Goal: Task Accomplishment & Management: Manage account settings

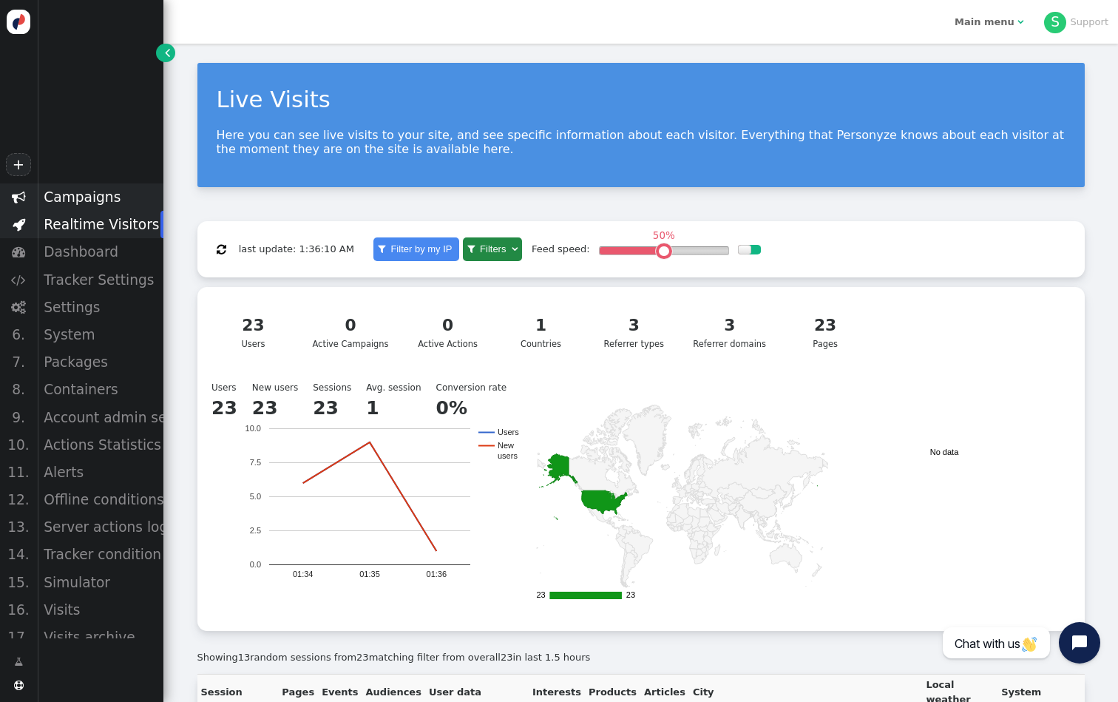
click at [78, 195] on div "Campaigns" at bounding box center [100, 196] width 126 height 27
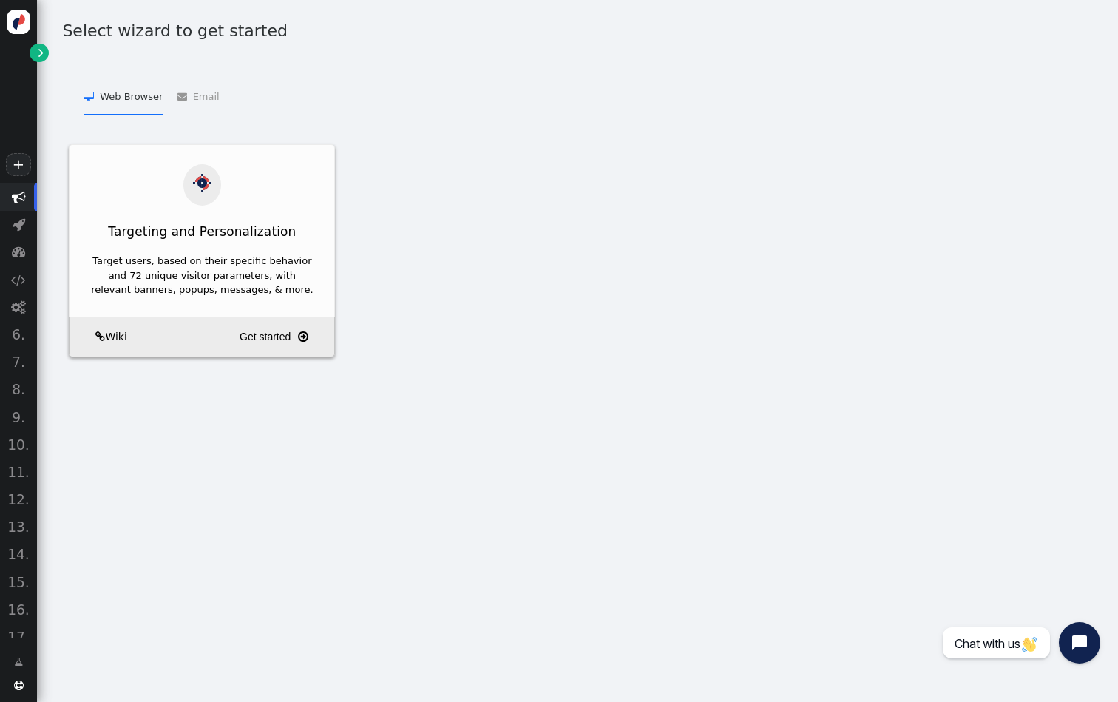
click at [40, 50] on span "" at bounding box center [40, 52] width 5 height 15
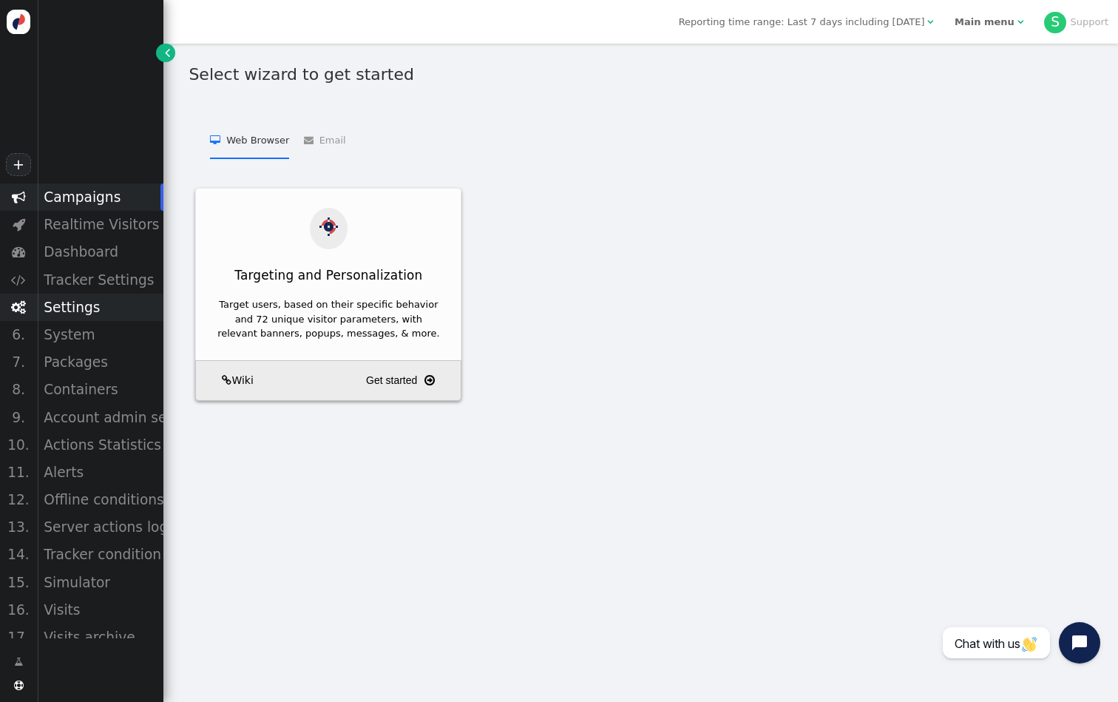
click at [104, 303] on div "Settings" at bounding box center [100, 307] width 126 height 27
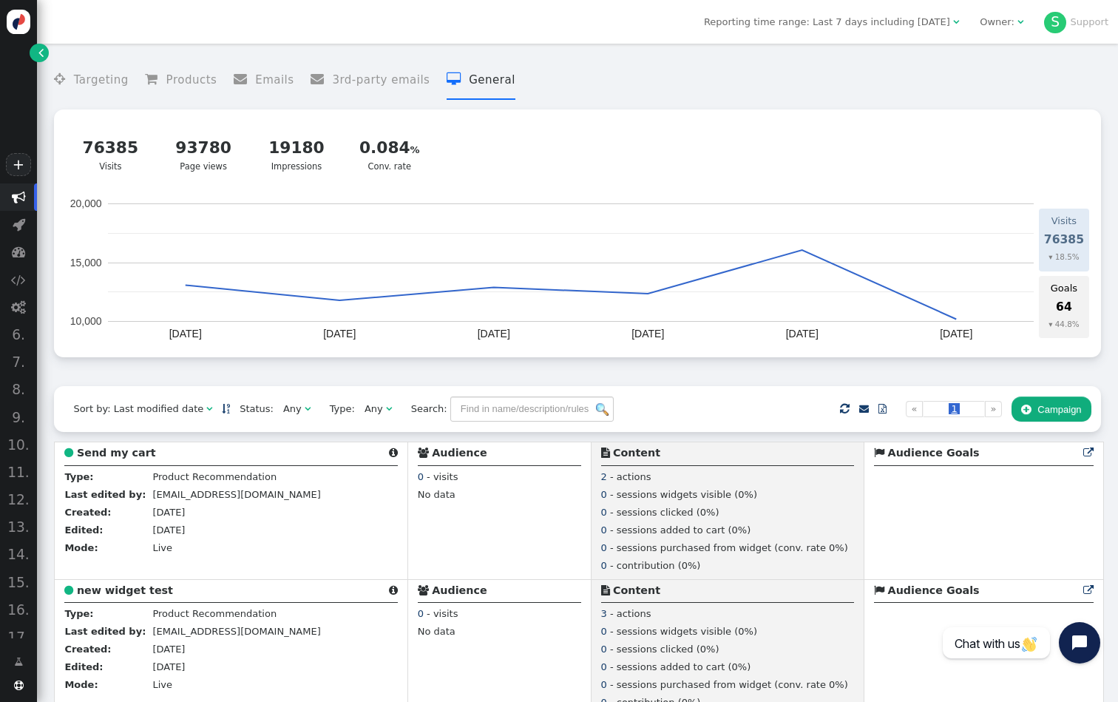
click at [994, 19] on div "Owner:" at bounding box center [997, 22] width 35 height 15
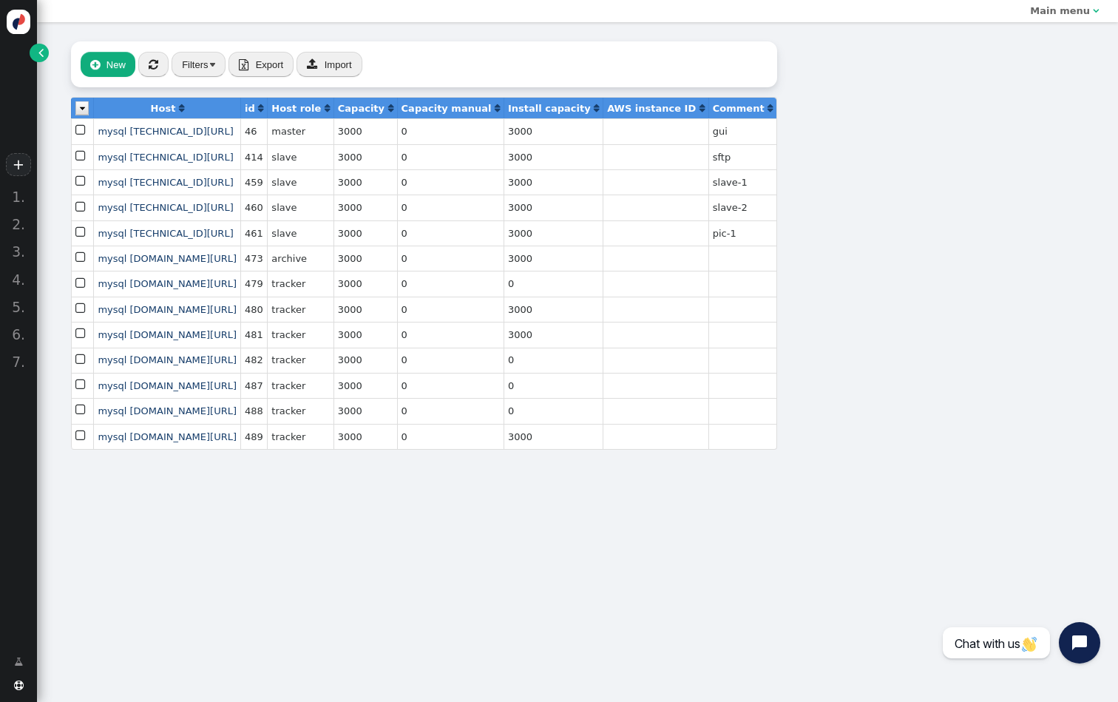
click at [43, 49] on span "" at bounding box center [40, 52] width 5 height 15
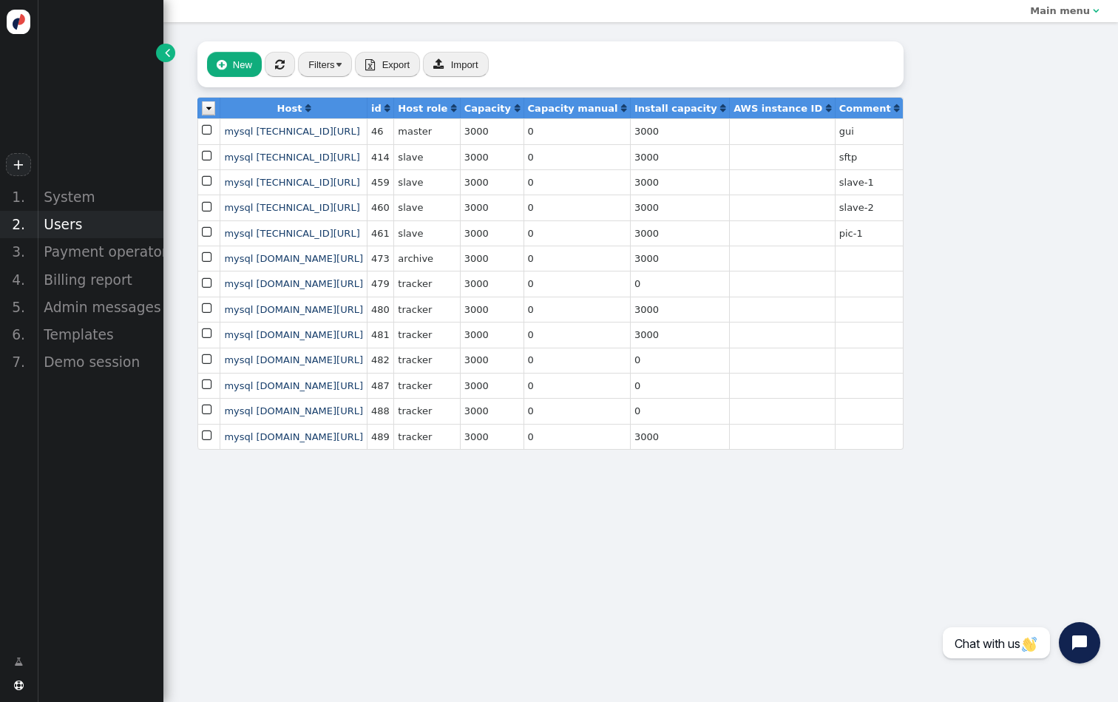
click at [67, 227] on div "Users" at bounding box center [100, 224] width 126 height 27
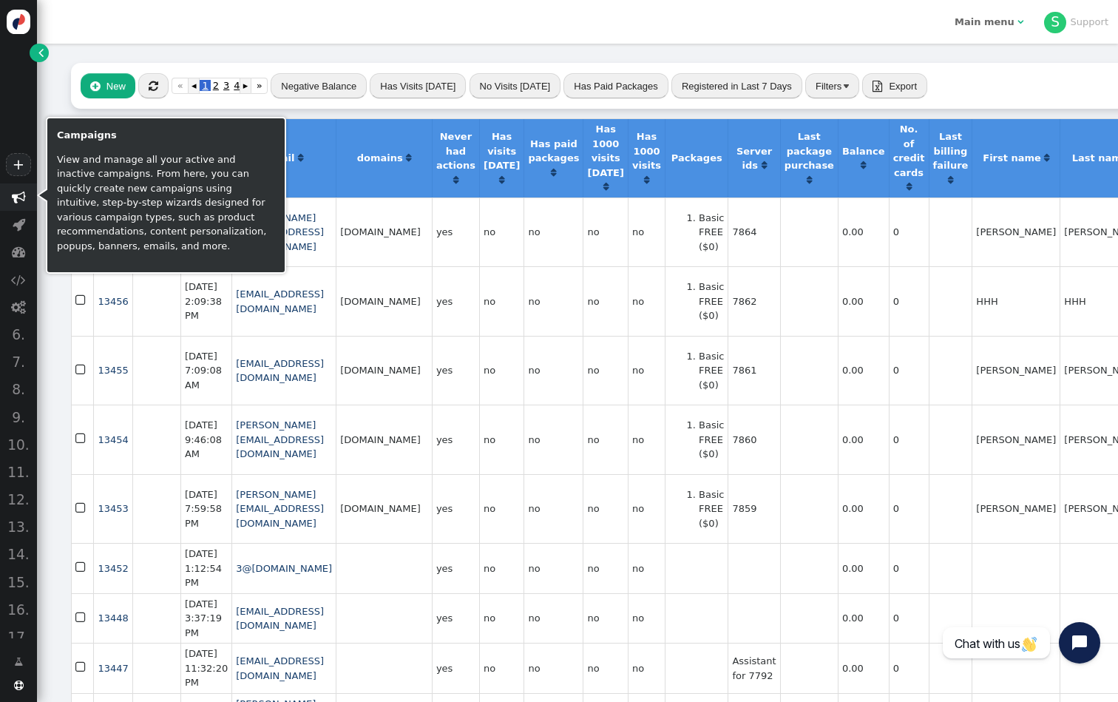
click at [15, 197] on span "" at bounding box center [19, 197] width 14 height 14
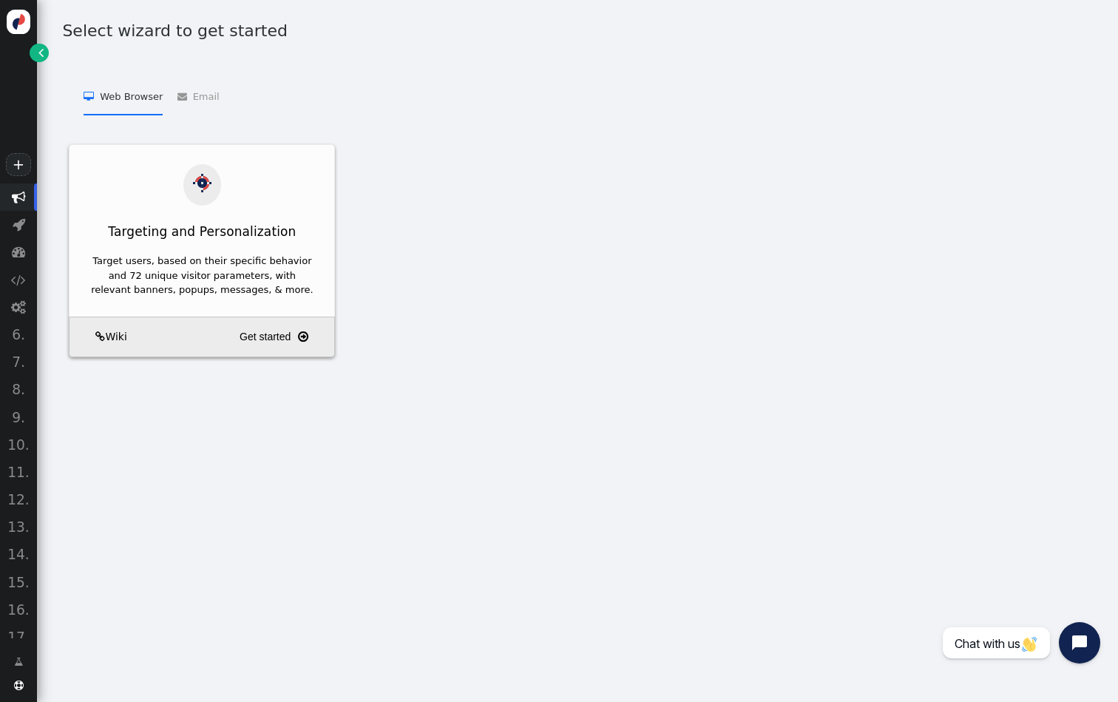
click at [38, 52] on span "" at bounding box center [40, 52] width 5 height 15
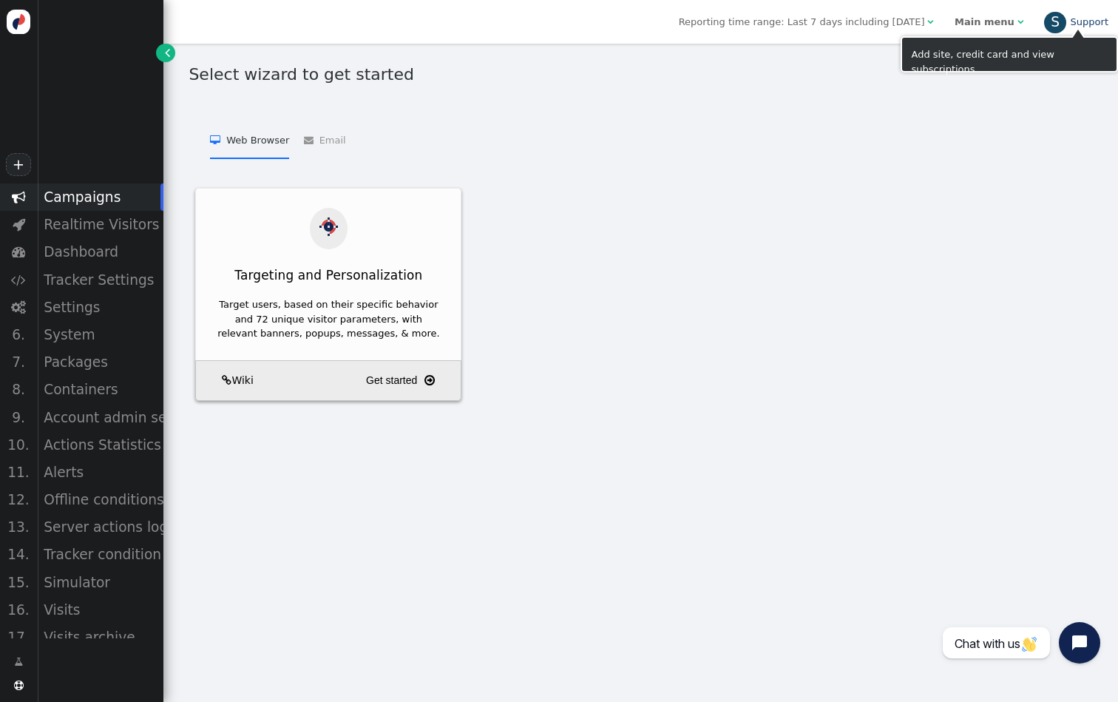
click at [1055, 20] on div "S" at bounding box center [1055, 23] width 22 height 22
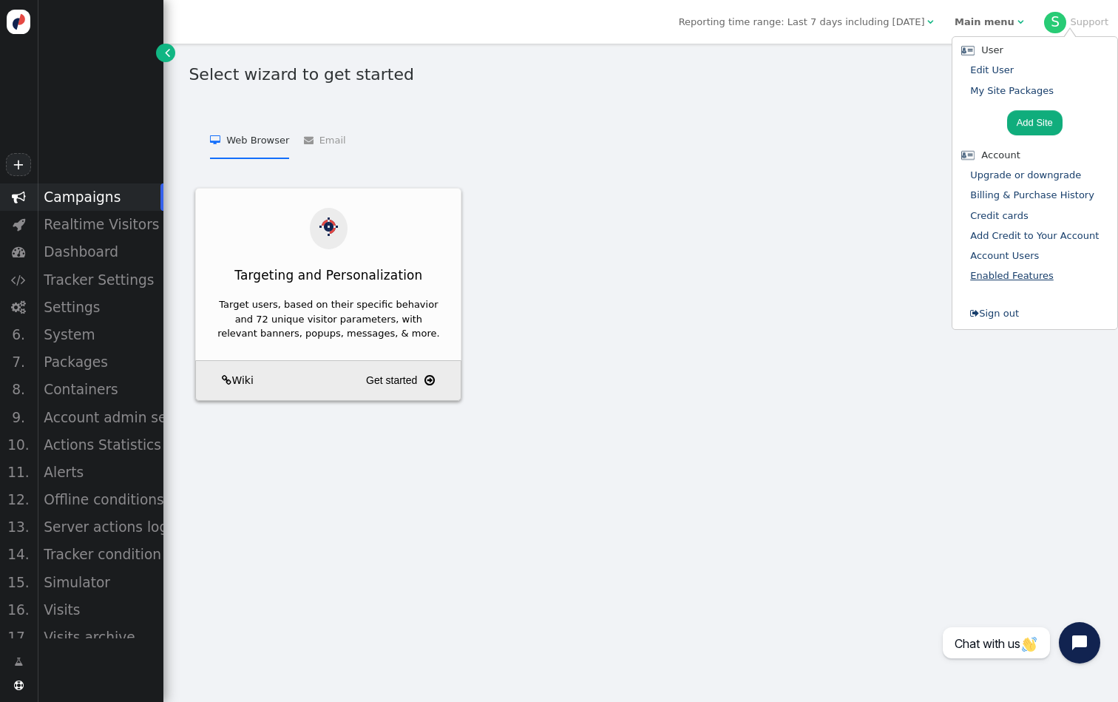
drag, startPoint x: 1008, startPoint y: 251, endPoint x: 1001, endPoint y: 276, distance: 25.3
click at [1001, 276] on link "Enabled Features" at bounding box center [1012, 275] width 84 height 11
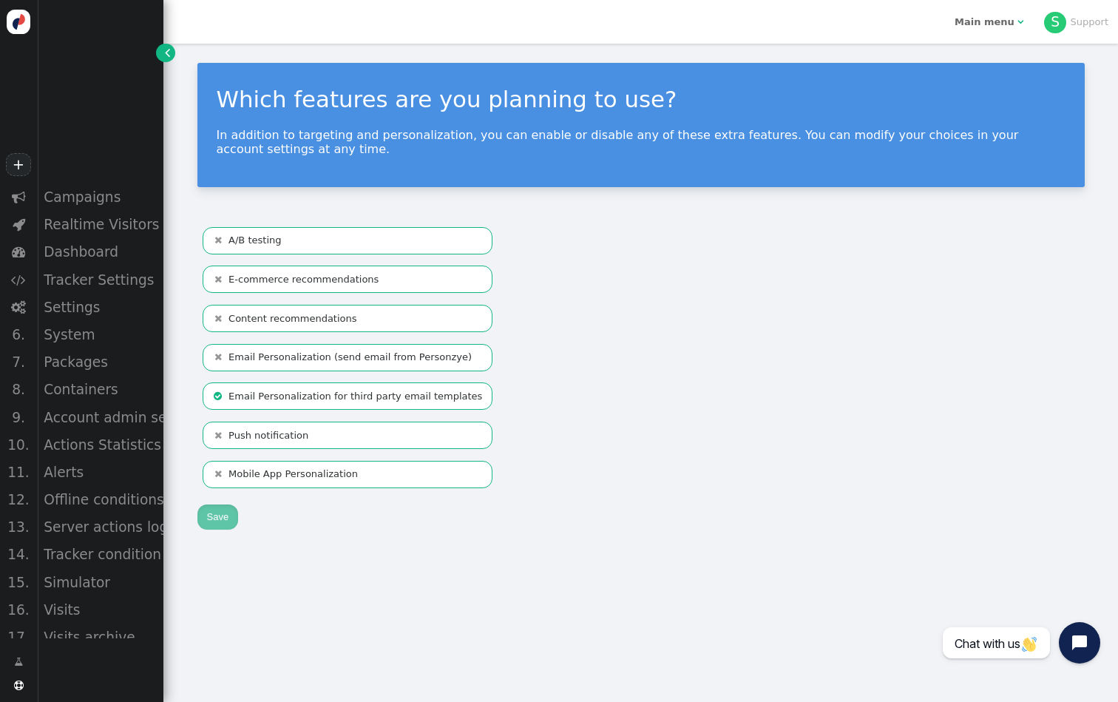
click at [226, 278] on b "" at bounding box center [221, 279] width 16 height 15
click at [239, 244] on li " A/B testing" at bounding box center [348, 240] width 290 height 27
click at [247, 436] on li " Push notification" at bounding box center [348, 435] width 290 height 27
click at [211, 518] on button "Save" at bounding box center [217, 516] width 41 height 25
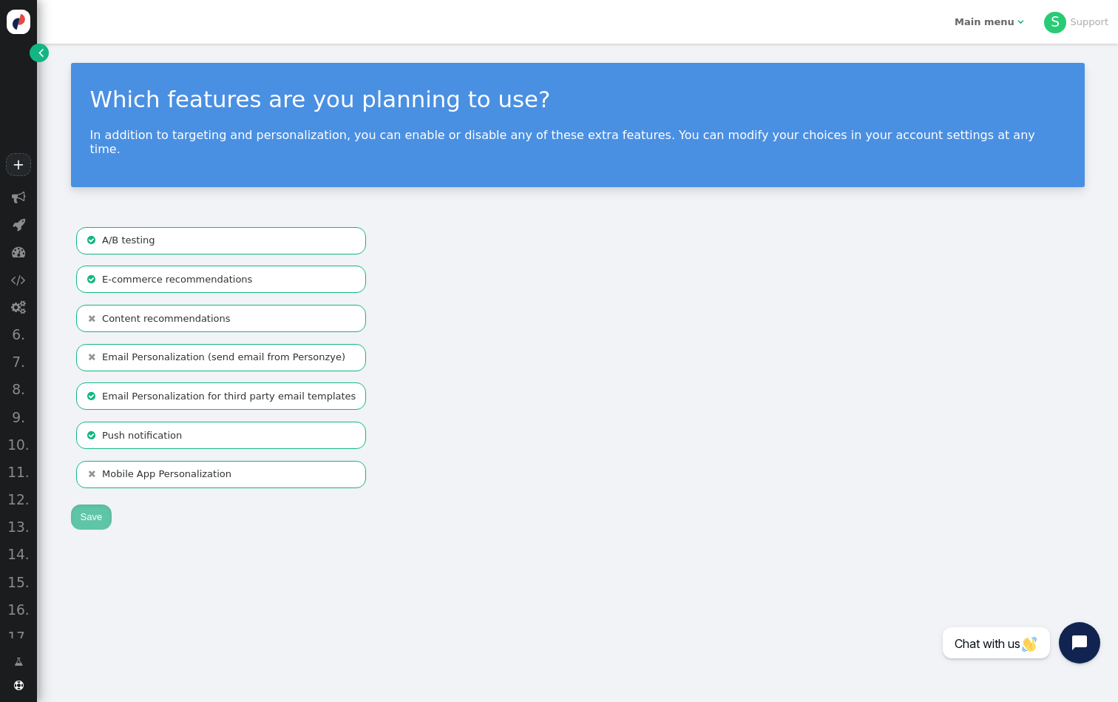
click at [37, 56] on link "" at bounding box center [39, 53] width 18 height 18
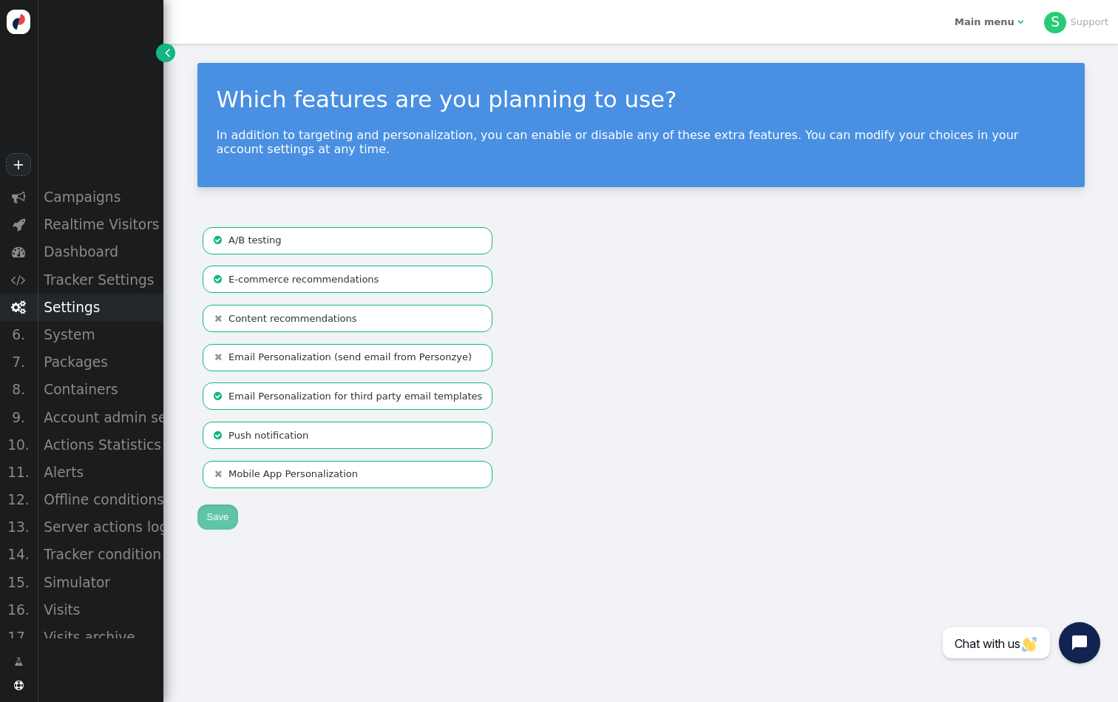
click at [95, 299] on div "Settings" at bounding box center [100, 307] width 126 height 27
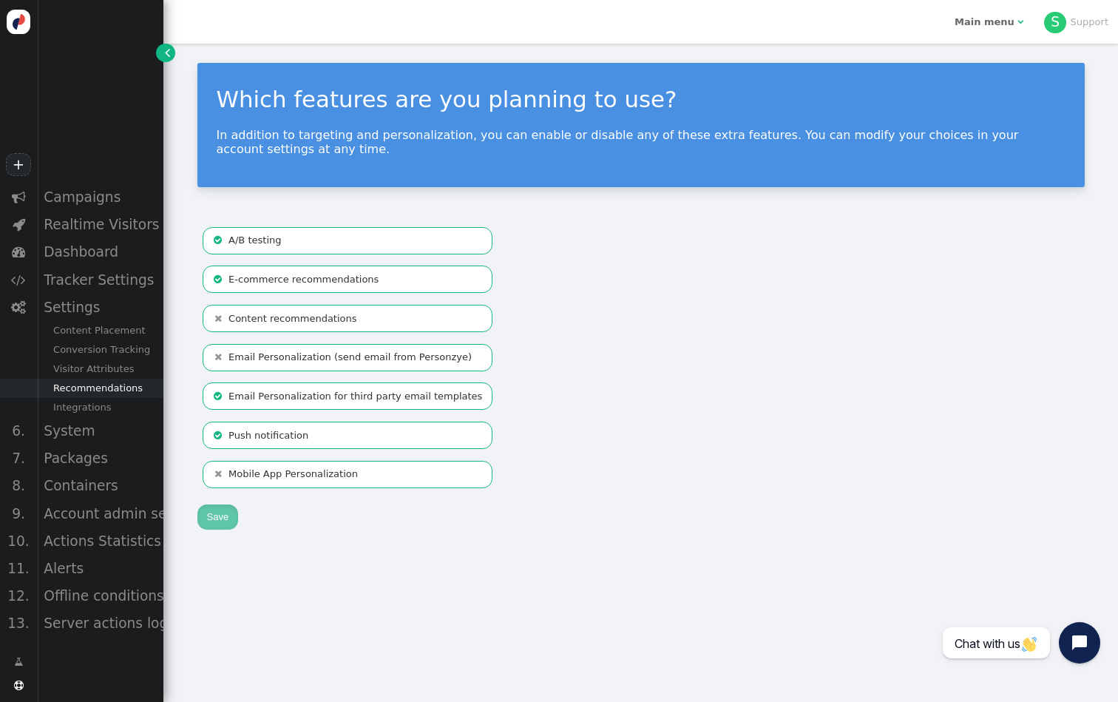
click at [112, 385] on div "Recommendations" at bounding box center [100, 388] width 126 height 19
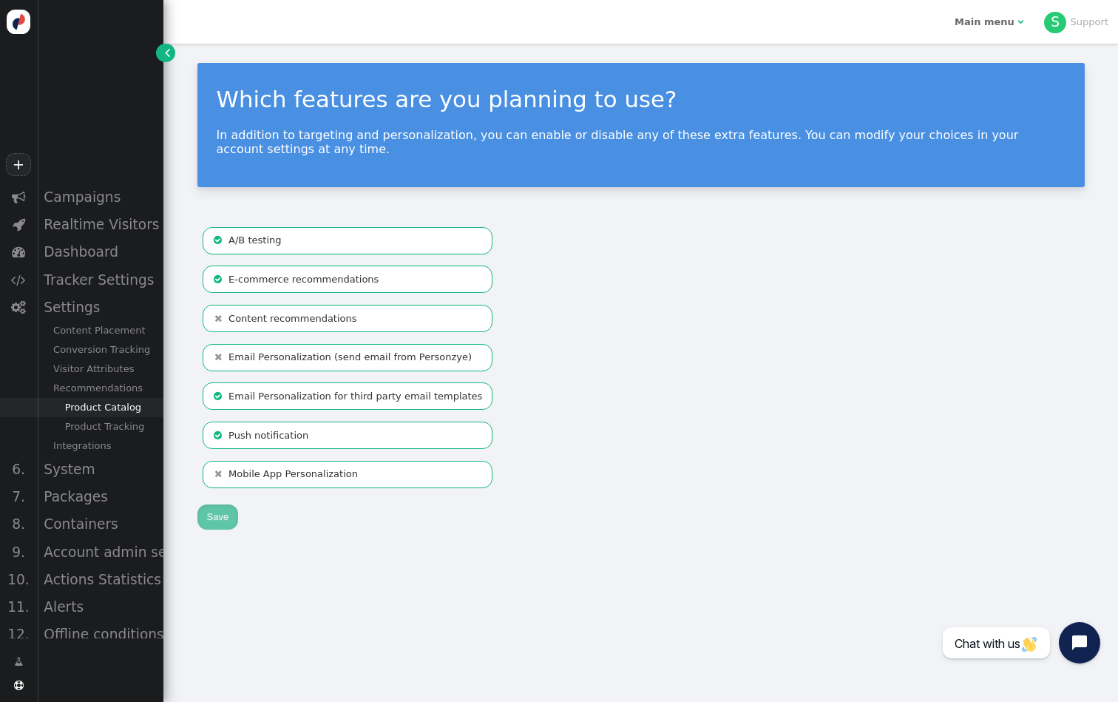
click at [115, 412] on div "Product Catalog" at bounding box center [100, 407] width 126 height 19
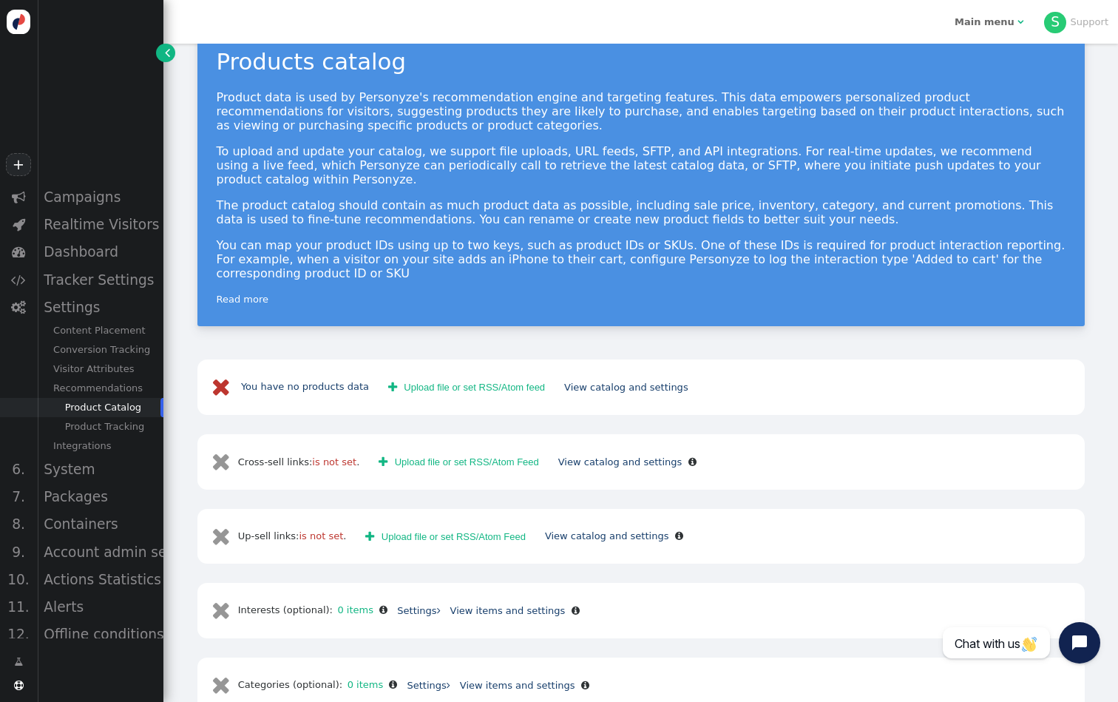
scroll to position [37, 0]
click at [436, 376] on button " Upload file or set RSS/Atom feed" at bounding box center [467, 388] width 176 height 25
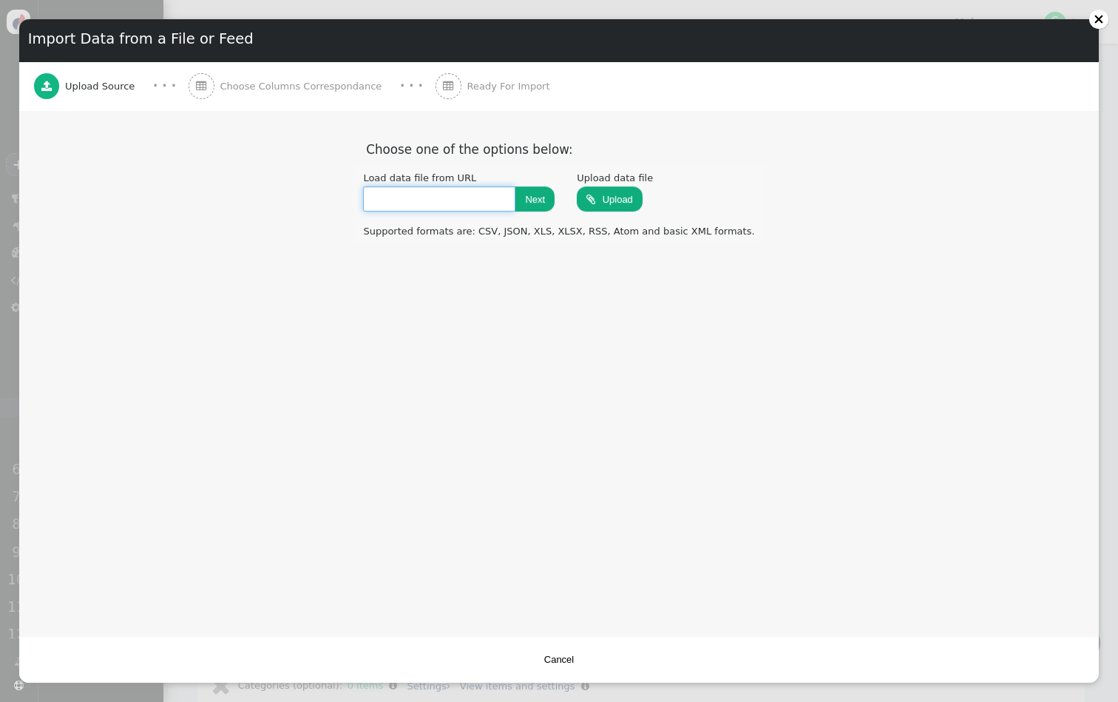
click at [482, 197] on input "text" at bounding box center [439, 198] width 152 height 25
paste input "https://io.feedoptimise.com/feed/1135/2196/d52ba15a-f408-4ed8-8bb5-8b041de3526e…"
type input "https://io.feedoptimise.com/feed/1135/2196/d52ba15a-f408-4ed8-8bb5-8b041de3526e…"
click at [554, 204] on button "Next" at bounding box center [535, 198] width 39 height 25
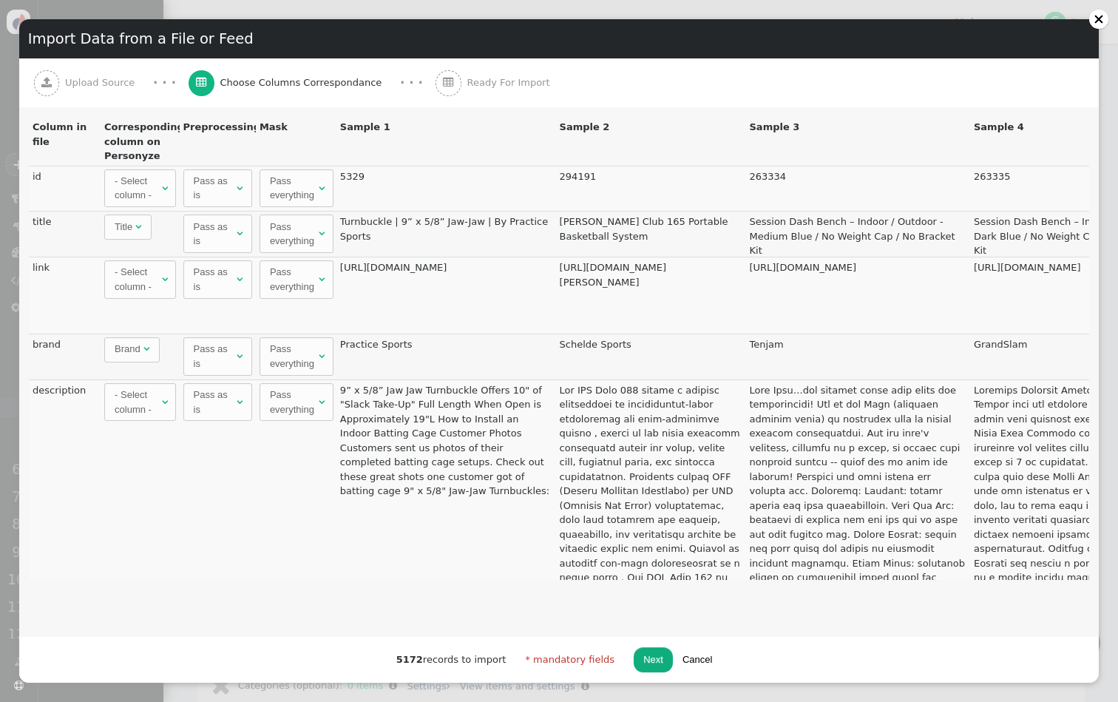
scroll to position [0, 0]
drag, startPoint x: 439, startPoint y: 283, endPoint x: 339, endPoint y: 271, distance: 100.6
click at [339, 271] on td "https://practicesports.com/product/turnbuckle-9-x-5-8-jaw-jaw/" at bounding box center [447, 295] width 220 height 77
copy td "https://practicesports.com/product/turnbuckle-9-x-5-8-jaw-jaw/"
click at [146, 192] on div "- Select column -" at bounding box center [137, 188] width 44 height 29
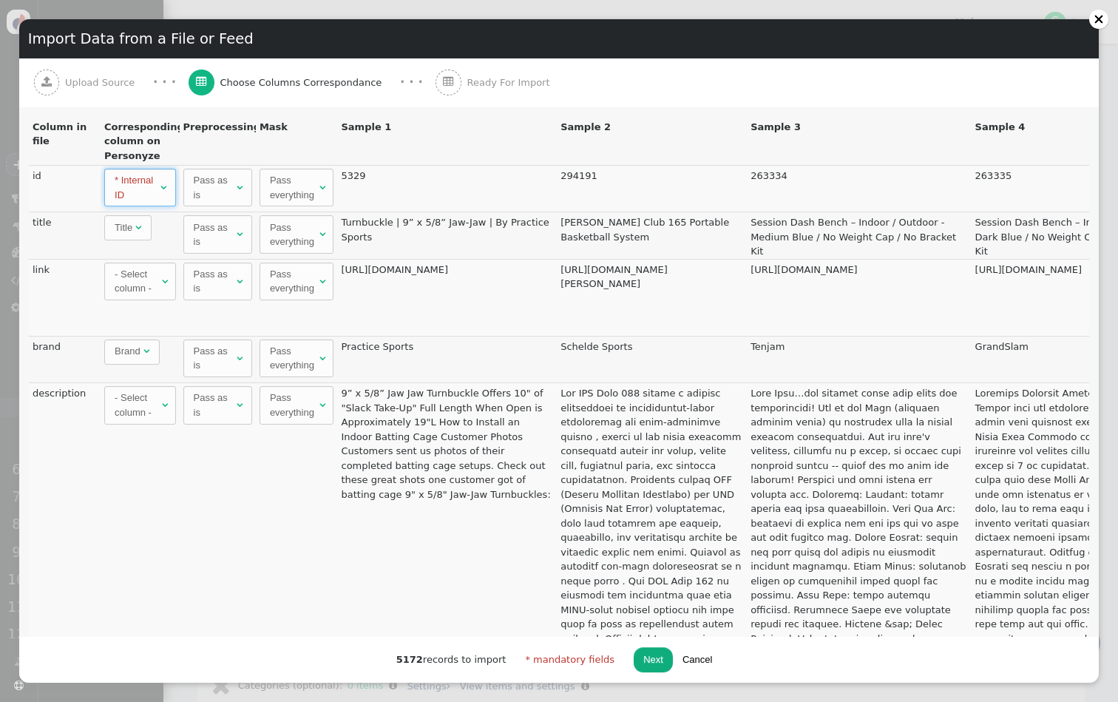
click at [131, 282] on div "- Select column -" at bounding box center [137, 281] width 44 height 29
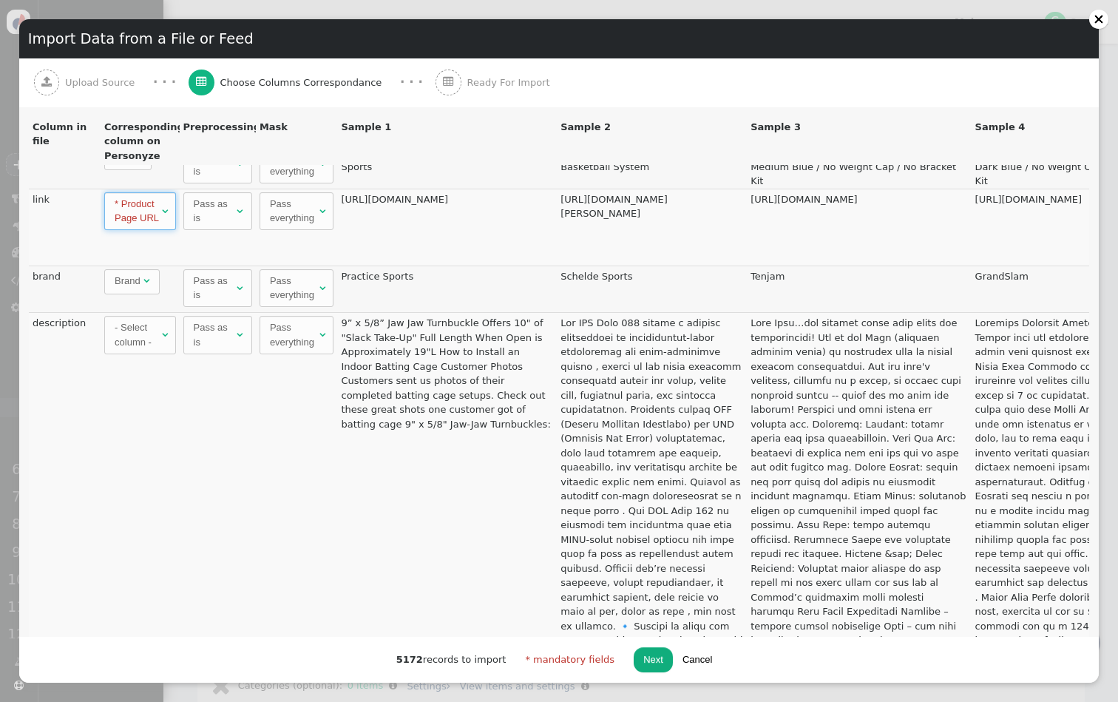
scroll to position [53, 0]
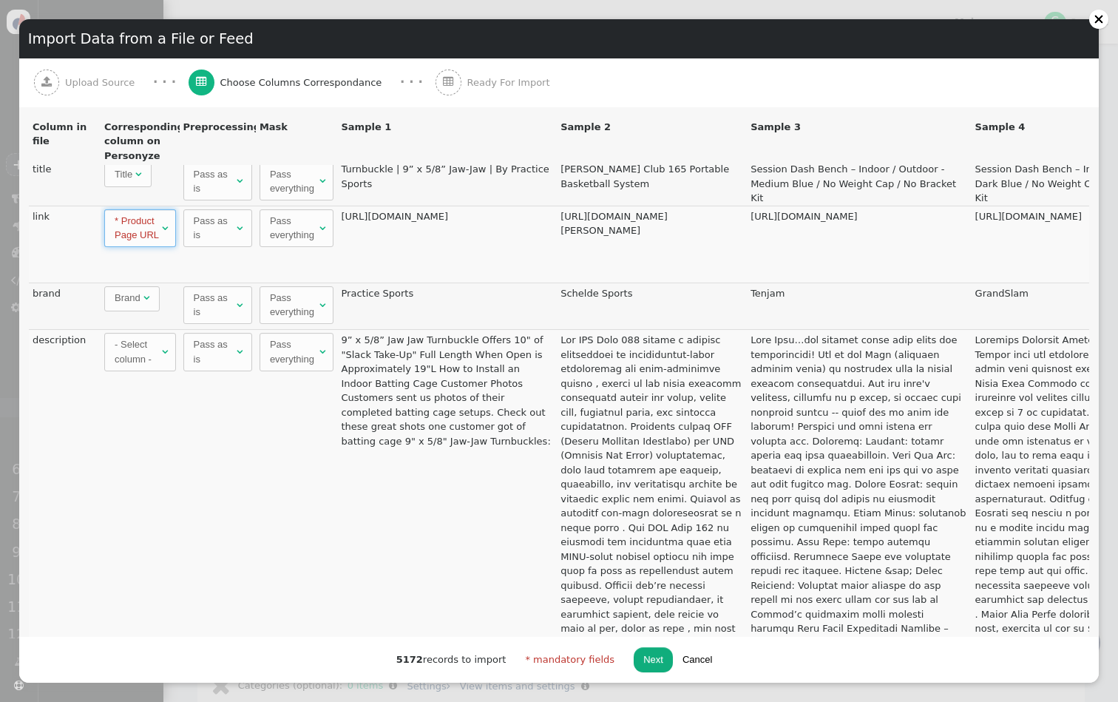
click at [146, 351] on div "- Select column -" at bounding box center [137, 351] width 44 height 29
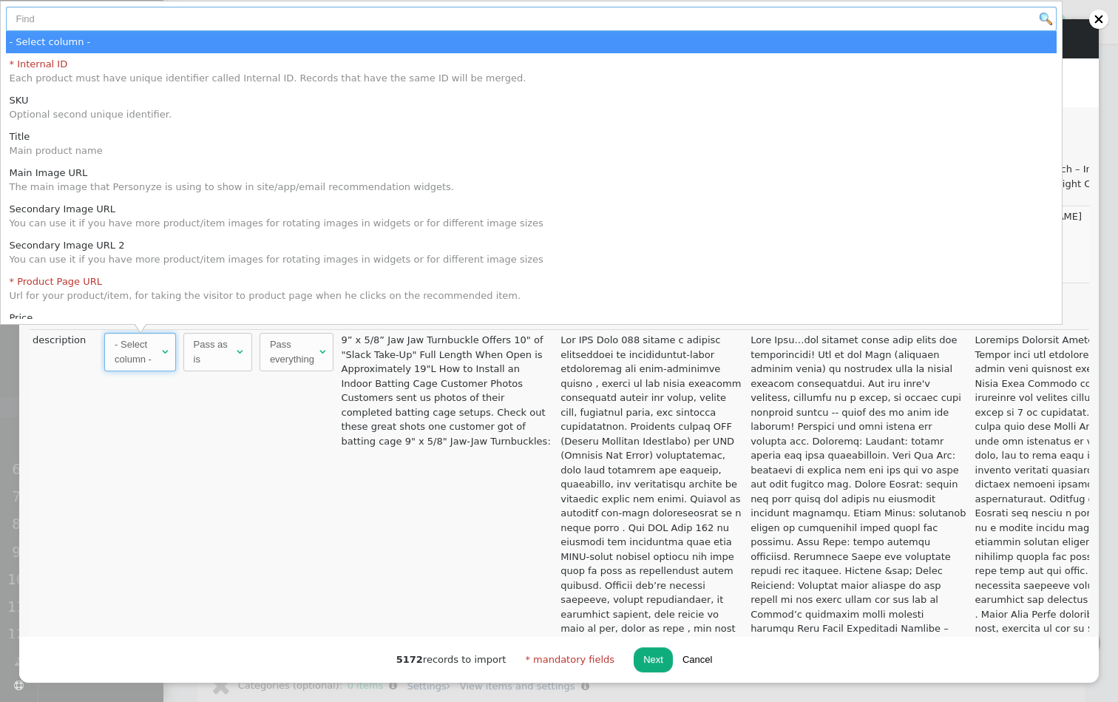
click at [140, 18] on input "text" at bounding box center [532, 19] width 1052 height 25
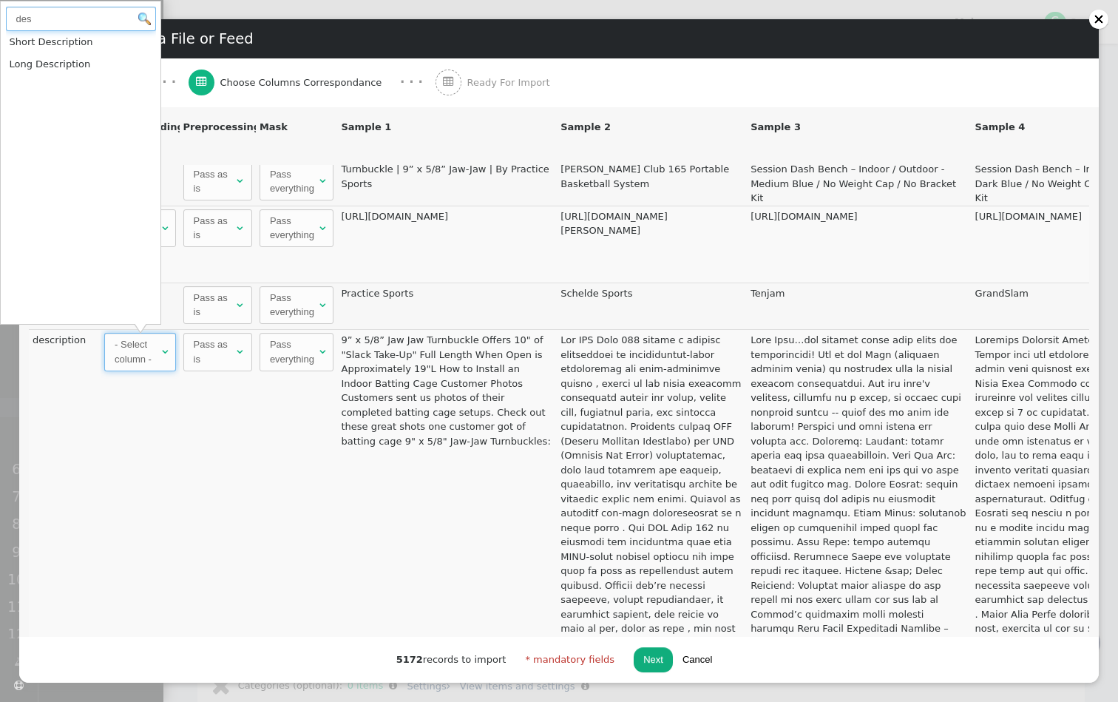
type input "des"
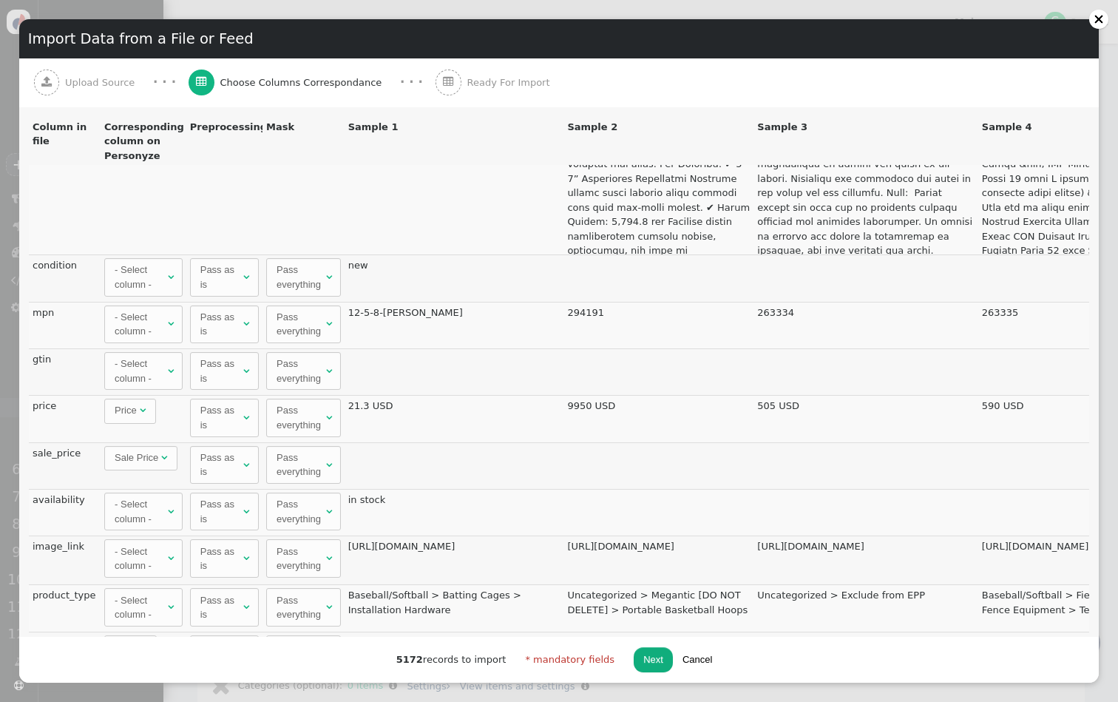
scroll to position [922, 0]
click at [141, 319] on div "- Select column -" at bounding box center [140, 323] width 50 height 29
click at [320, 413] on div "Pass everything" at bounding box center [300, 416] width 47 height 29
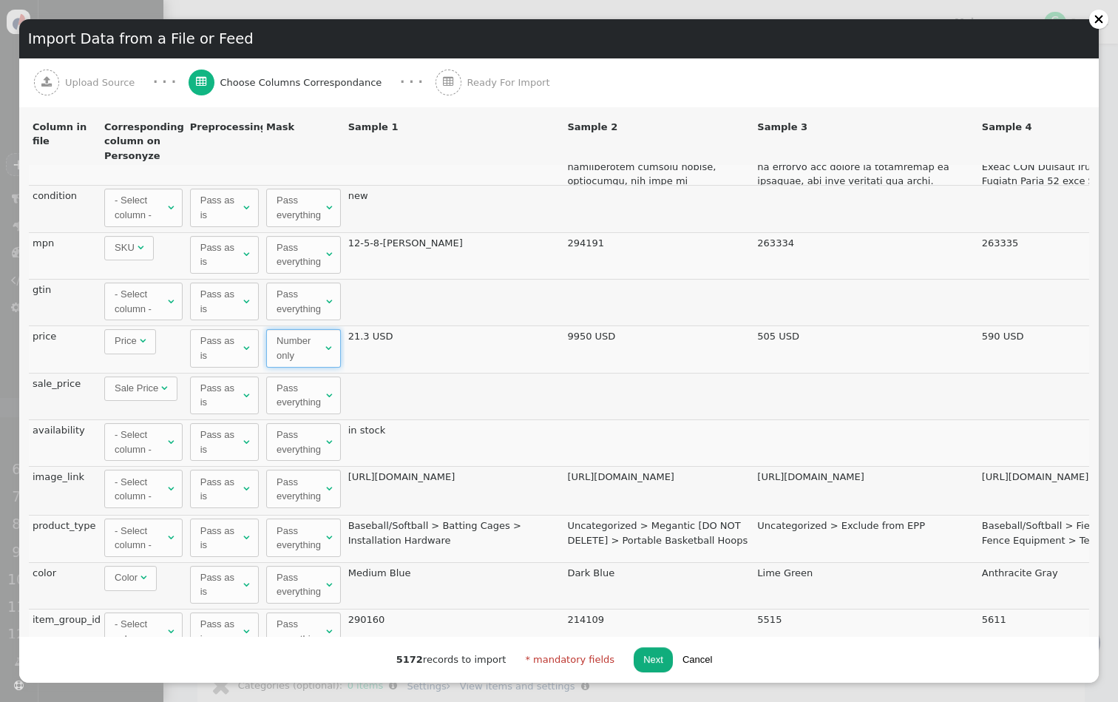
scroll to position [991, 0]
click at [149, 445] on div "- Select column -" at bounding box center [140, 442] width 50 height 29
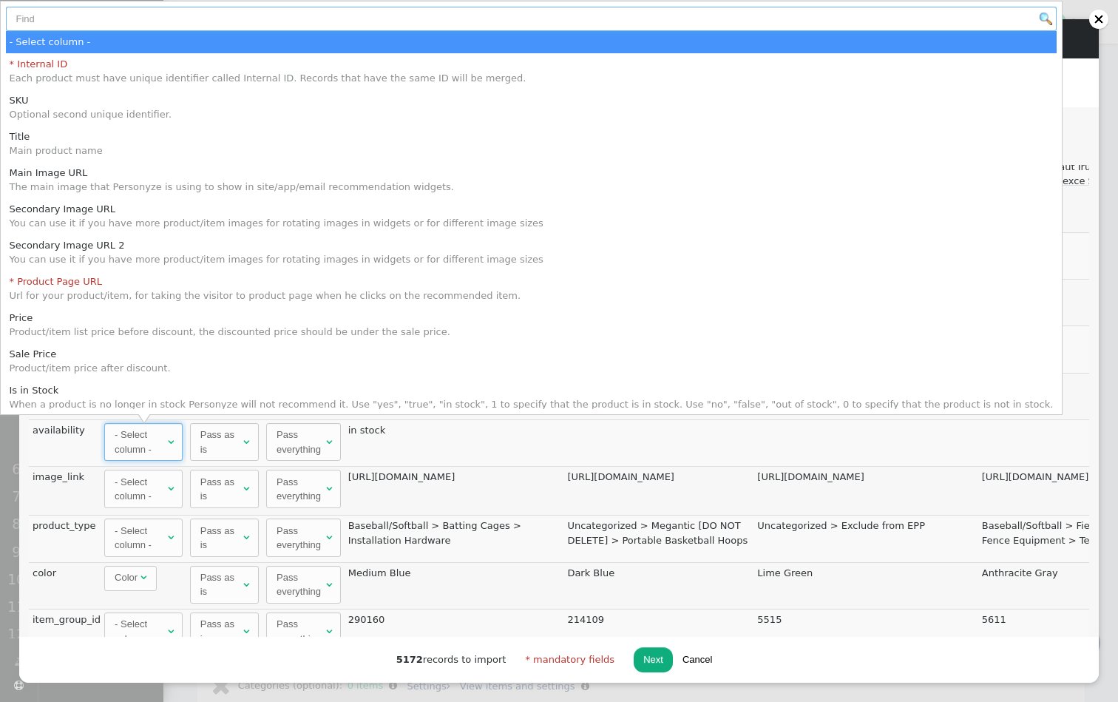
click at [197, 16] on input "text" at bounding box center [532, 19] width 1052 height 25
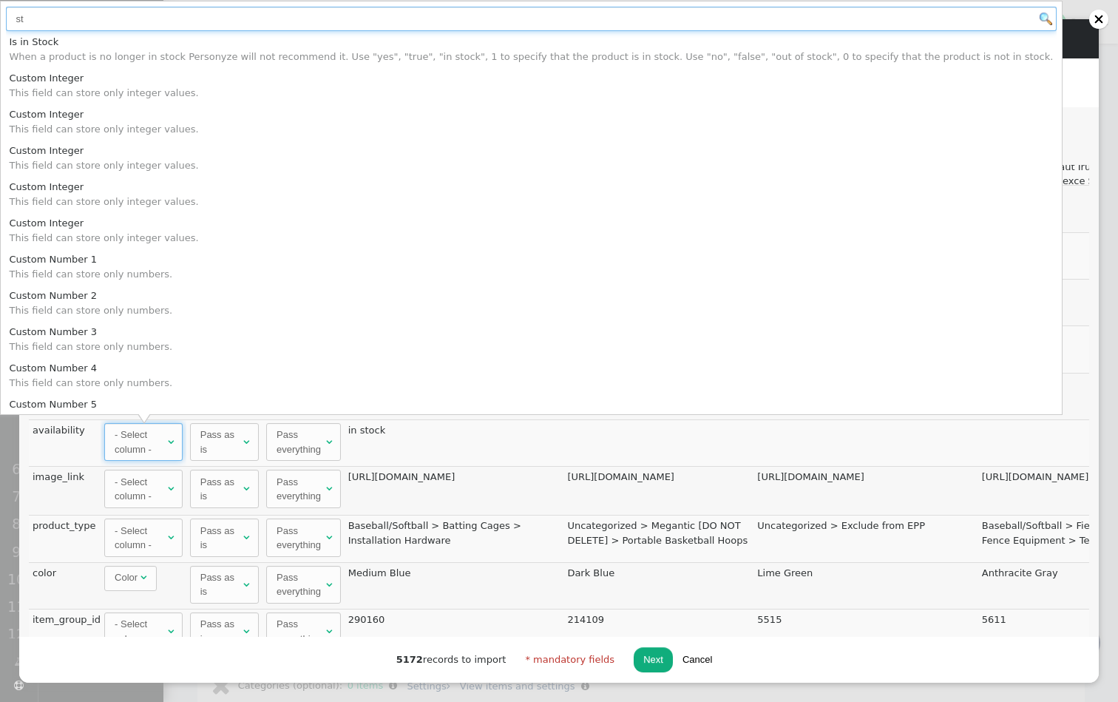
type input "st"
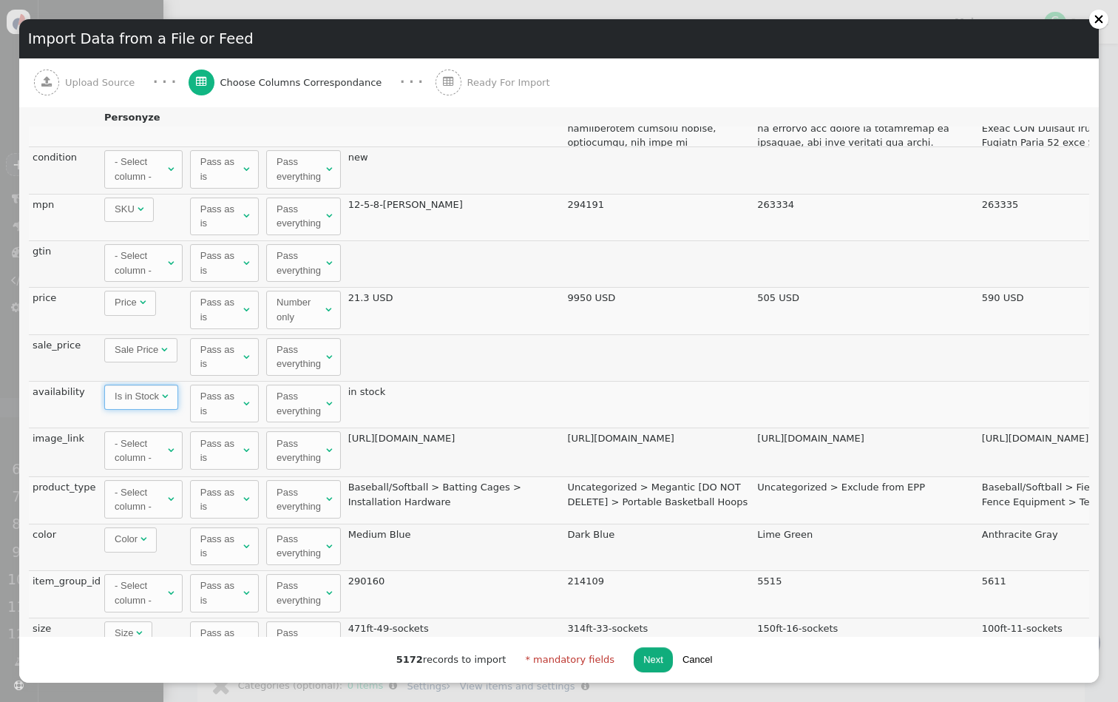
scroll to position [50, 0]
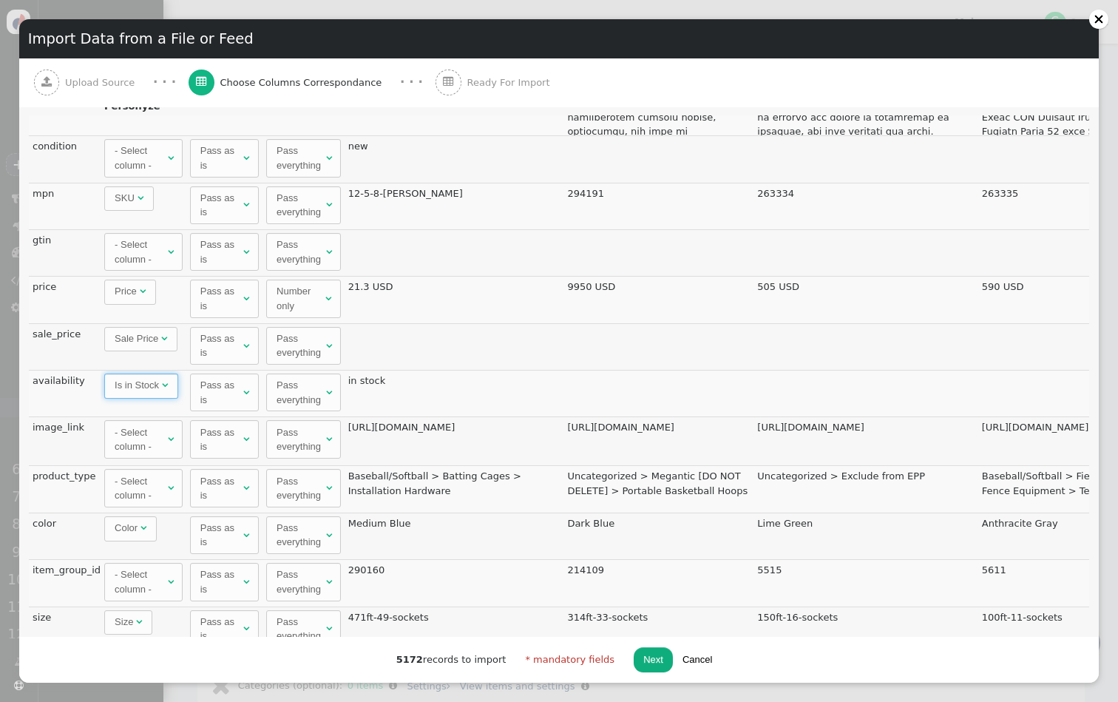
click at [292, 351] on div "Pass everything" at bounding box center [300, 345] width 47 height 29
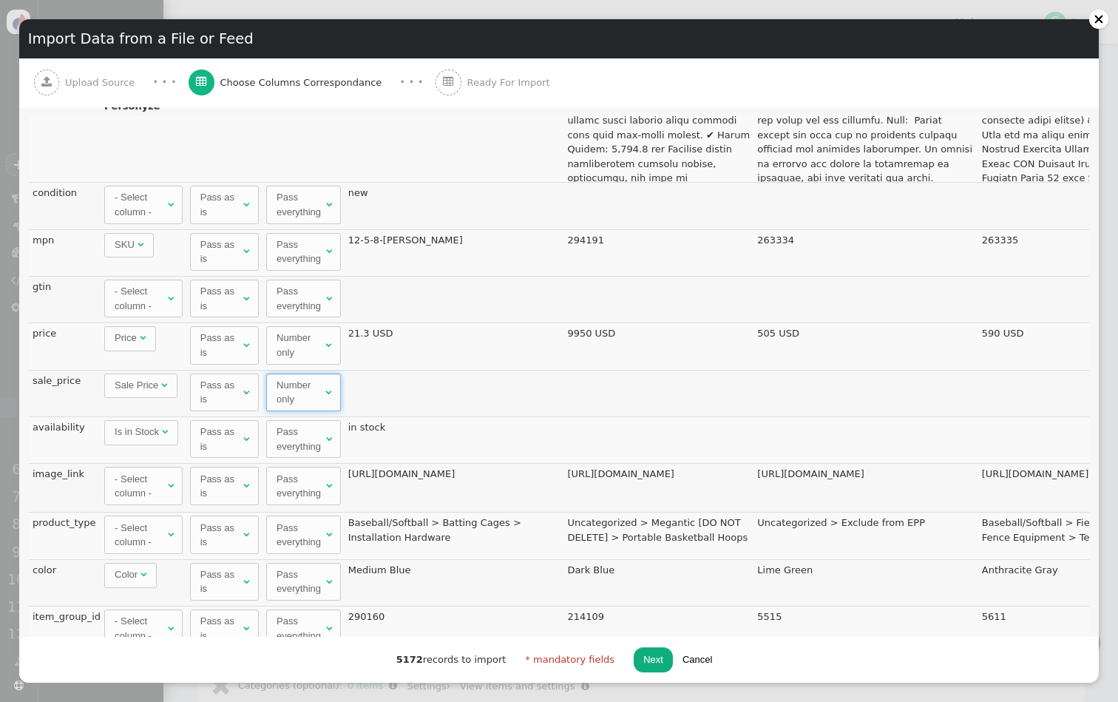
scroll to position [945, 0]
click at [161, 486] on div "- Select column -" at bounding box center [140, 486] width 50 height 29
click at [157, 534] on div "- Select column -" at bounding box center [140, 535] width 50 height 29
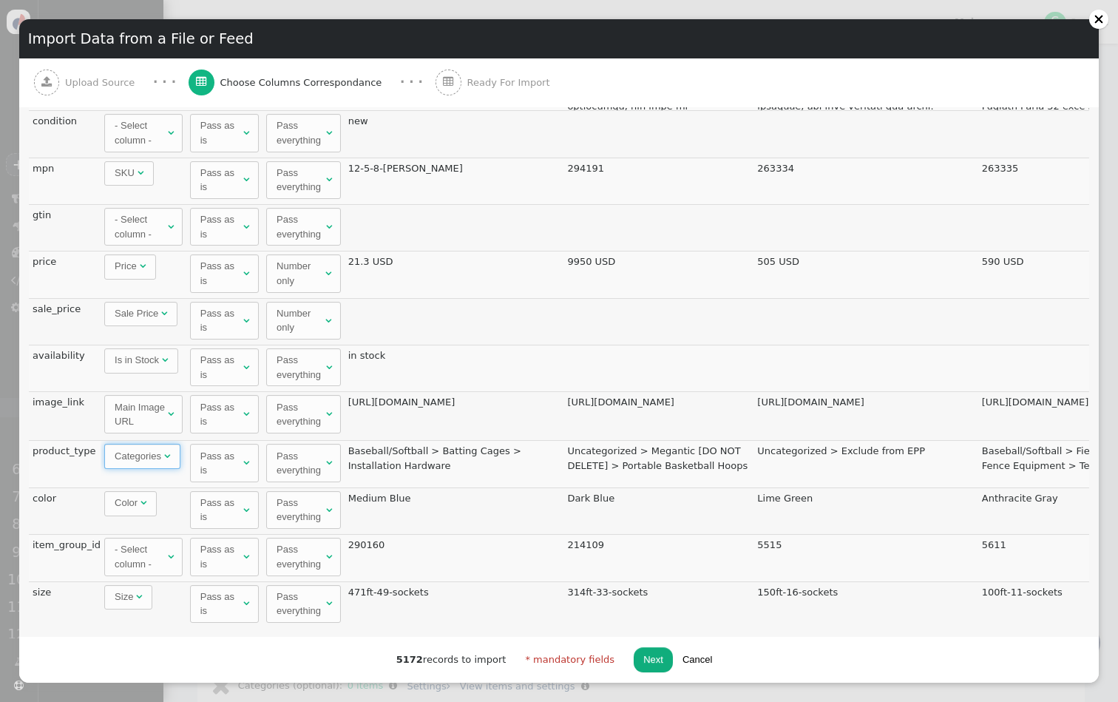
scroll to position [1, 0]
click at [142, 558] on div "- Select column -" at bounding box center [140, 556] width 50 height 29
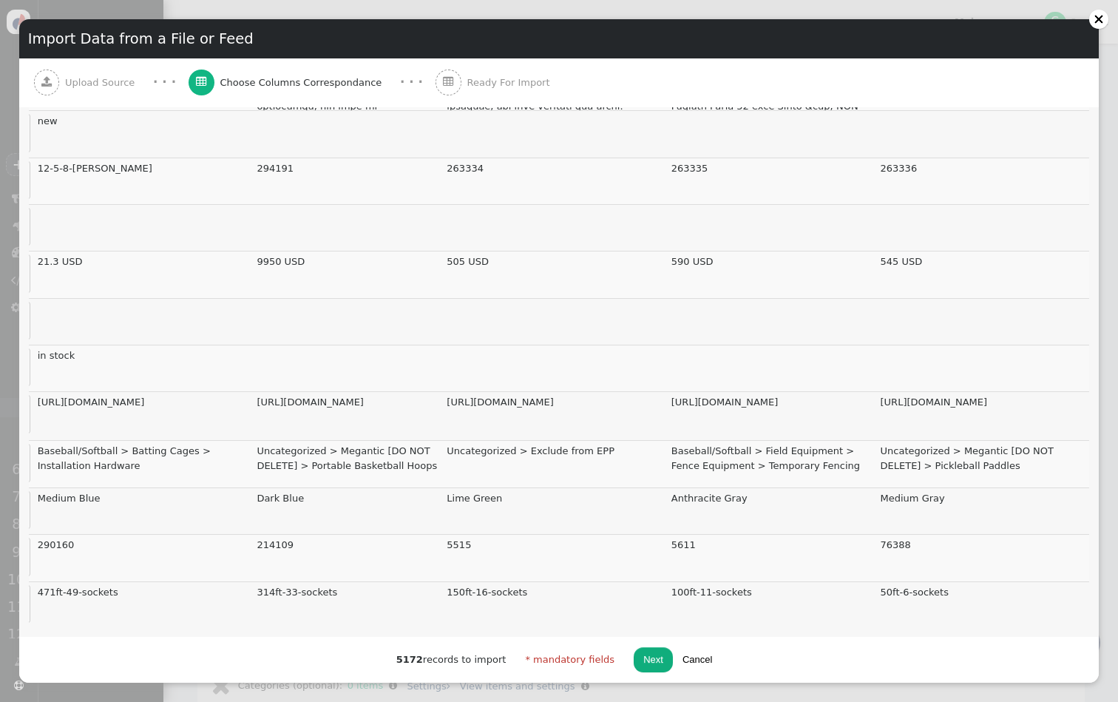
scroll to position [0, 0]
click at [645, 391] on td at bounding box center [555, 368] width 224 height 47
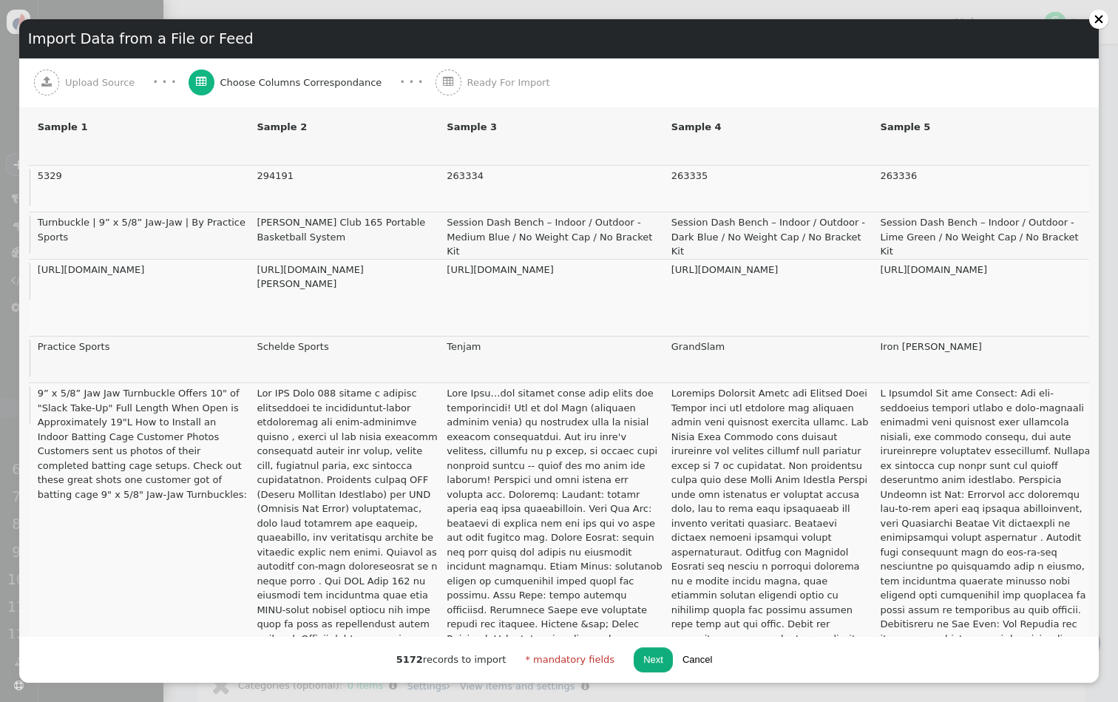
drag, startPoint x: 649, startPoint y: 392, endPoint x: 658, endPoint y: 351, distance: 42.5
click at [644, 660] on button "Next" at bounding box center [653, 659] width 39 height 25
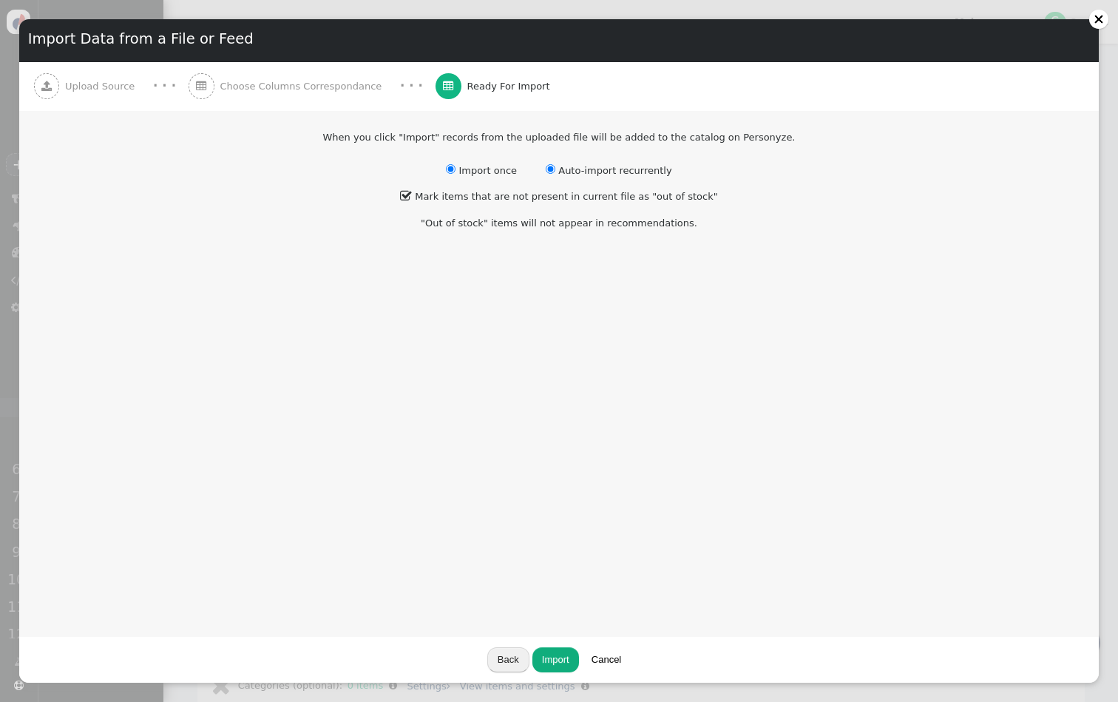
radio input "false"
radio input "true"
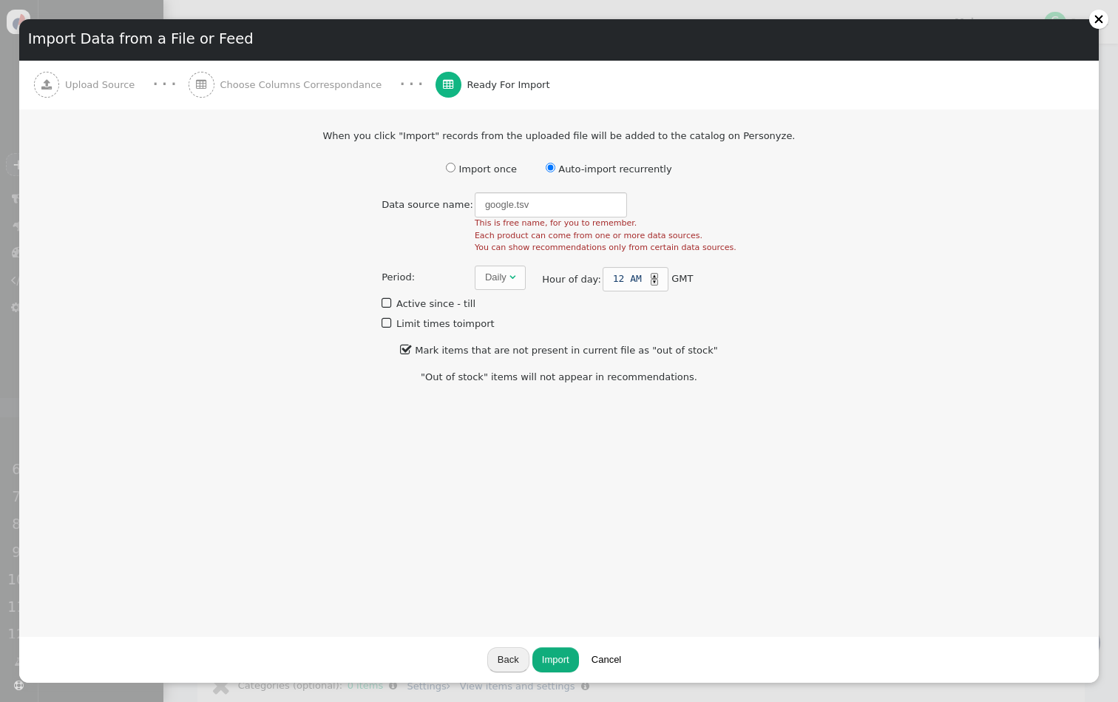
click at [556, 165] on span at bounding box center [552, 168] width 13 height 11
click at [557, 664] on button "Import" at bounding box center [556, 659] width 47 height 25
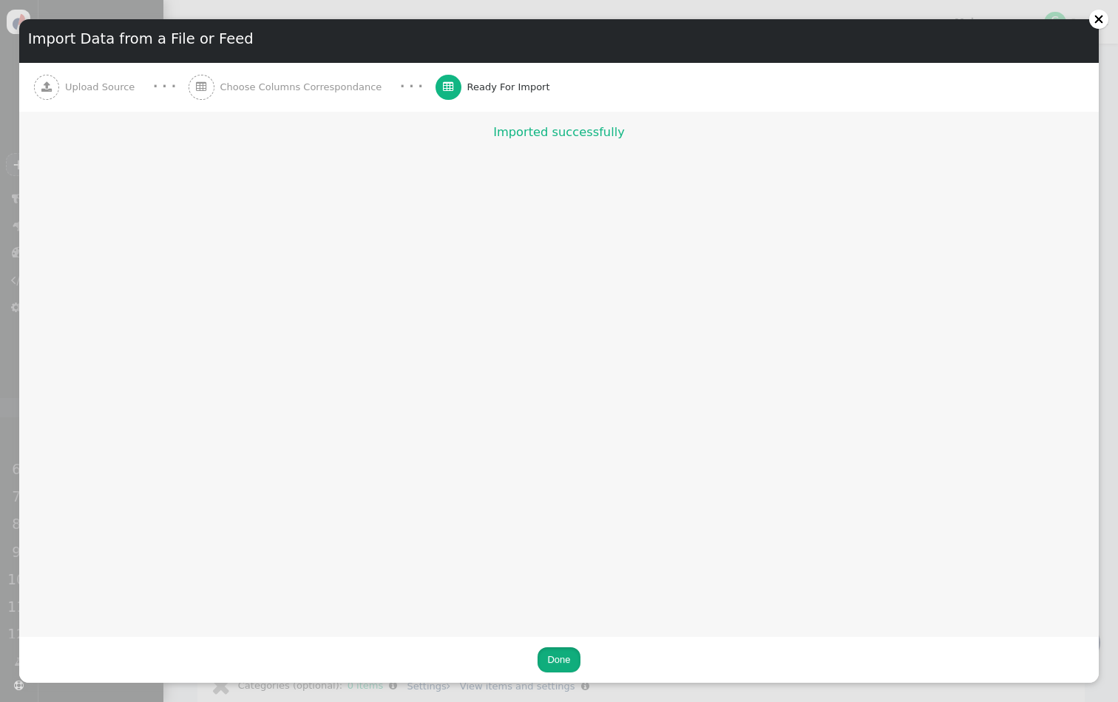
click at [565, 666] on button "Done" at bounding box center [559, 659] width 42 height 25
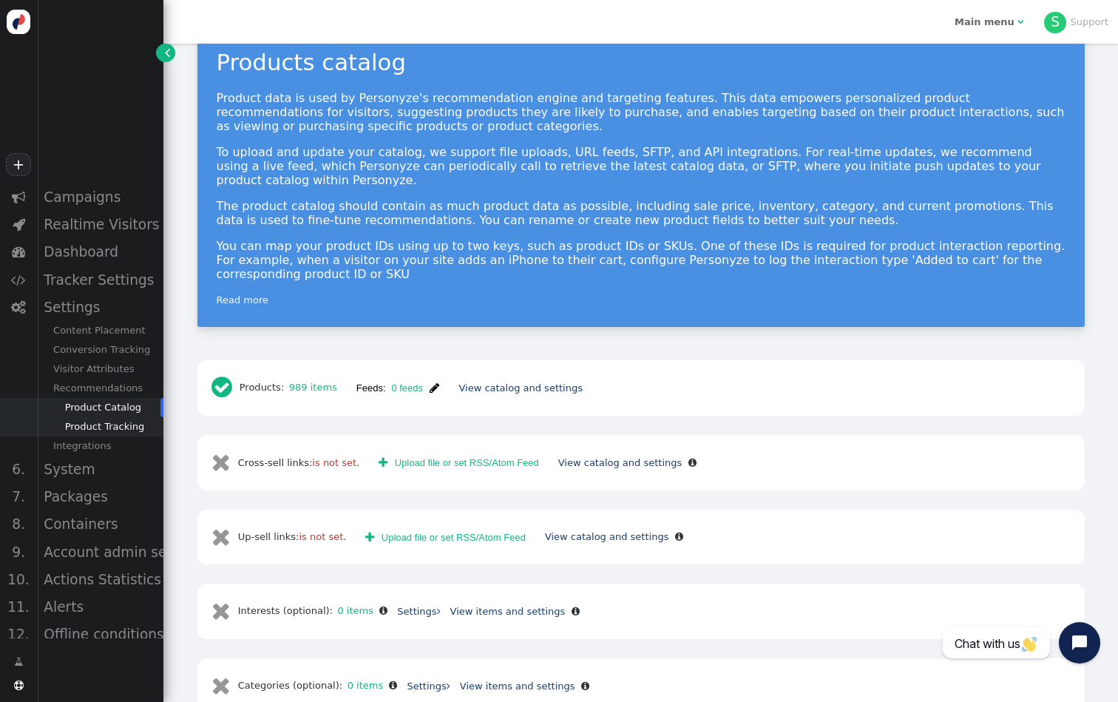
click at [125, 431] on div "Product Tracking" at bounding box center [100, 426] width 126 height 19
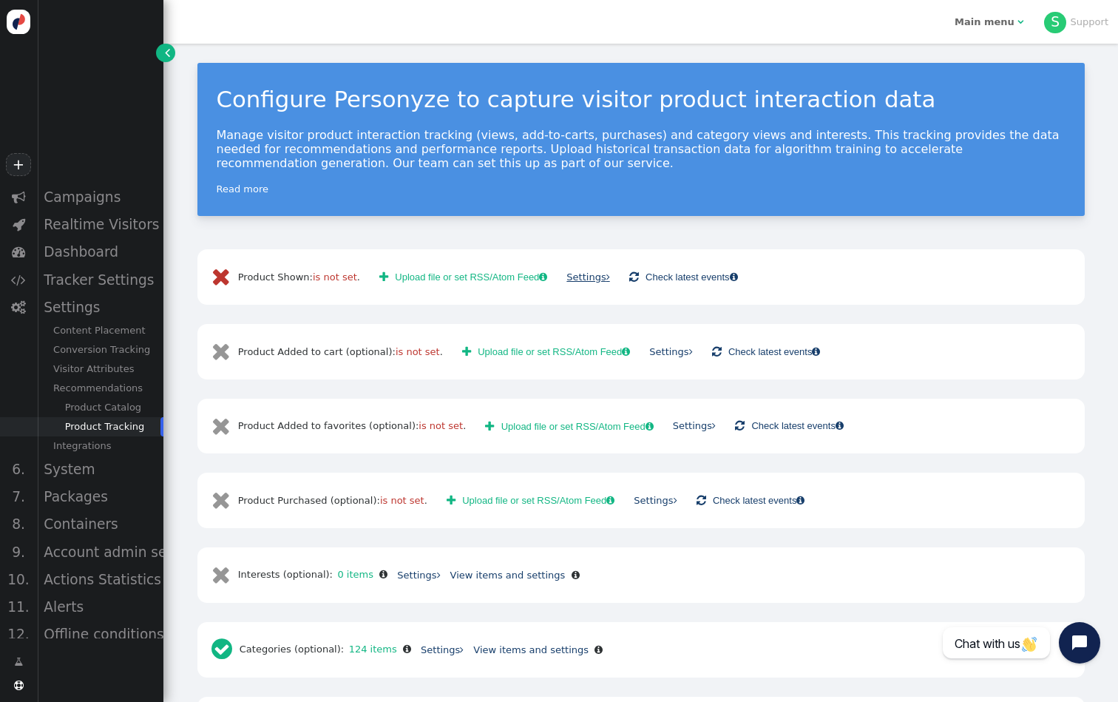
click at [588, 277] on link "Settings " at bounding box center [588, 276] width 43 height 11
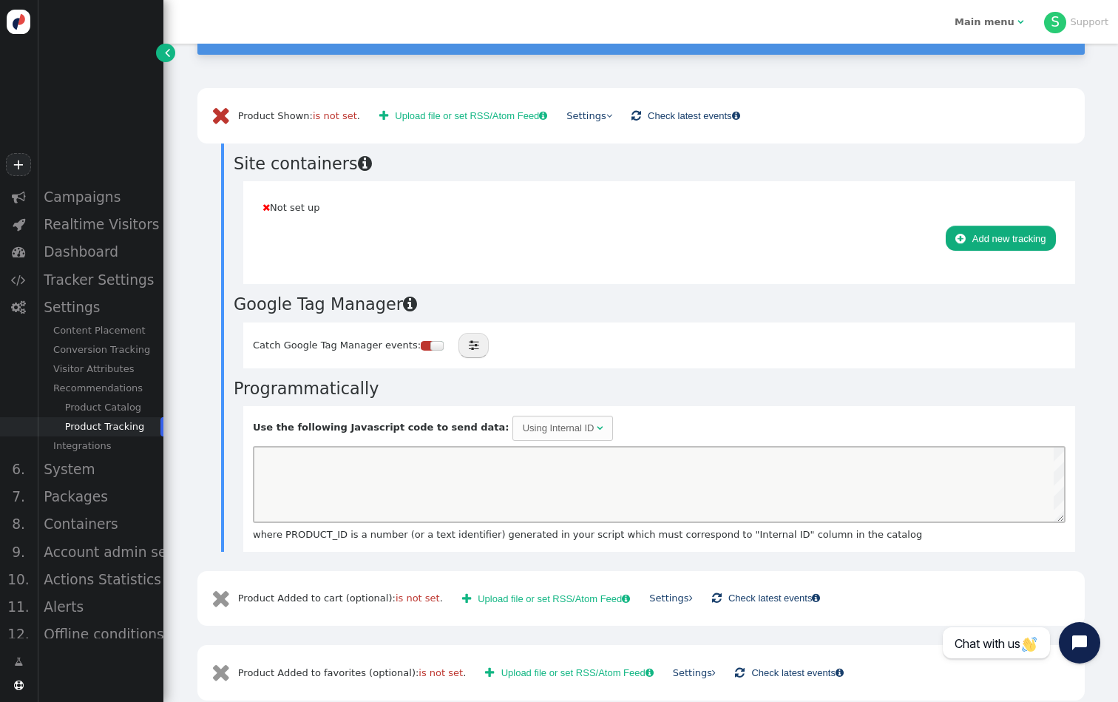
scroll to position [27, 0]
click at [422, 344] on div at bounding box center [427, 346] width 12 height 10
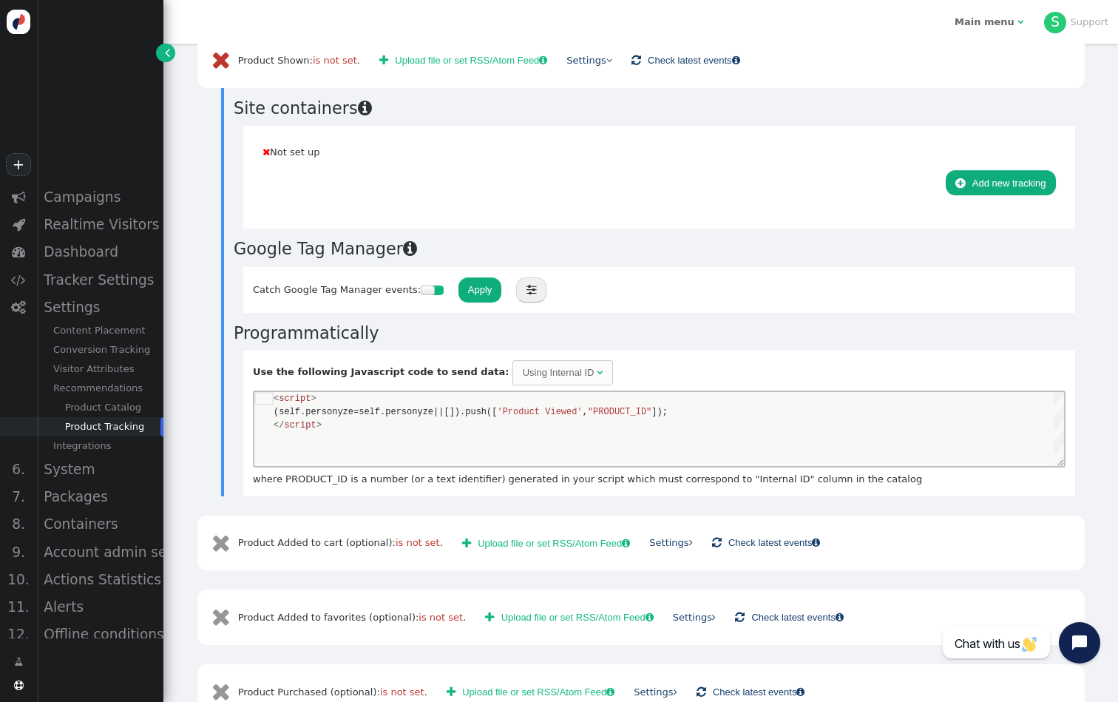
scroll to position [219, 0]
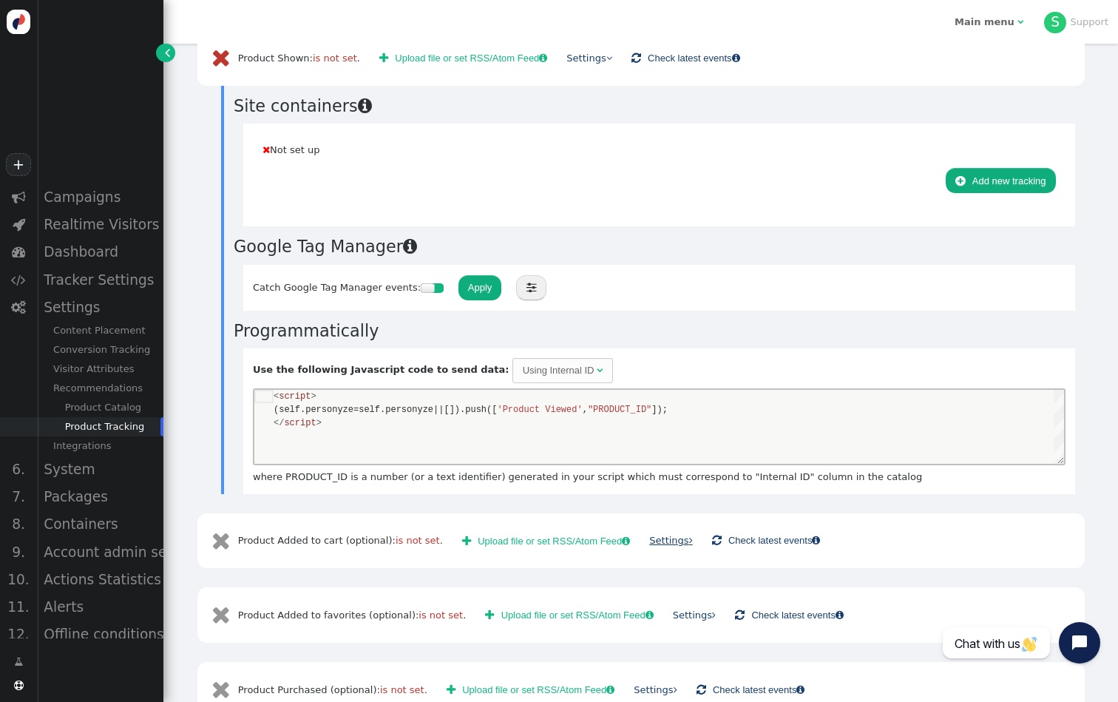
click at [673, 538] on link "Settings " at bounding box center [670, 540] width 43 height 11
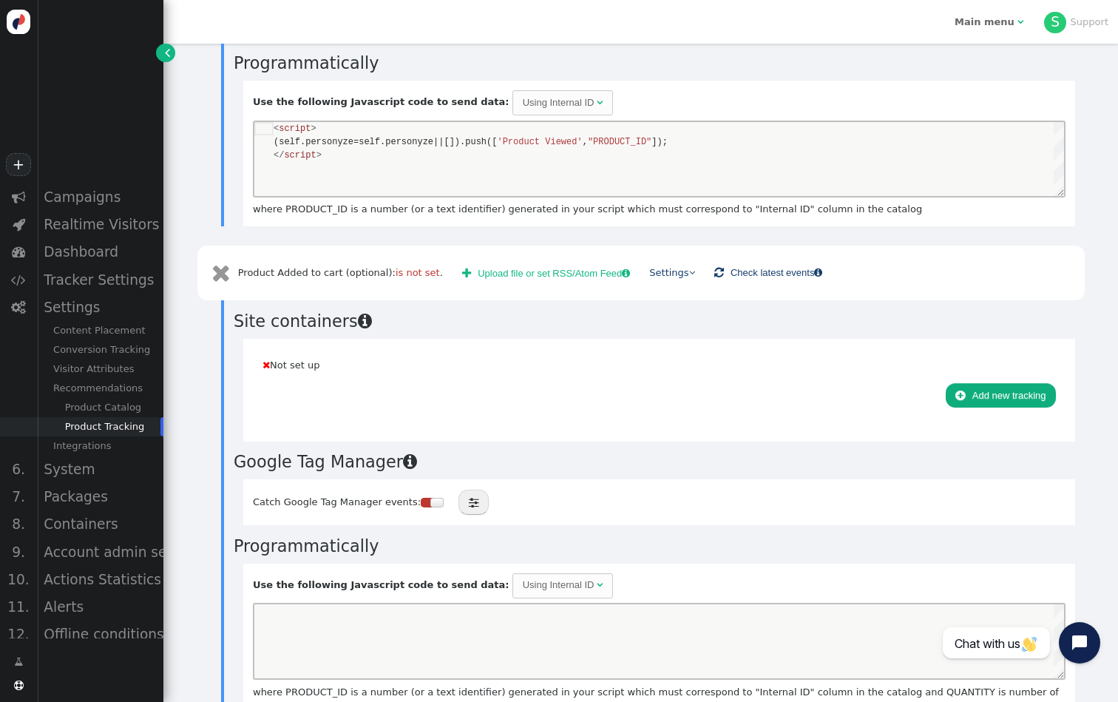
scroll to position [27, 0]
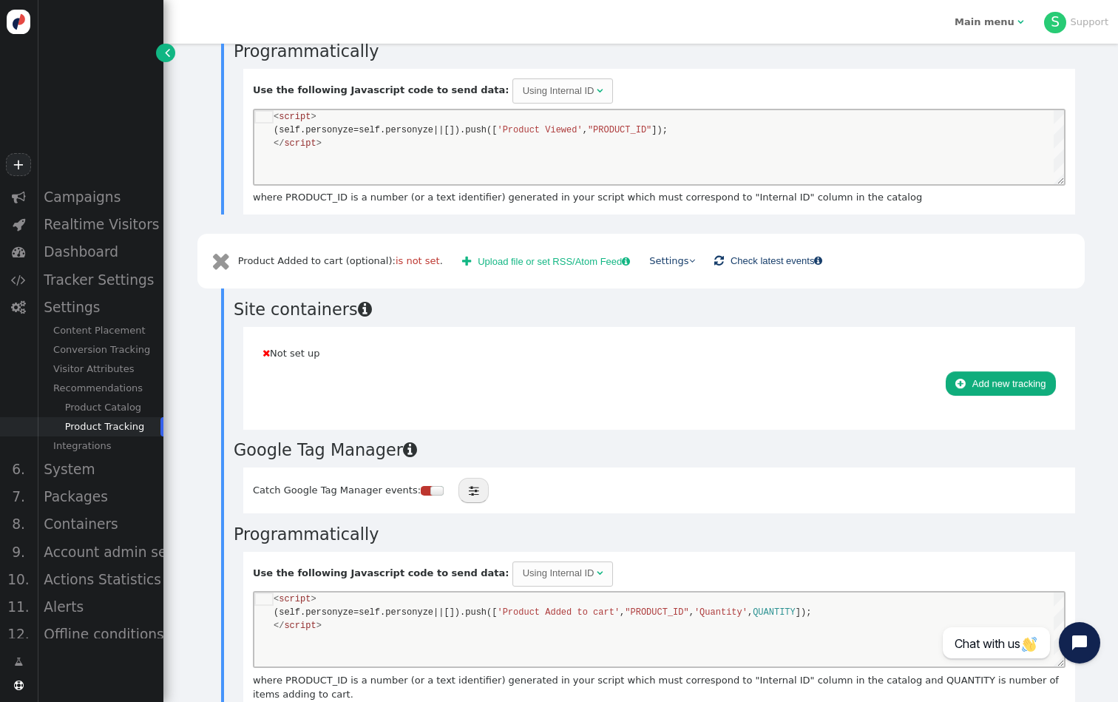
click at [421, 490] on div at bounding box center [427, 491] width 12 height 10
click at [469, 489] on button "Apply" at bounding box center [481, 490] width 44 height 25
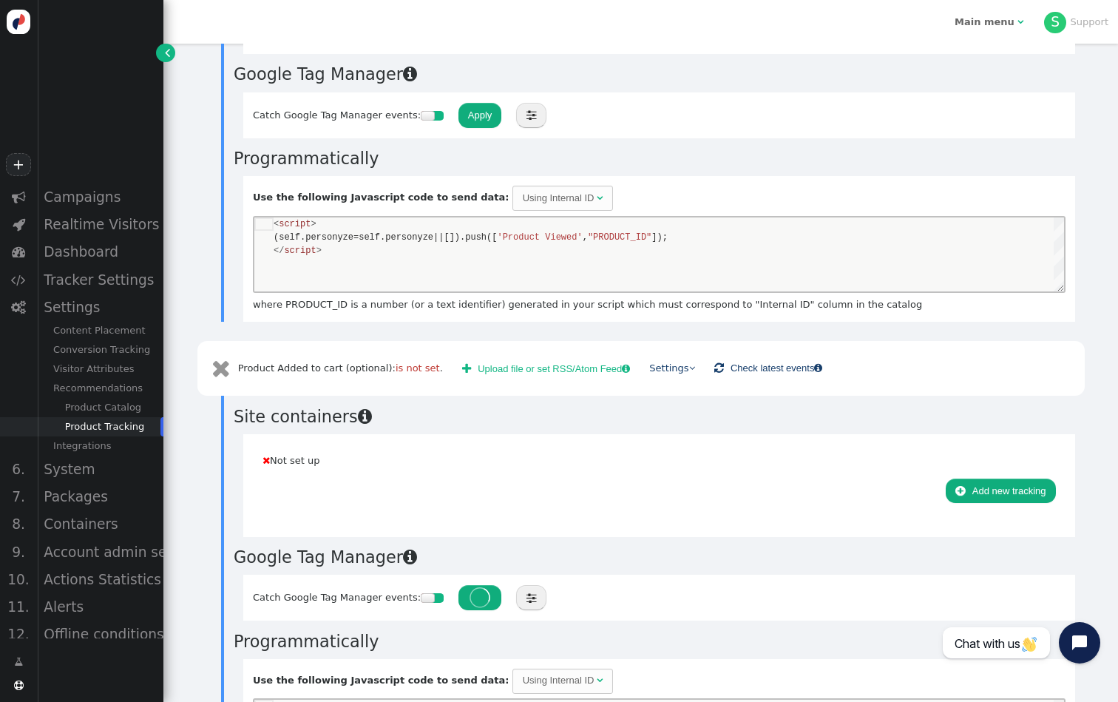
scroll to position [353, 0]
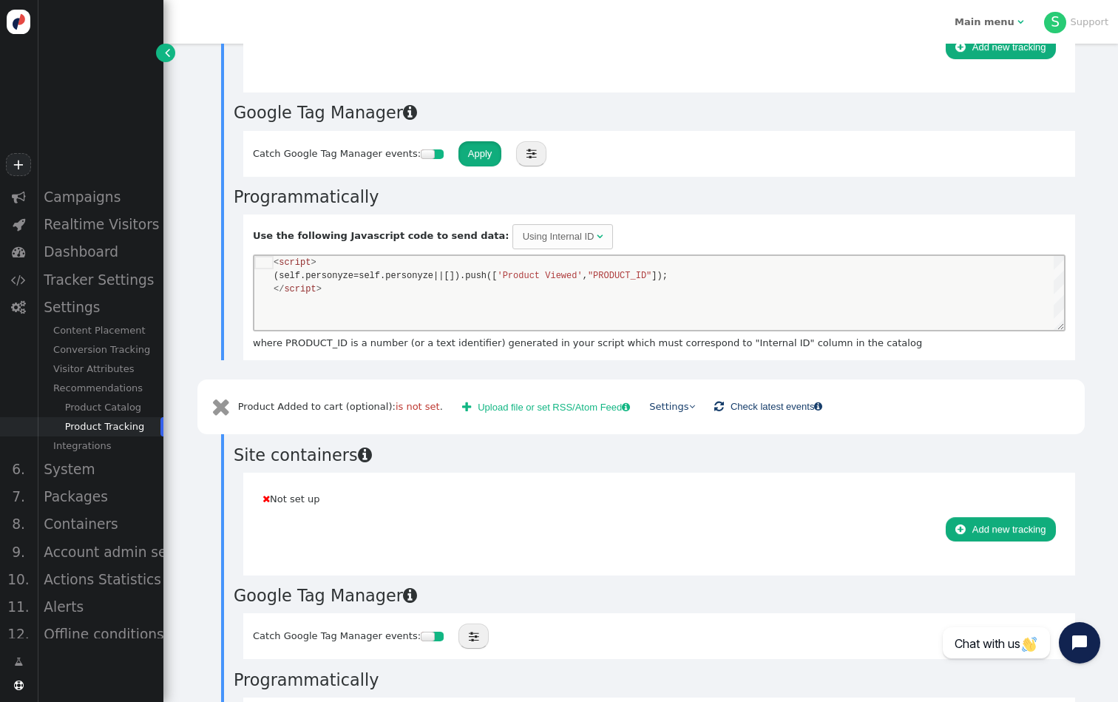
click at [483, 153] on button "Apply" at bounding box center [481, 153] width 44 height 25
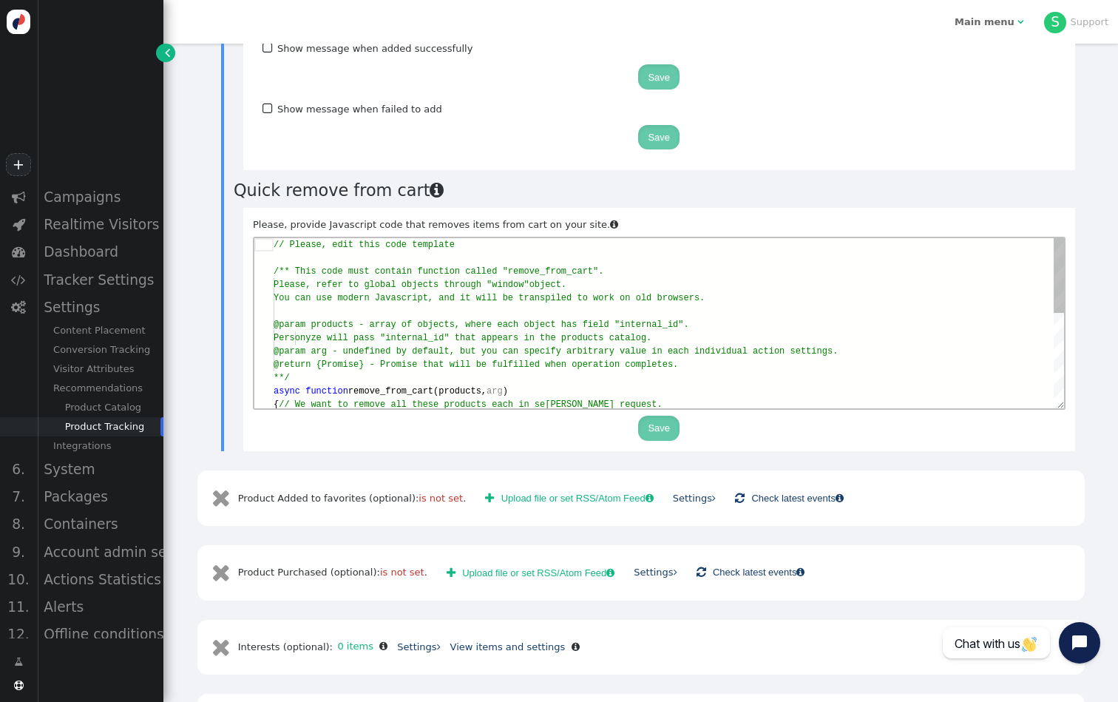
scroll to position [1868, 0]
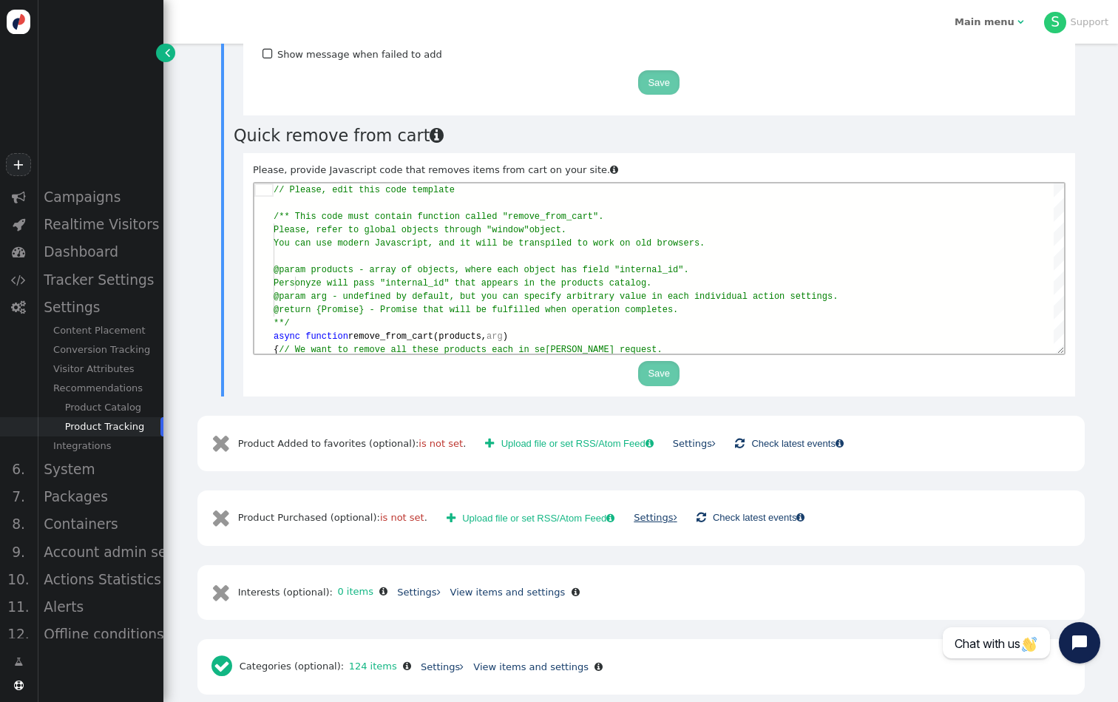
click at [657, 512] on link "Settings " at bounding box center [655, 517] width 43 height 11
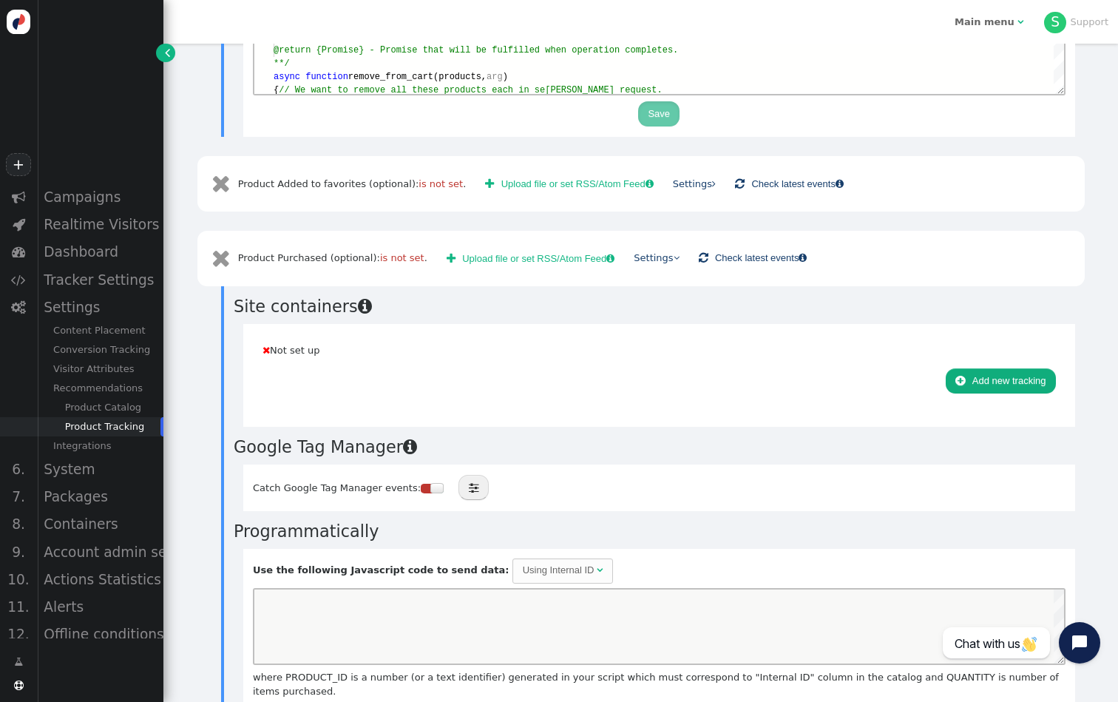
scroll to position [27, 0]
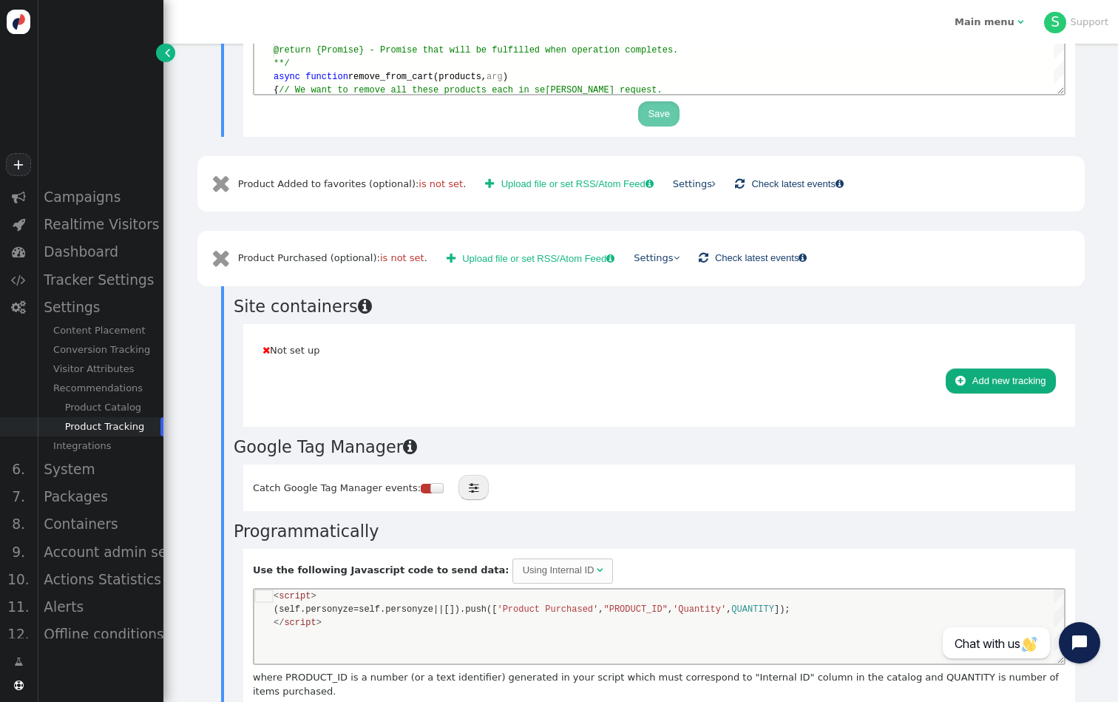
click at [421, 484] on div at bounding box center [427, 489] width 12 height 10
click at [467, 480] on button "Apply" at bounding box center [481, 487] width 44 height 25
click at [541, 246] on button " Upload file or set RSS/Atom Feed " at bounding box center [530, 258] width 187 height 25
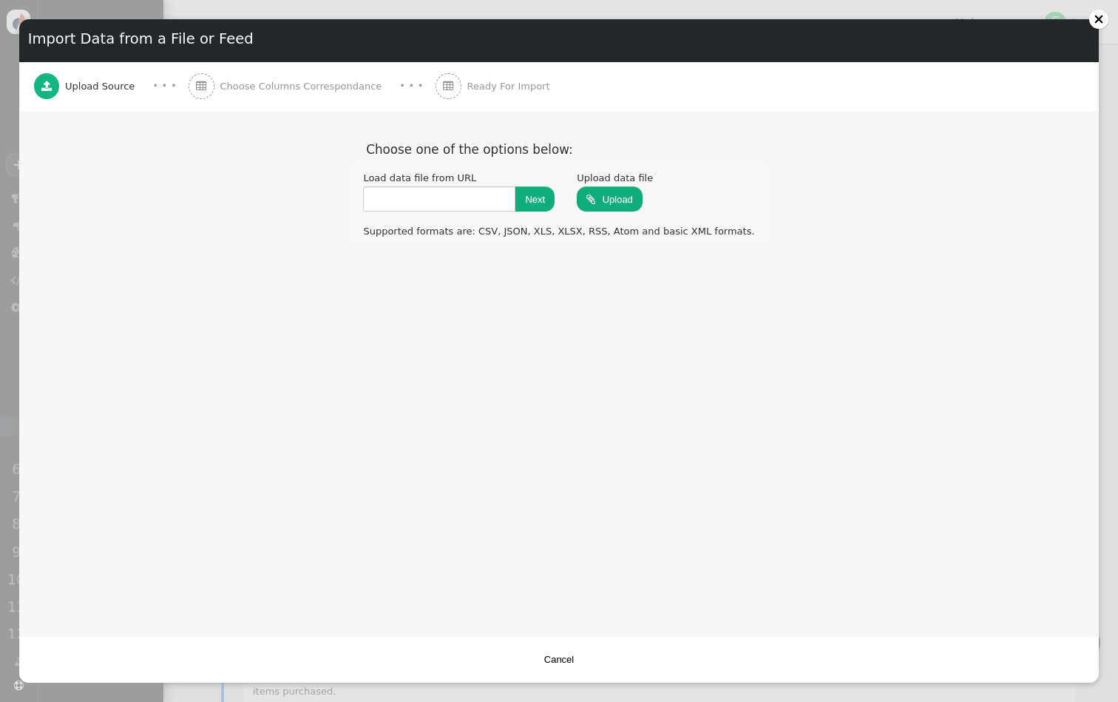
click at [594, 205] on input "file" at bounding box center [610, 199] width 66 height 27
type input "C:\fakepath\orders.xlsx"
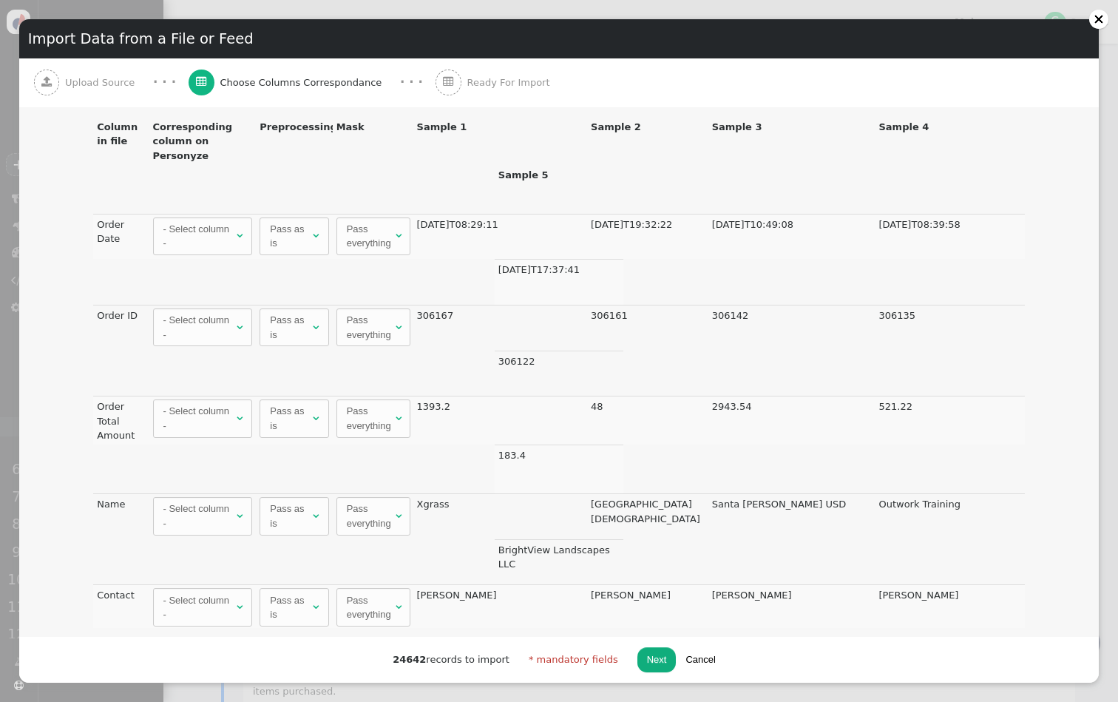
scroll to position [-1, 0]
click at [212, 325] on div "- Select column -" at bounding box center [198, 327] width 70 height 29
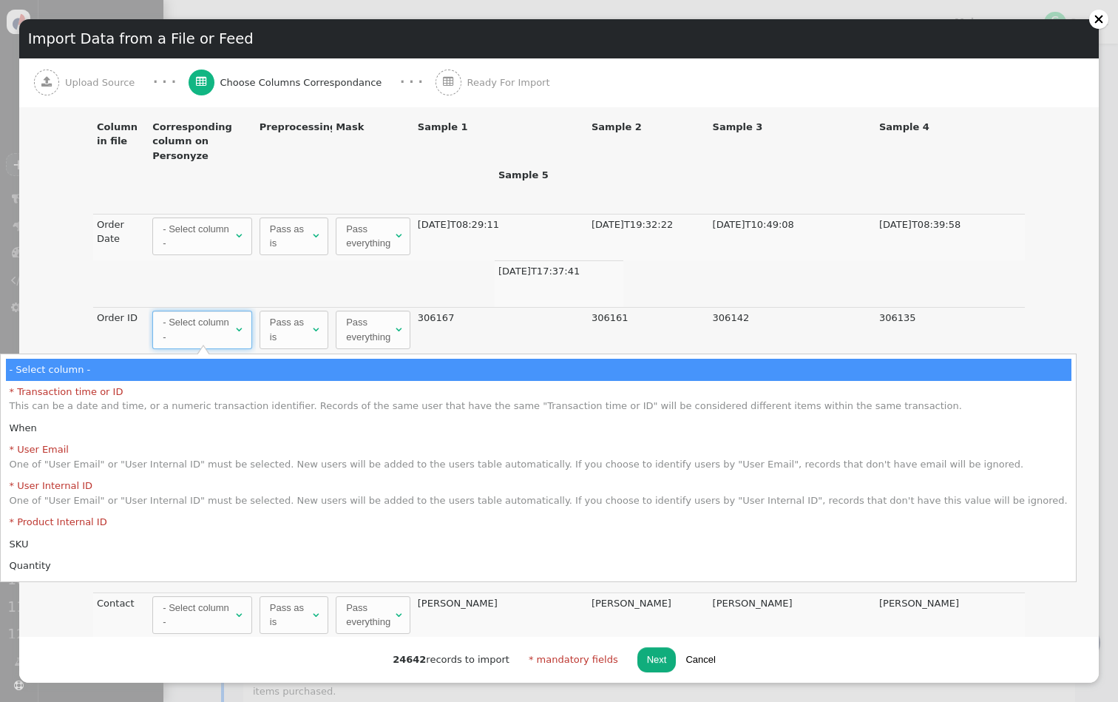
click at [470, 292] on tr "Order Date - Select column -  Pass as is  Pass everything  2025-08-12T08:29:…" at bounding box center [559, 261] width 1061 height 94
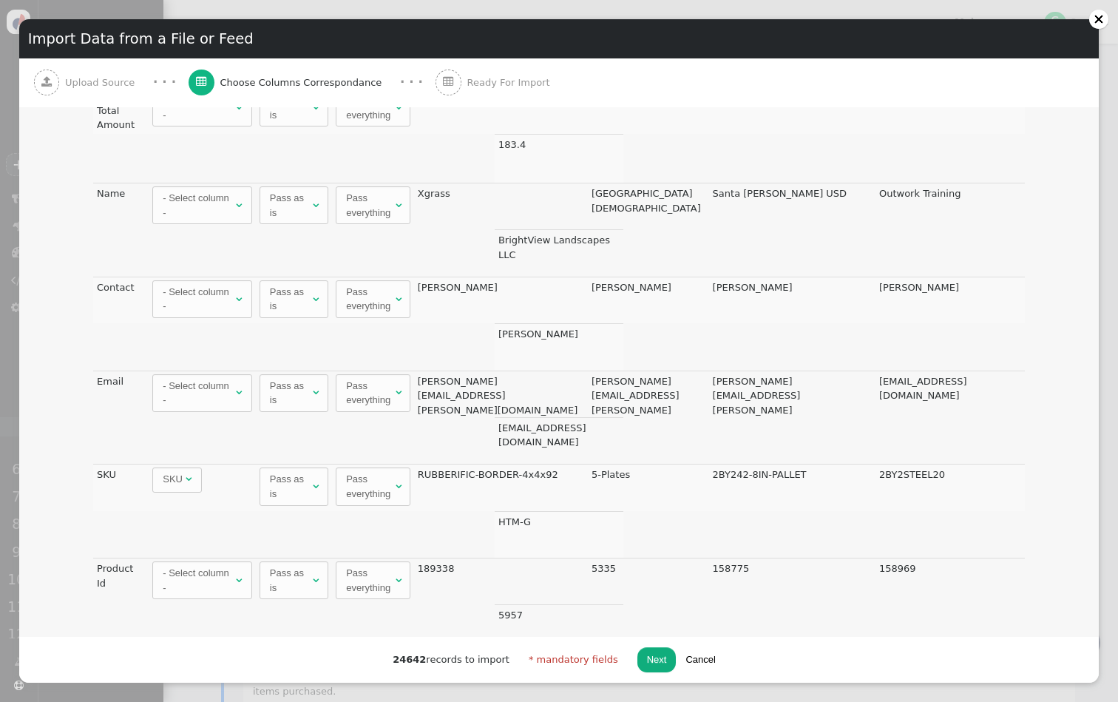
click at [205, 393] on div "- Select column -" at bounding box center [198, 393] width 70 height 29
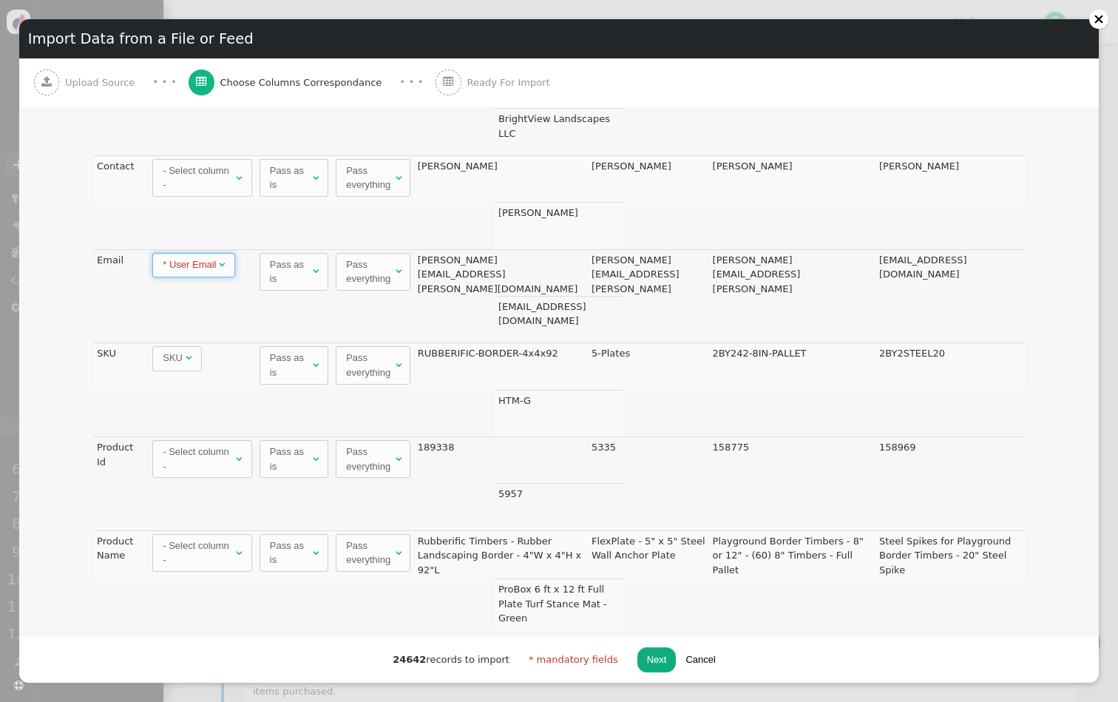
scroll to position [2, 0]
click at [200, 459] on div "- Select column -" at bounding box center [198, 459] width 70 height 29
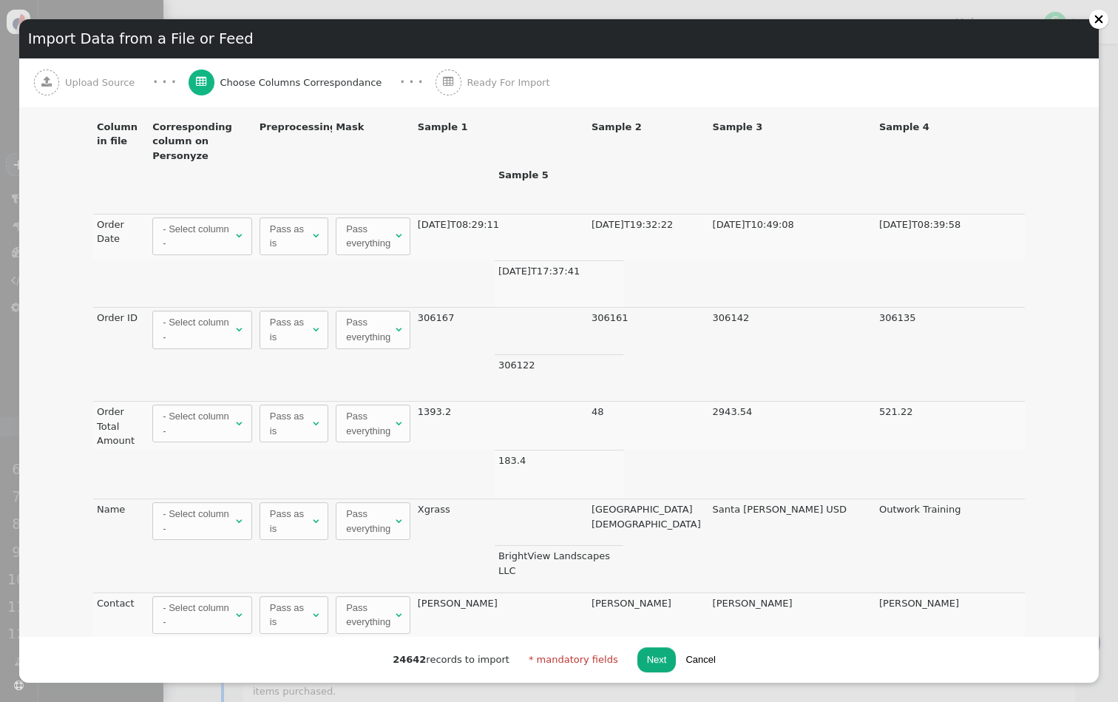
scroll to position [0, 0]
click at [209, 241] on div "- Select column -" at bounding box center [198, 236] width 70 height 29
click at [202, 227] on span "When " at bounding box center [179, 229] width 55 height 25
click at [195, 233] on span "" at bounding box center [194, 229] width 6 height 10
click at [658, 656] on button "Next" at bounding box center [657, 659] width 39 height 25
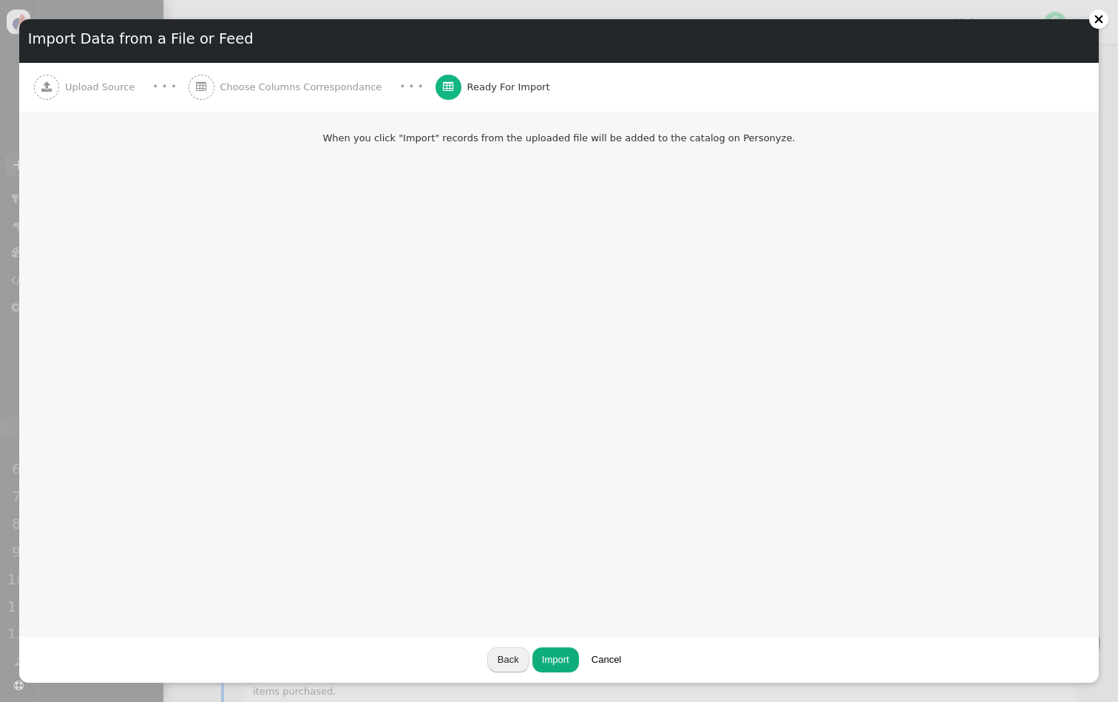
click at [553, 658] on button "Import" at bounding box center [556, 659] width 47 height 25
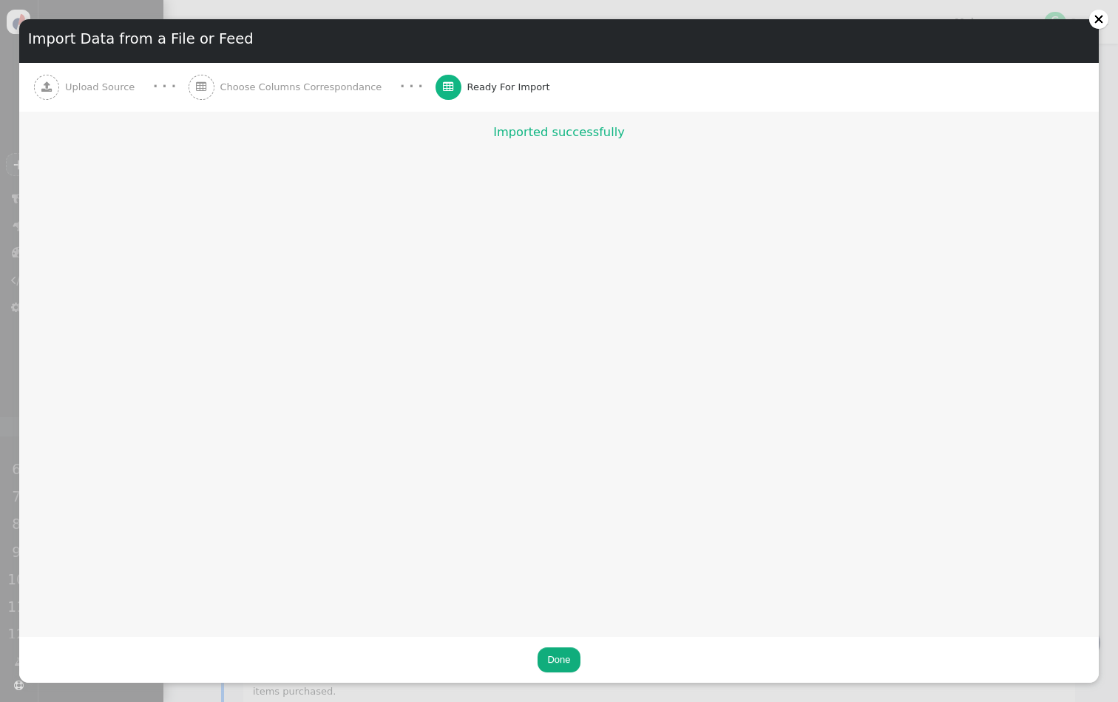
click at [561, 653] on button "Done" at bounding box center [559, 659] width 42 height 25
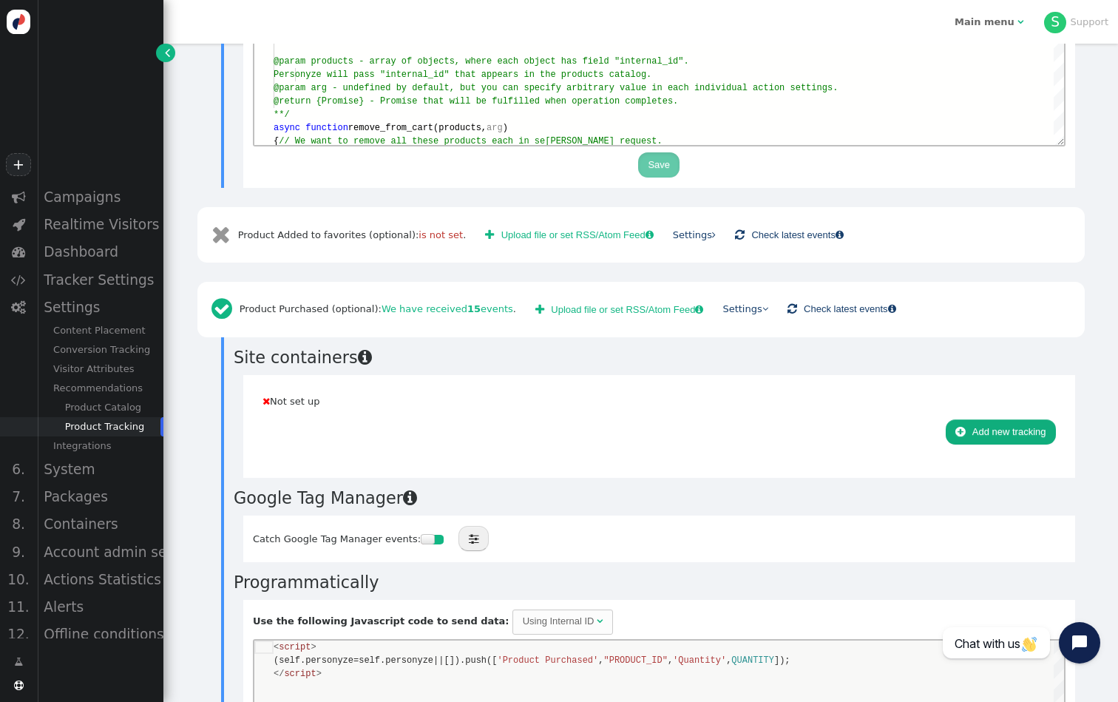
scroll to position [2075, 0]
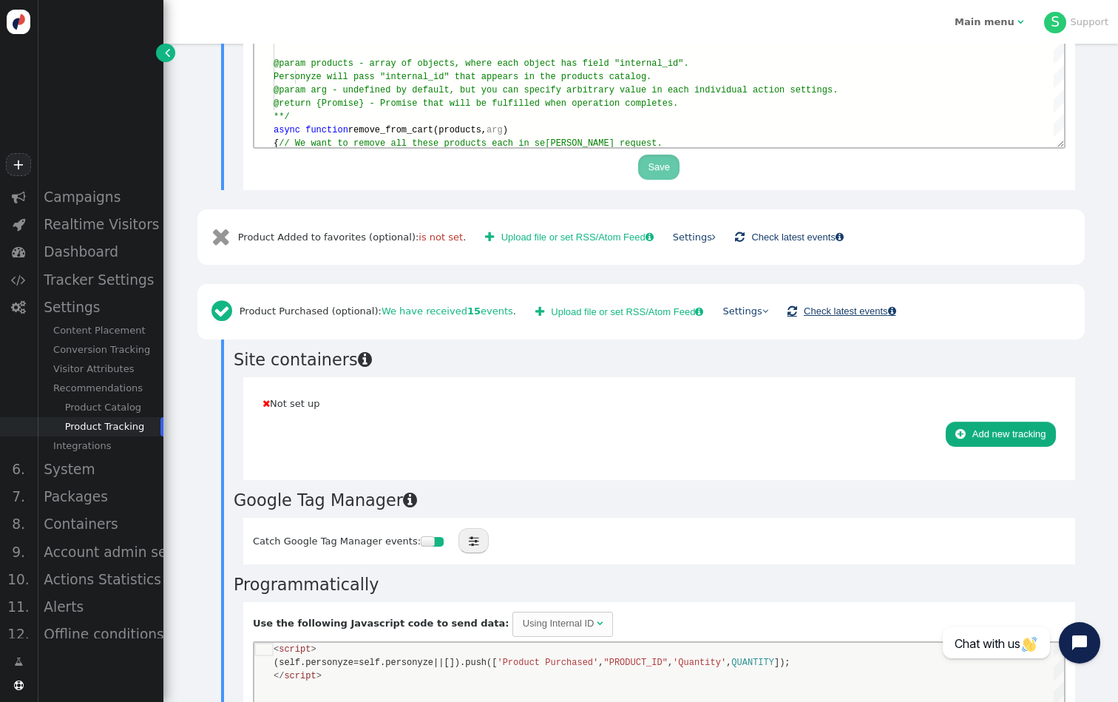
click at [814, 304] on link " Check latest events " at bounding box center [842, 311] width 128 height 25
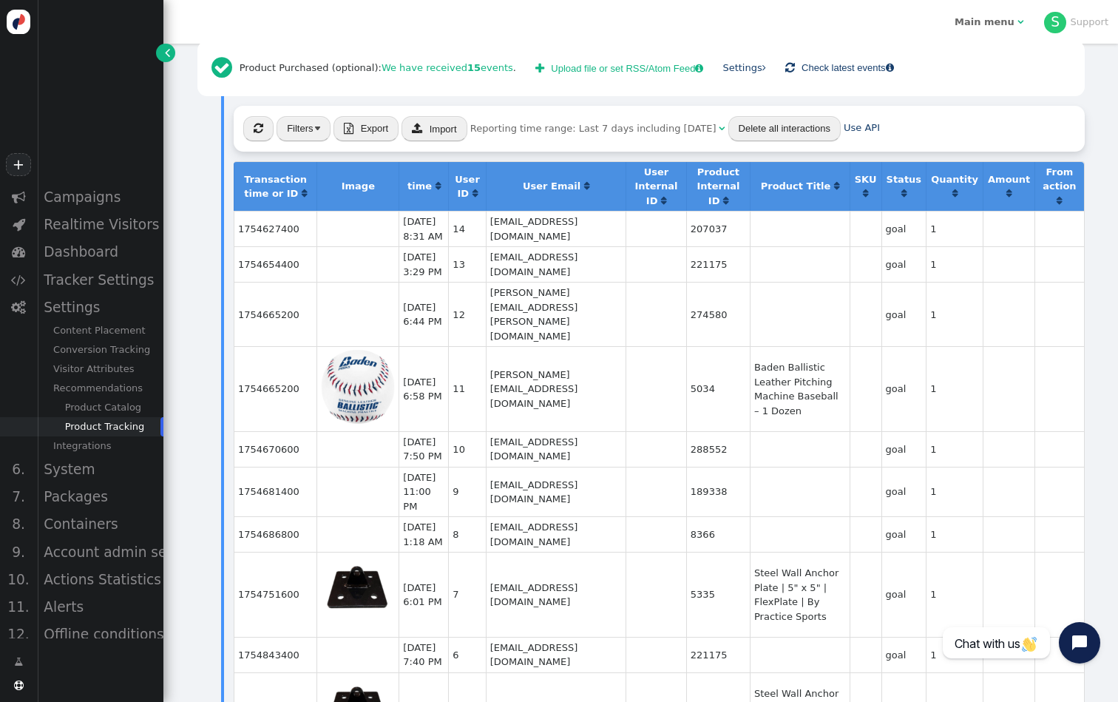
scroll to position [2229, 0]
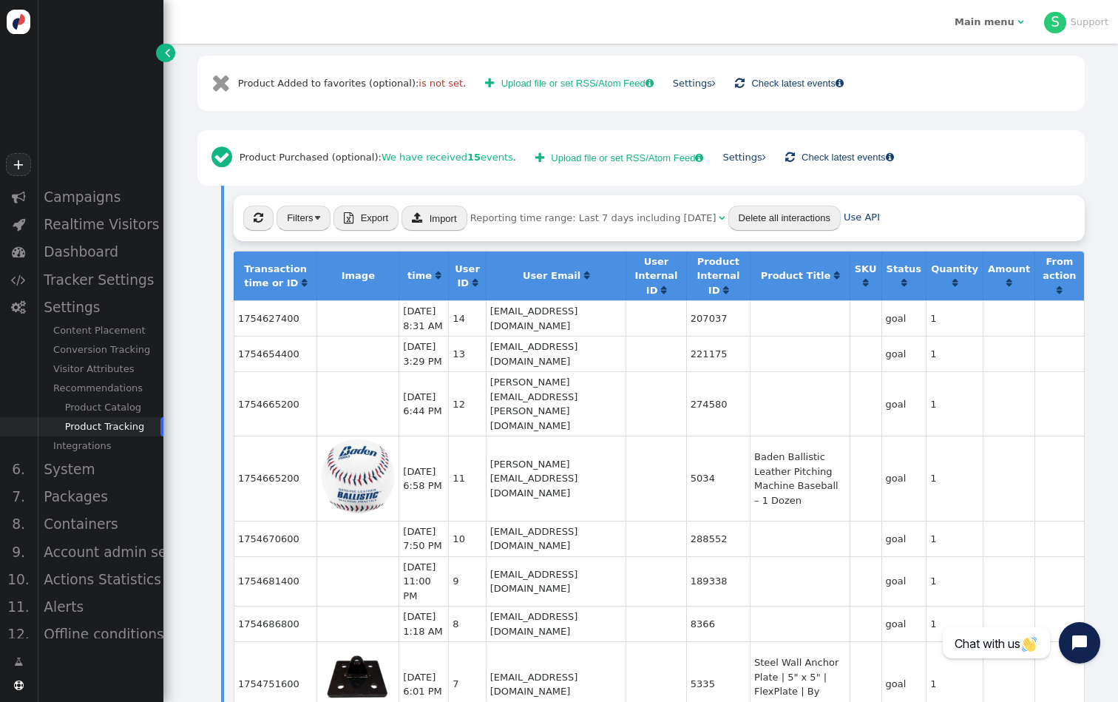
click at [647, 214] on span "Reporting time range: Last 7 days including today" at bounding box center [593, 217] width 246 height 11
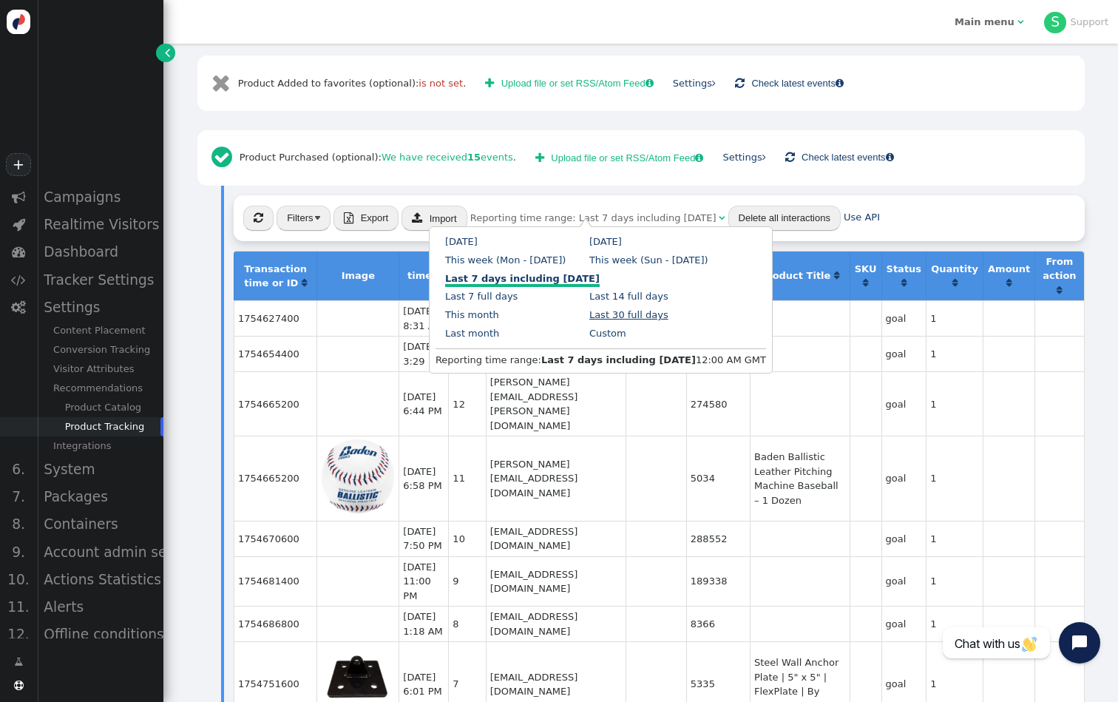
click at [631, 309] on link "Last 30 full days" at bounding box center [628, 314] width 79 height 11
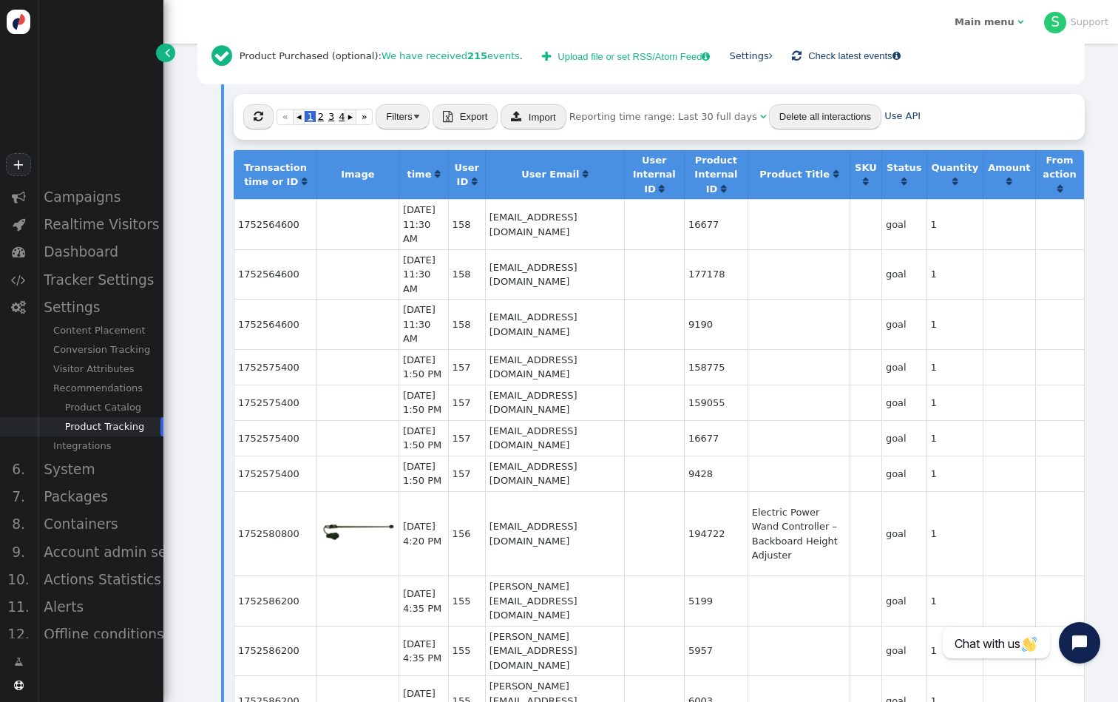
scroll to position [2201, 0]
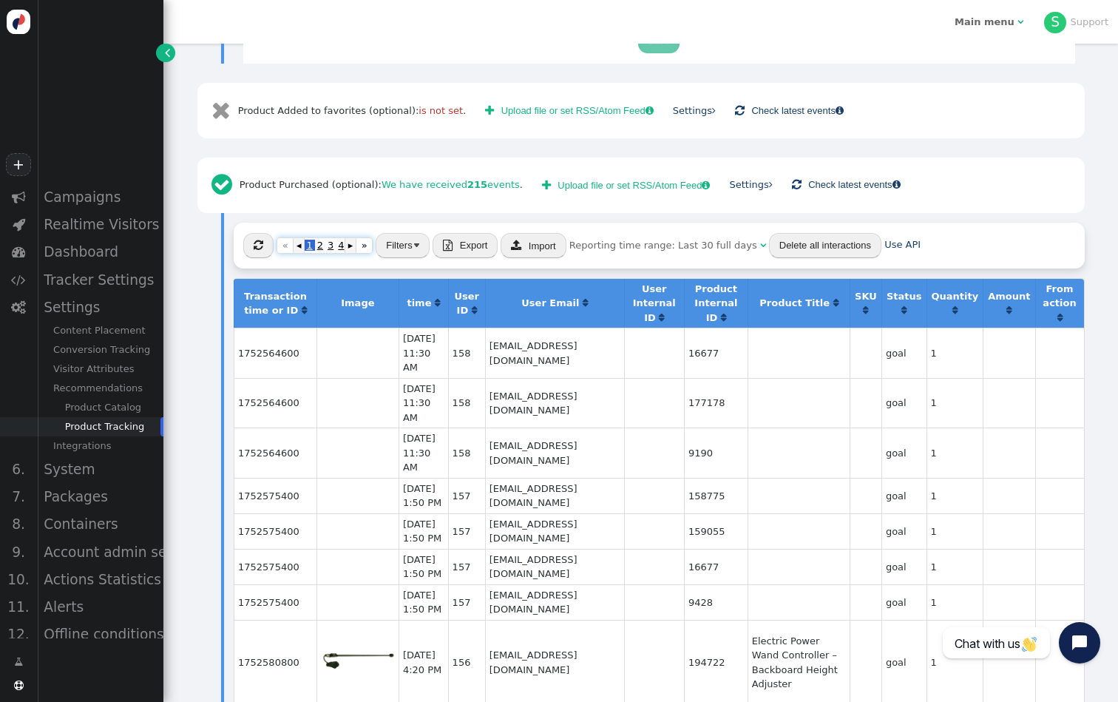
click at [353, 240] on link "▸" at bounding box center [350, 245] width 11 height 16
click at [366, 239] on link "»" at bounding box center [364, 245] width 17 height 16
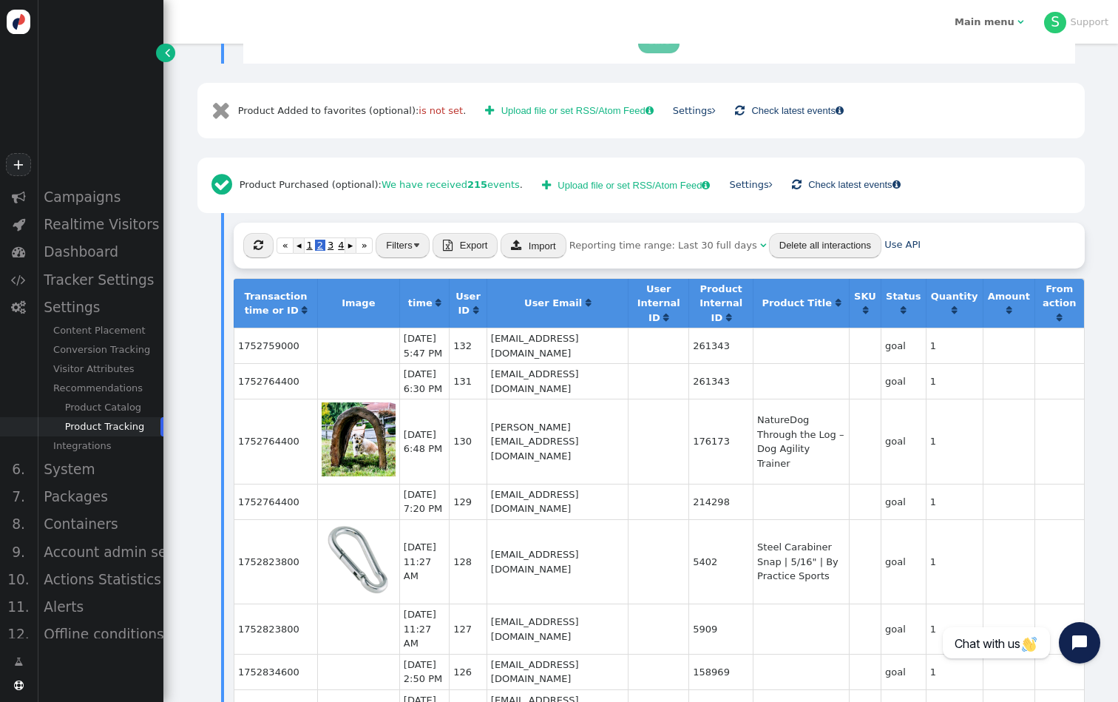
click at [711, 243] on div " « ◂ 1 2 3 4 5 ▸ » Filters  Export  Import Reporting time range: Last 30 ful…" at bounding box center [659, 246] width 851 height 46
click at [736, 240] on span "Reporting time range: Last 30 full days" at bounding box center [664, 245] width 188 height 11
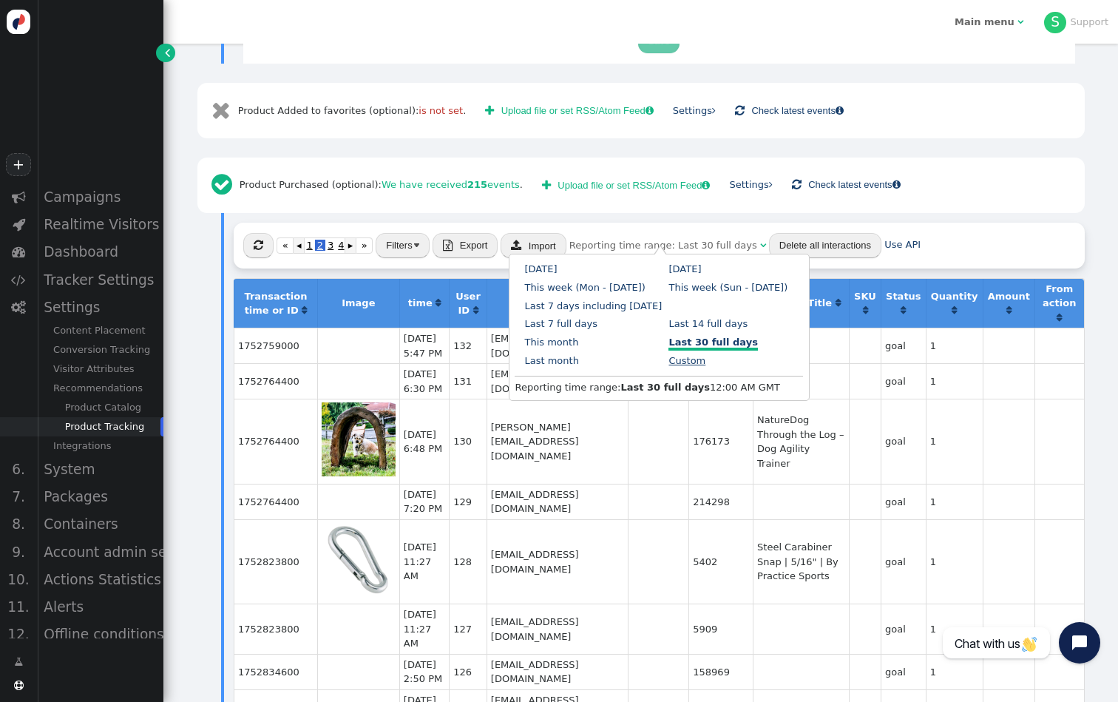
click at [669, 358] on link "Custom" at bounding box center [687, 360] width 37 height 11
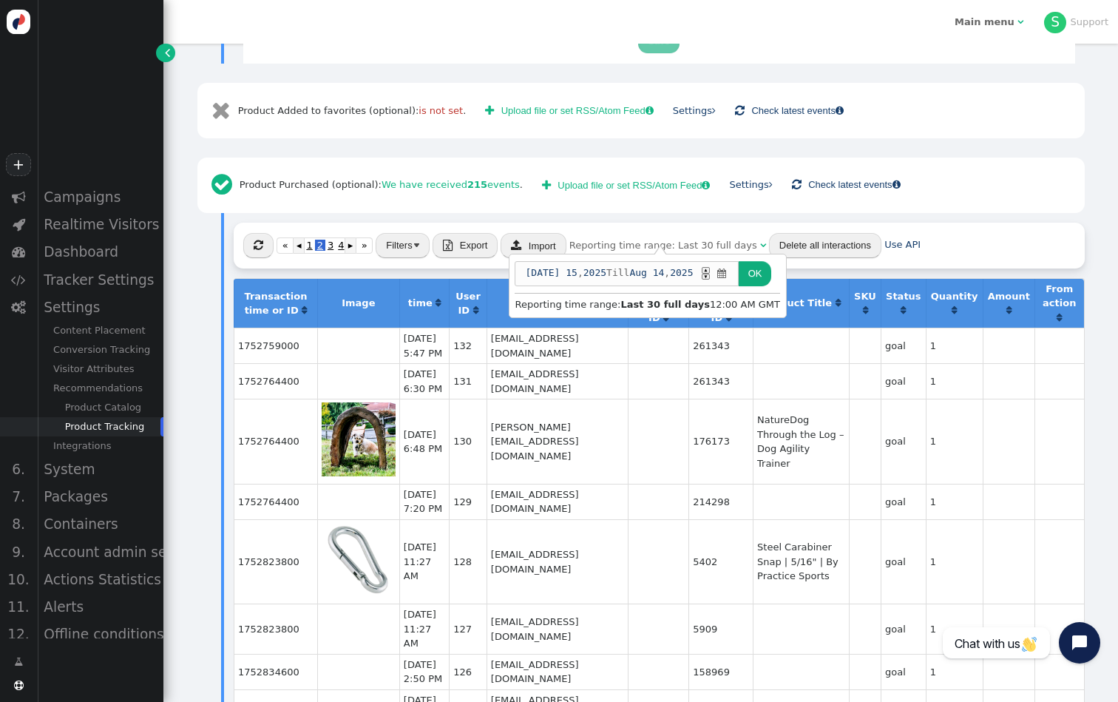
click at [728, 268] on span "" at bounding box center [721, 273] width 13 height 15
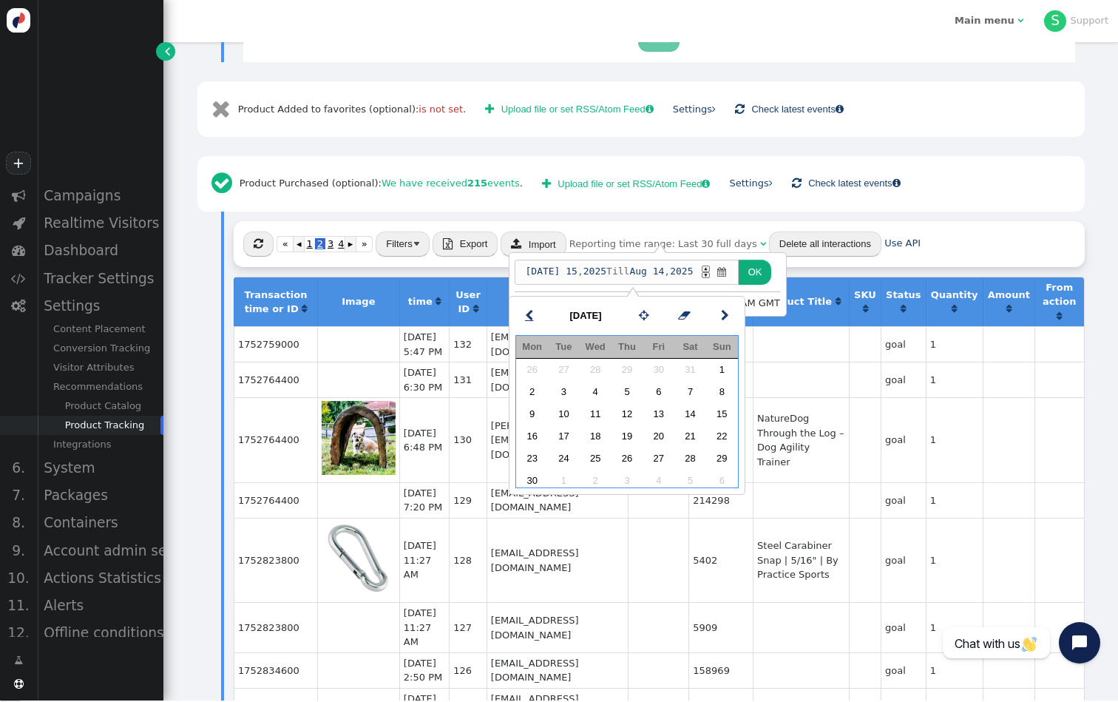
click at [533, 320] on span "" at bounding box center [529, 315] width 8 height 17
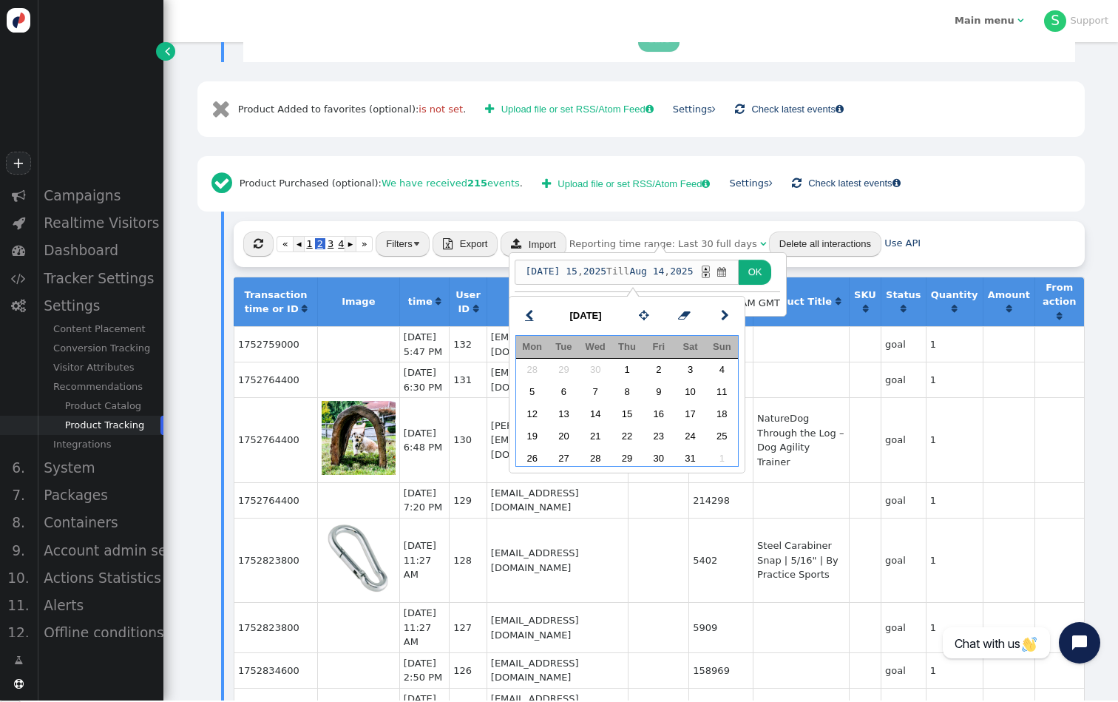
click at [533, 320] on span "" at bounding box center [529, 315] width 8 height 17
click at [572, 374] on td "1" at bounding box center [564, 371] width 32 height 22
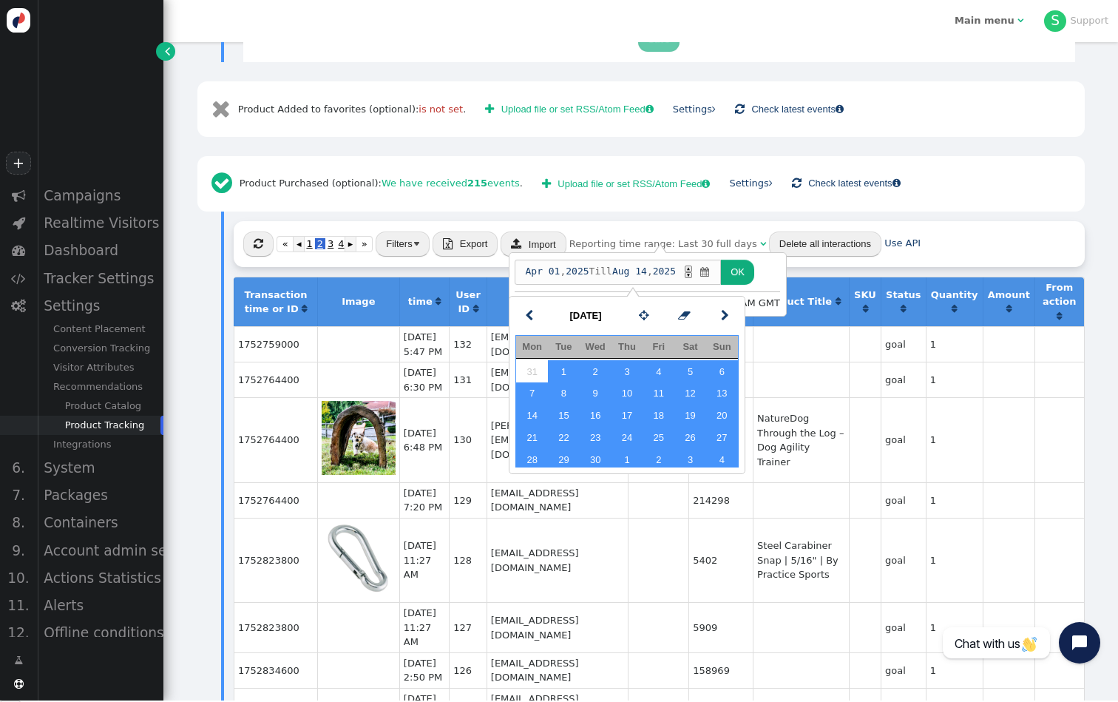
click at [754, 268] on button "OK" at bounding box center [737, 272] width 33 height 25
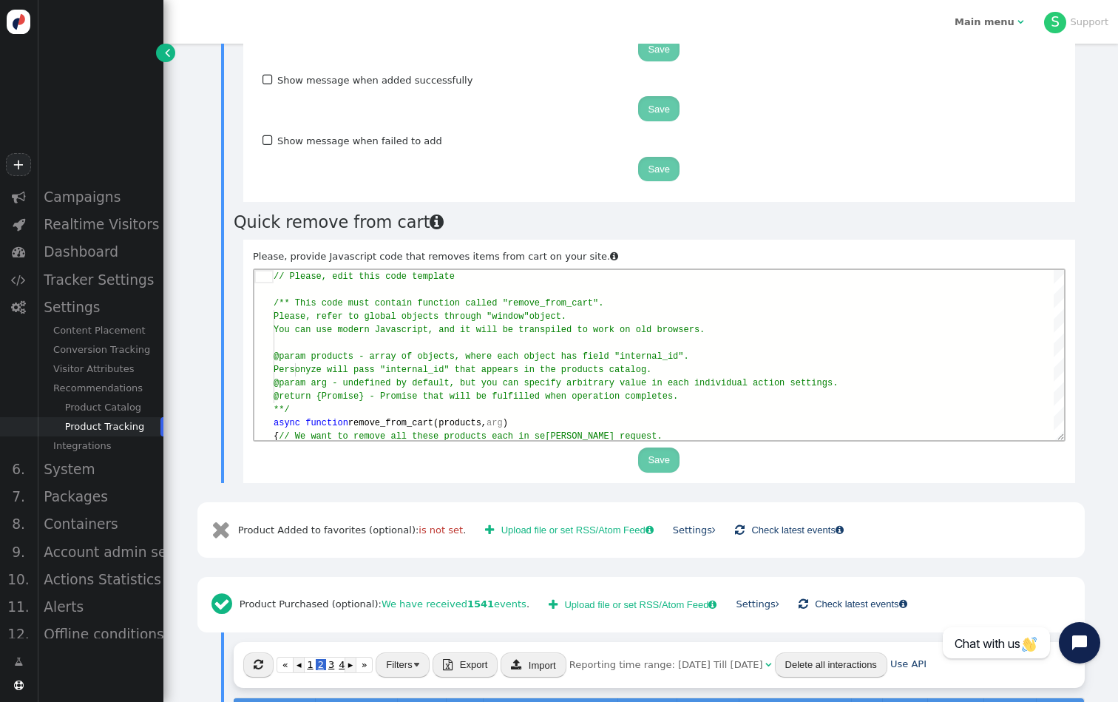
scroll to position [1684, 0]
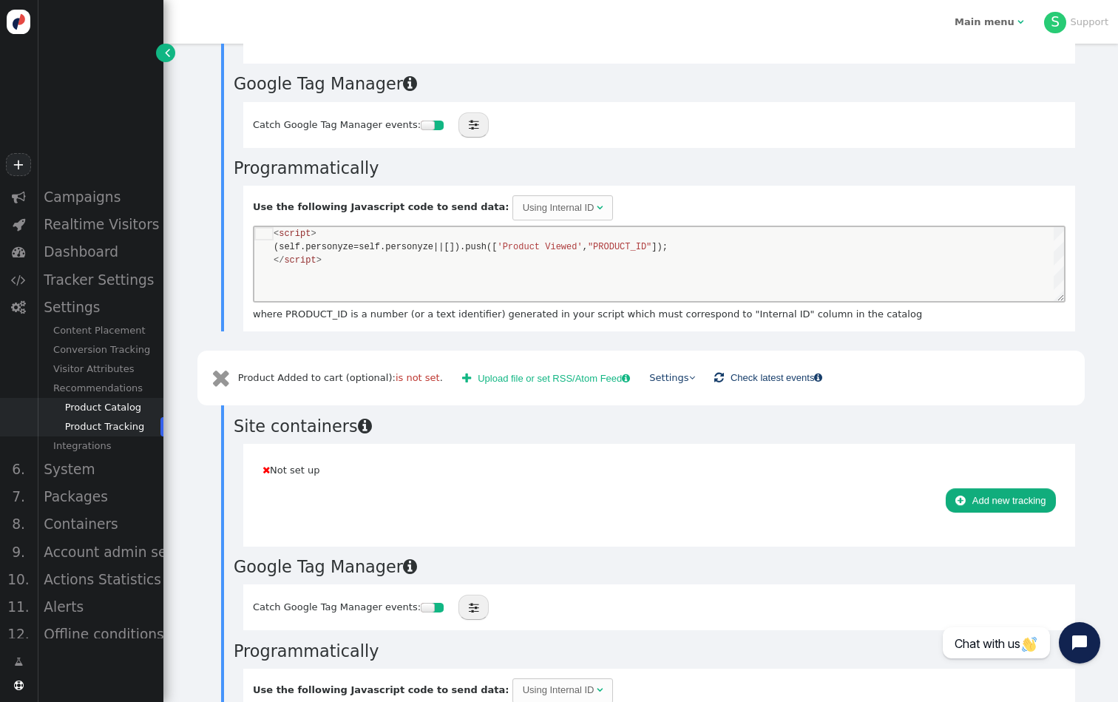
click at [121, 406] on div "Product Catalog" at bounding box center [100, 407] width 126 height 19
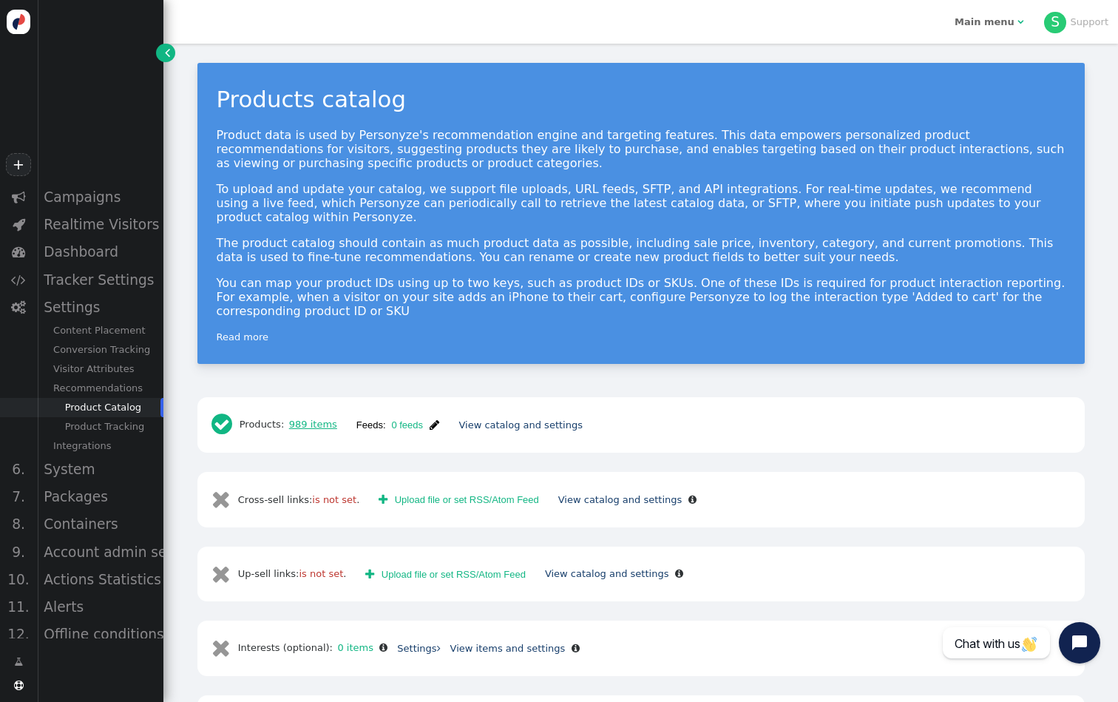
click at [318, 419] on link "989 items" at bounding box center [310, 424] width 53 height 11
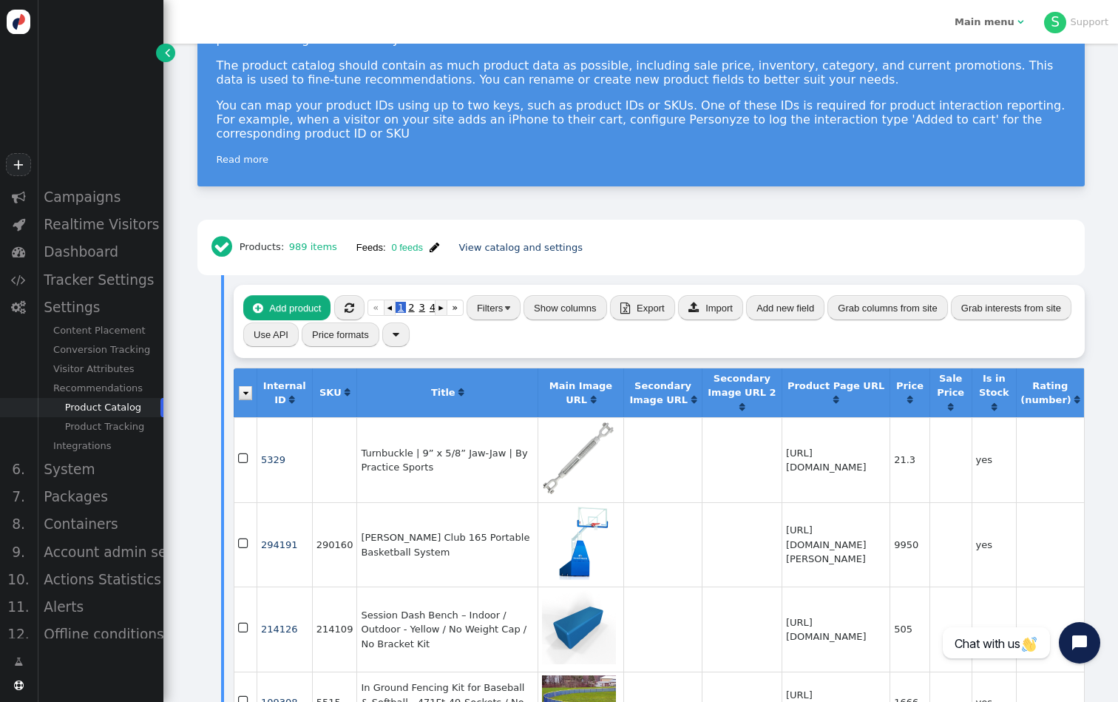
click at [433, 242] on span "" at bounding box center [435, 247] width 10 height 11
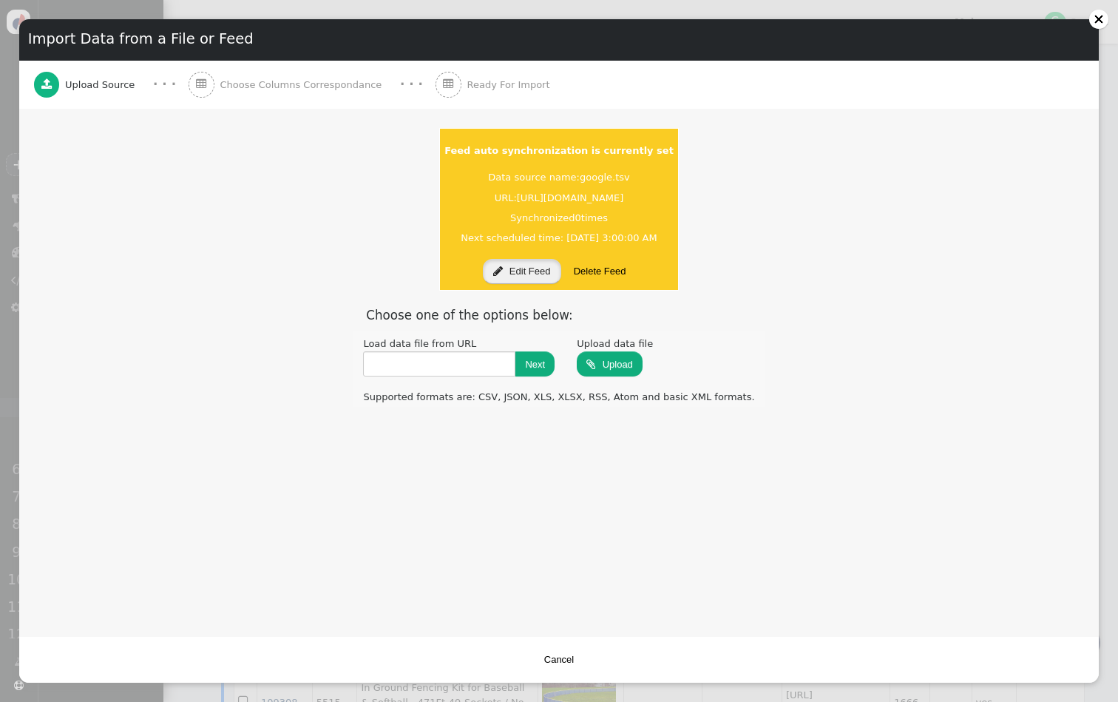
click at [524, 268] on button " Edit Feed" at bounding box center [522, 271] width 78 height 25
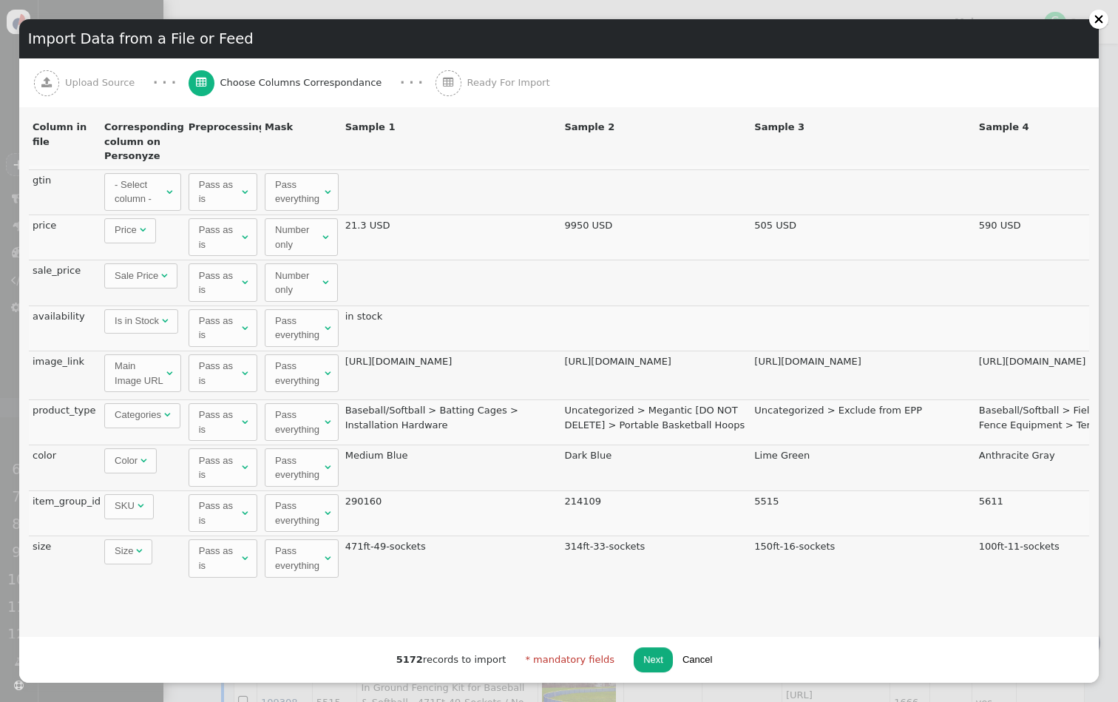
scroll to position [1094, 0]
click at [127, 479] on td "Color " at bounding box center [143, 467] width 84 height 45
click at [131, 479] on td "Color " at bounding box center [143, 467] width 84 height 45
click at [396, 456] on td "Medium Blue" at bounding box center [452, 467] width 220 height 45
click at [132, 502] on span "SKU" at bounding box center [125, 505] width 20 height 11
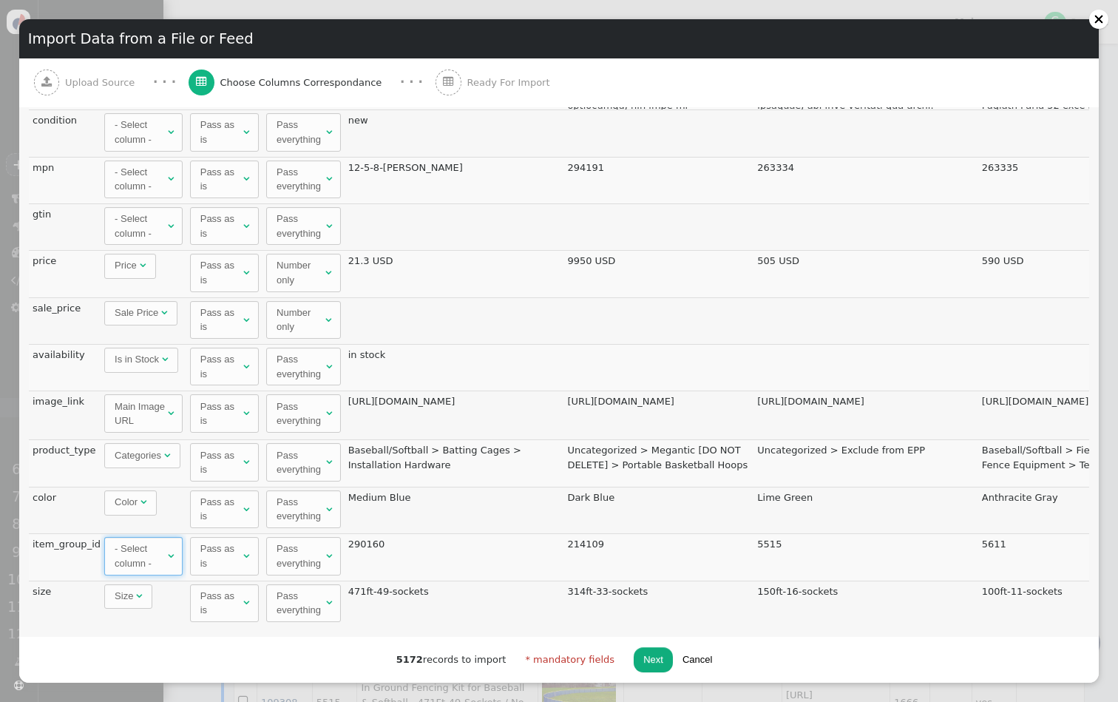
scroll to position [76, 0]
click at [638, 662] on button "Next" at bounding box center [653, 659] width 39 height 25
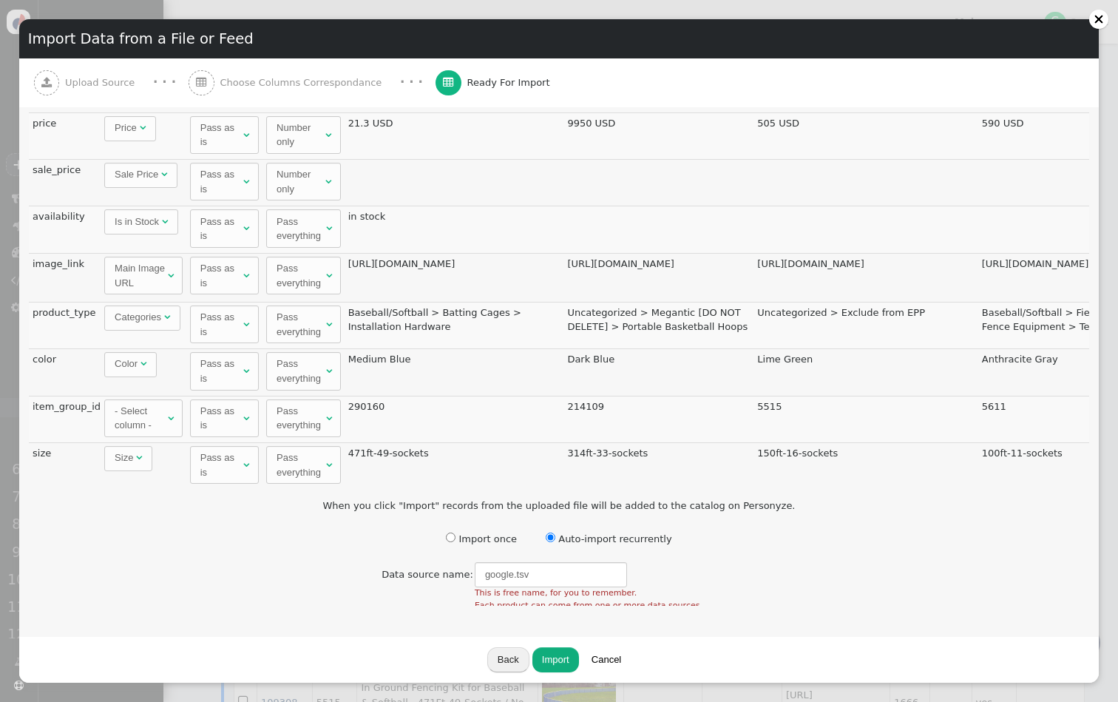
scroll to position [0, 0]
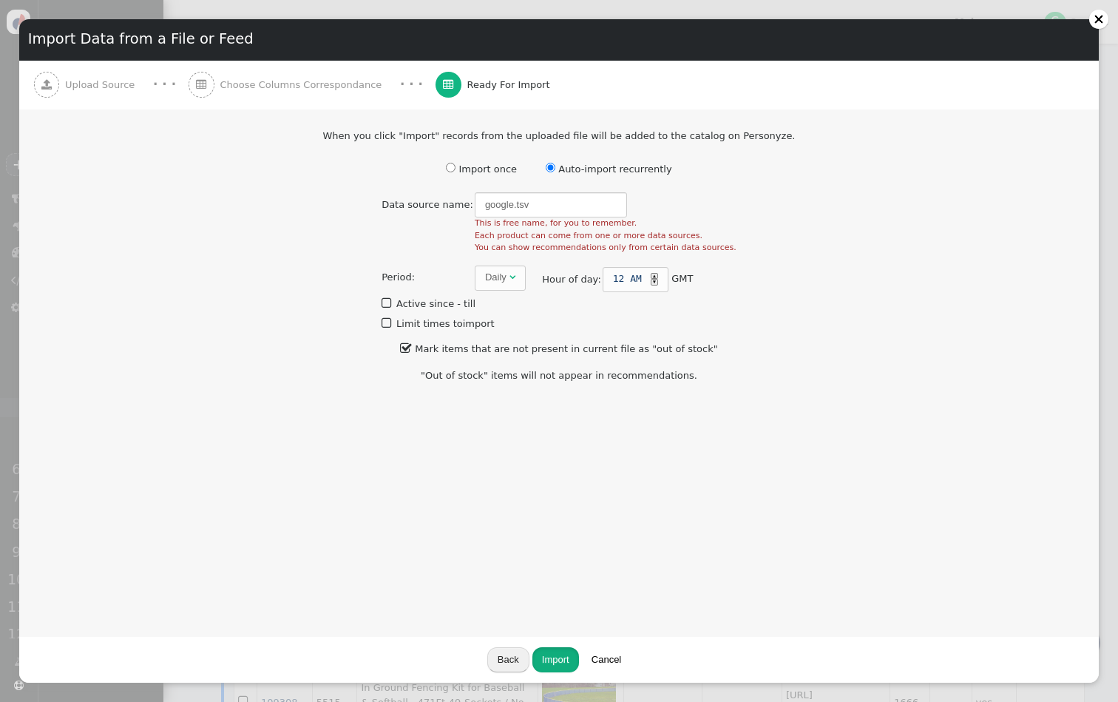
click at [567, 661] on button "Import" at bounding box center [556, 659] width 47 height 25
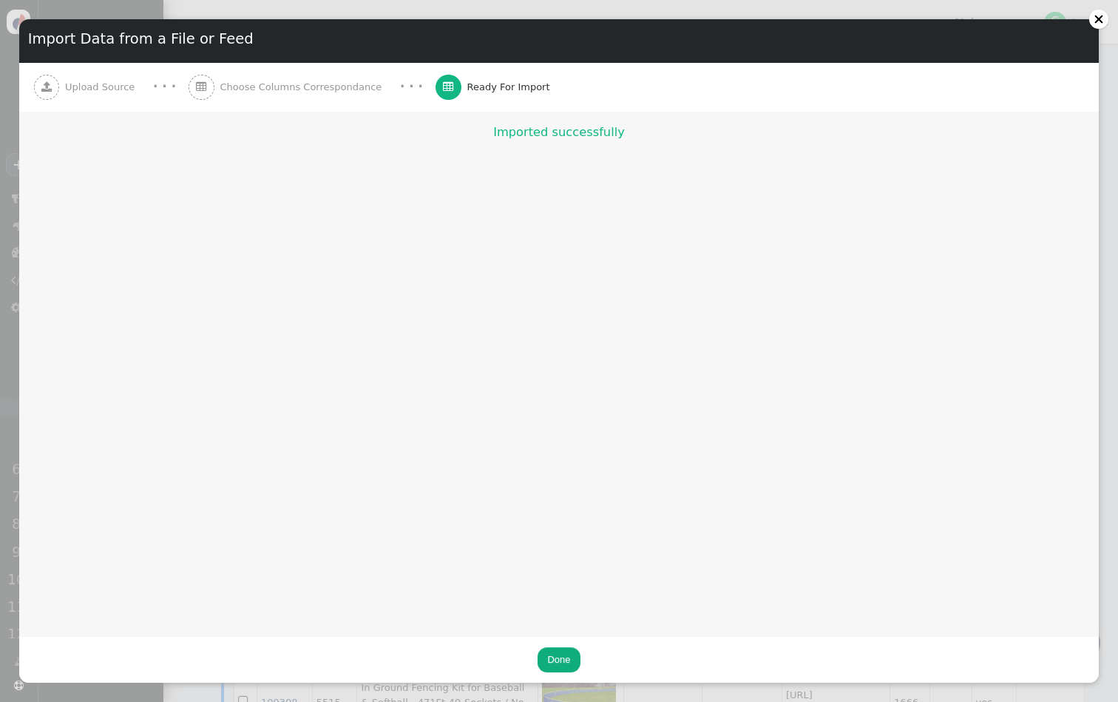
click at [571, 647] on button "Done" at bounding box center [559, 659] width 42 height 25
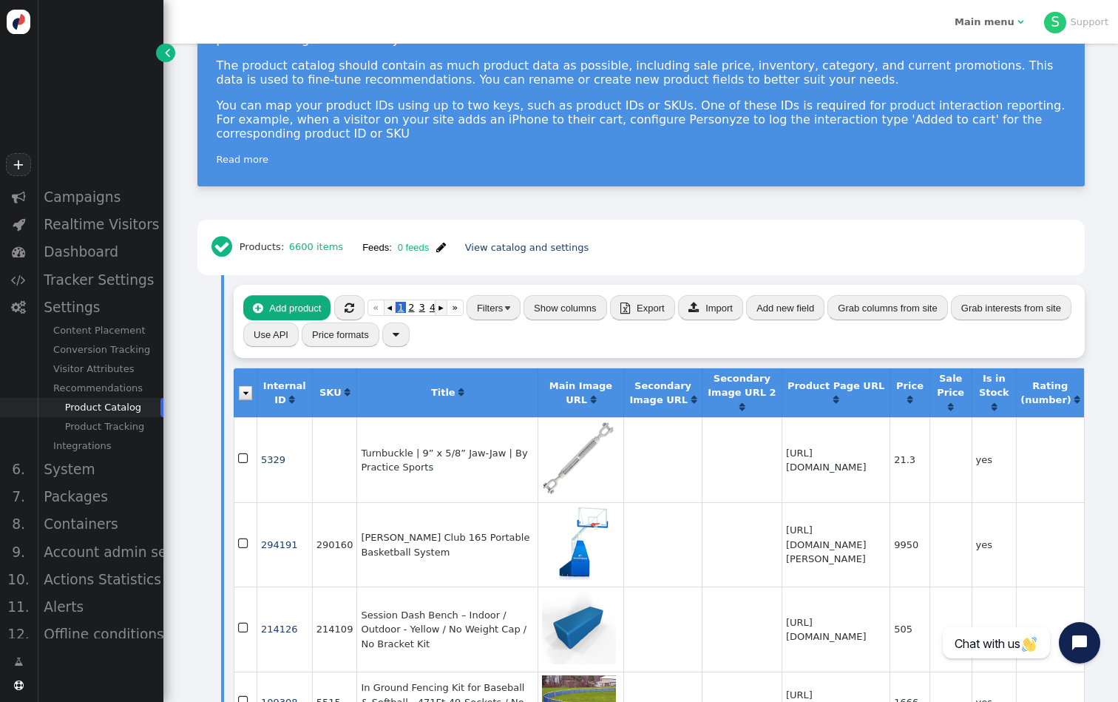
click at [16, 157] on link "+" at bounding box center [18, 164] width 25 height 23
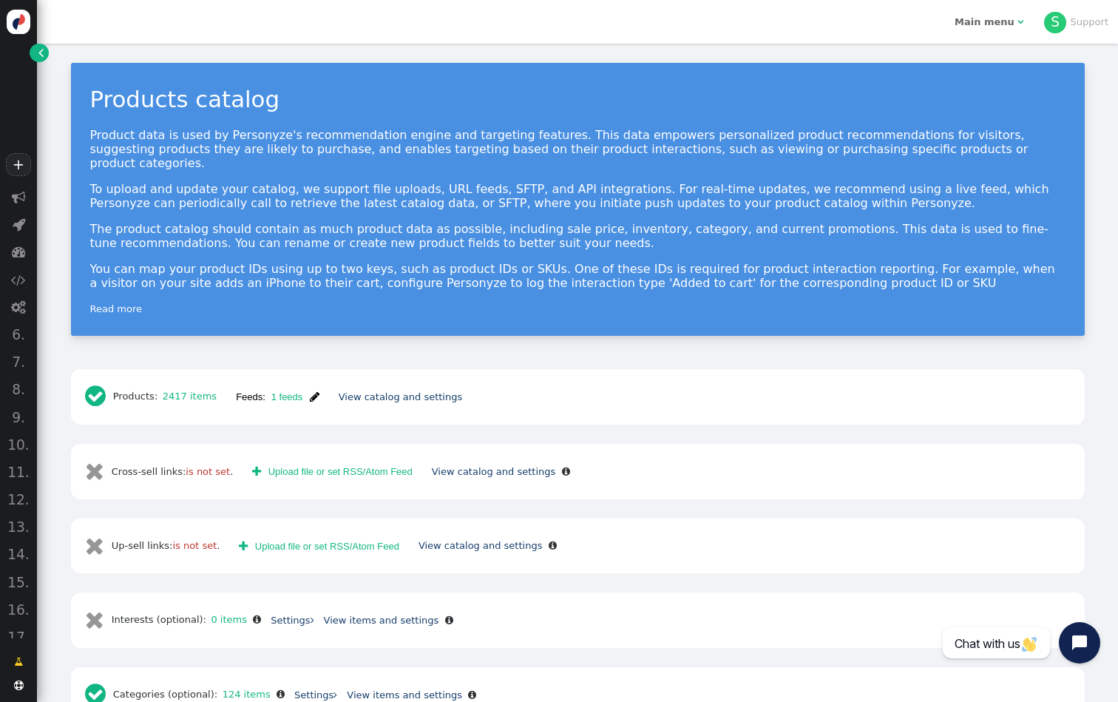
click at [41, 55] on span "" at bounding box center [40, 52] width 5 height 15
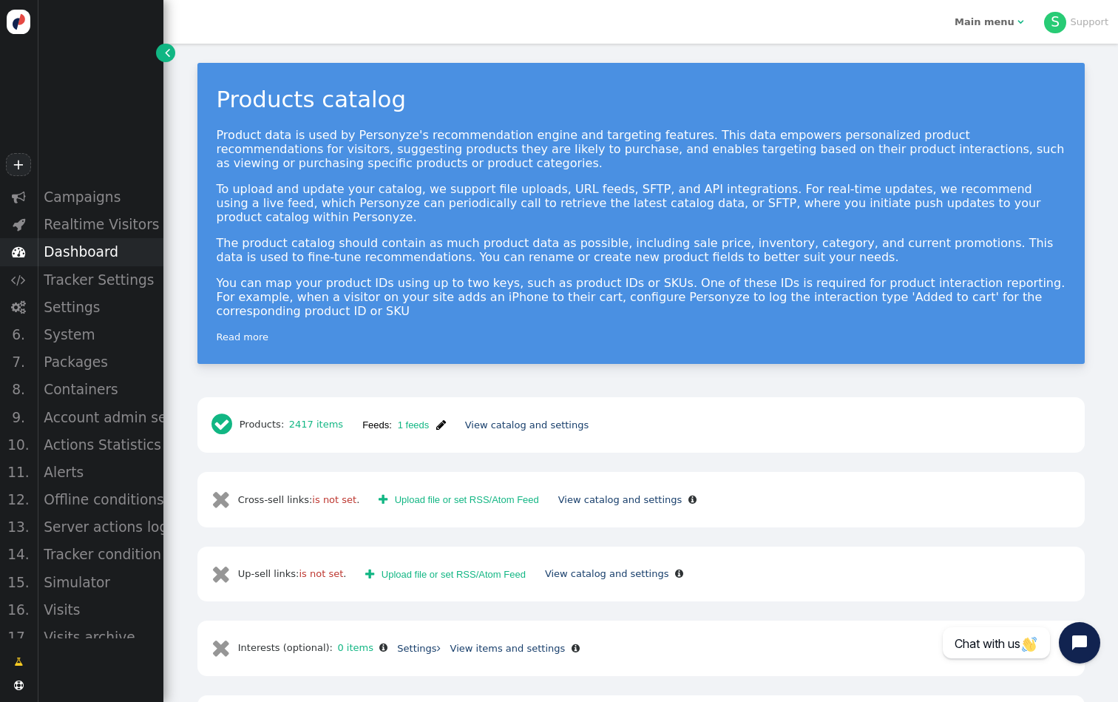
click at [96, 249] on div "Dashboard" at bounding box center [100, 251] width 126 height 27
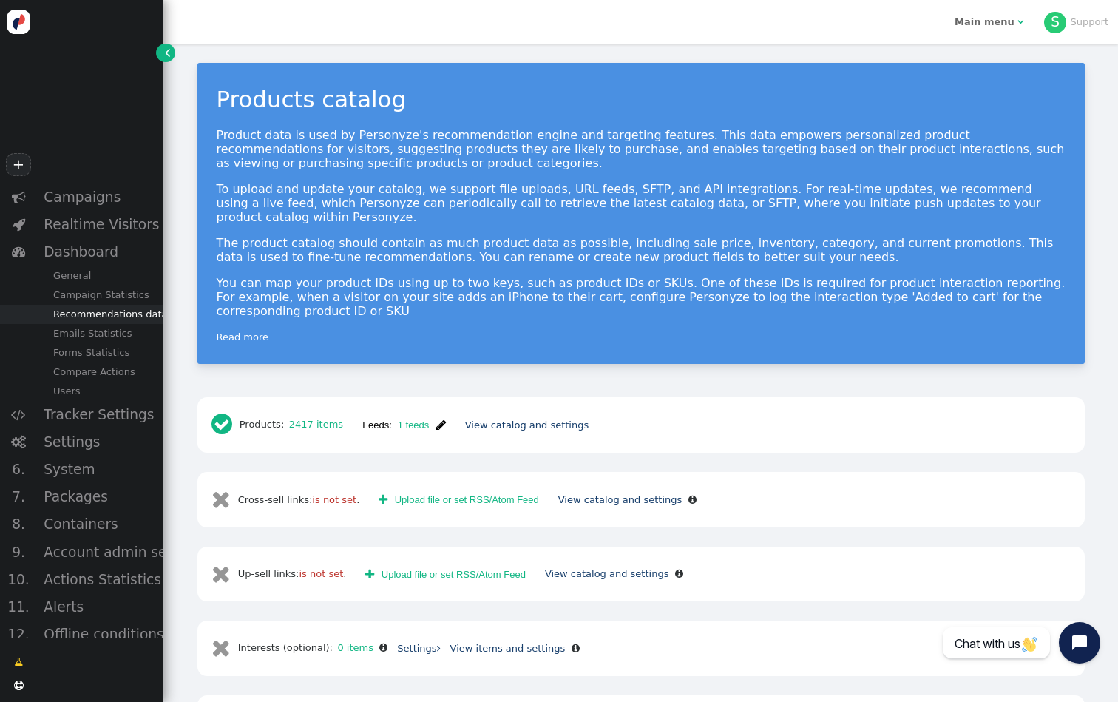
click at [112, 308] on div "Recommendations data" at bounding box center [100, 314] width 126 height 19
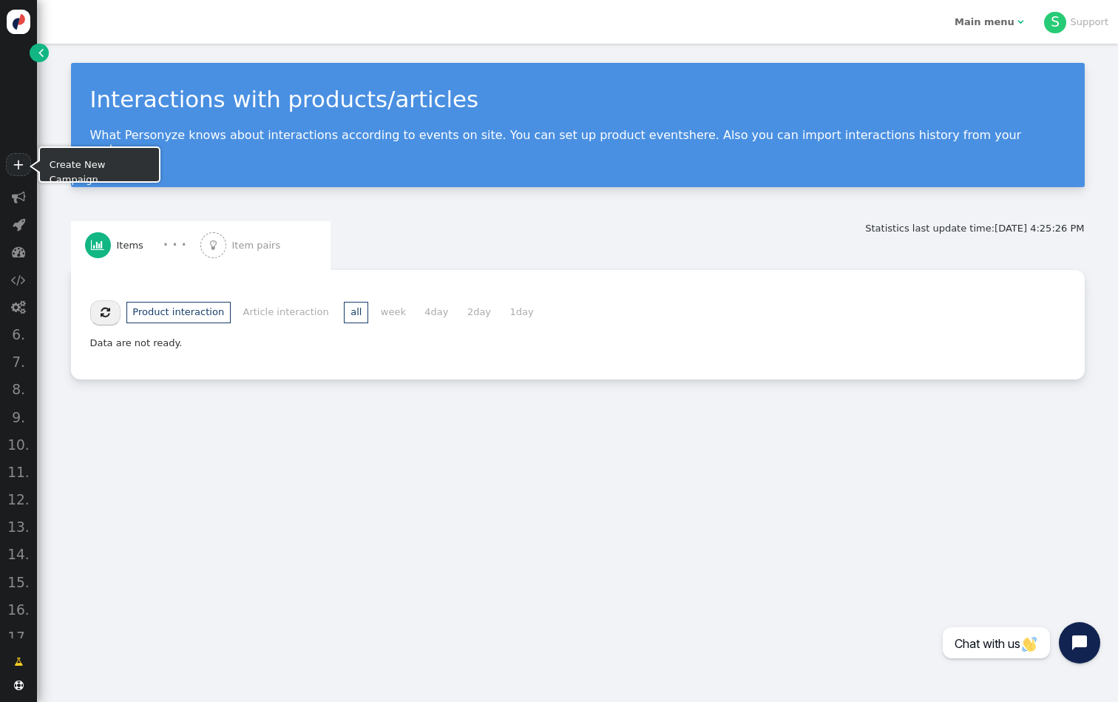
click at [16, 171] on link "+" at bounding box center [18, 164] width 25 height 23
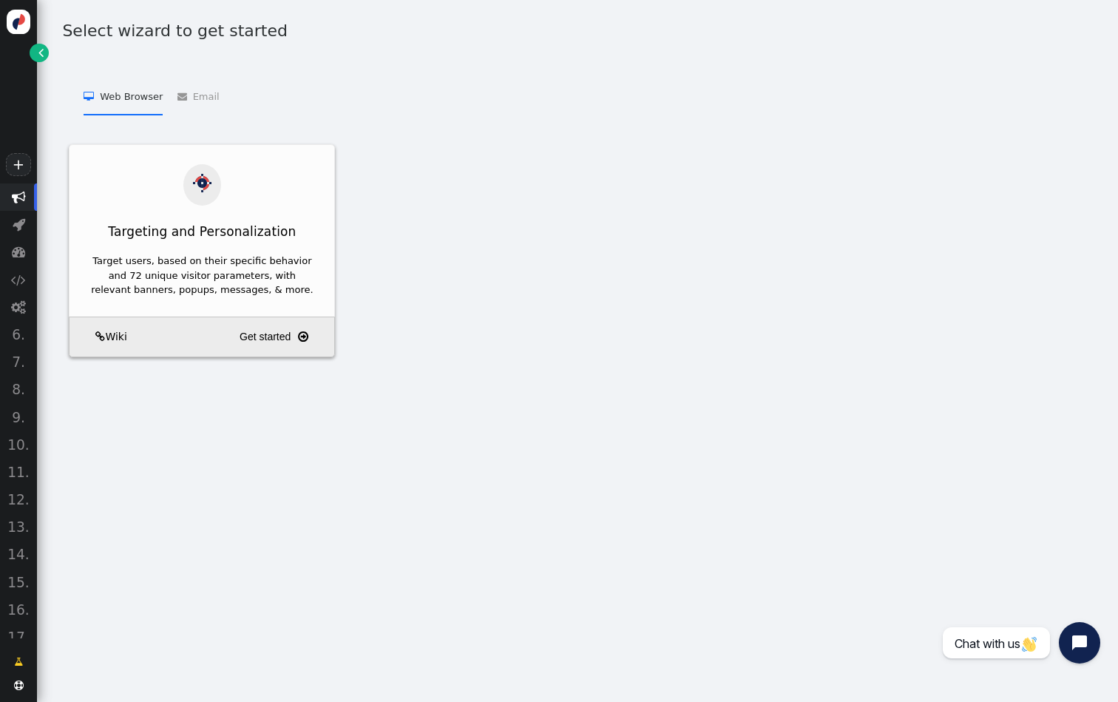
click at [44, 54] on link "" at bounding box center [39, 53] width 18 height 18
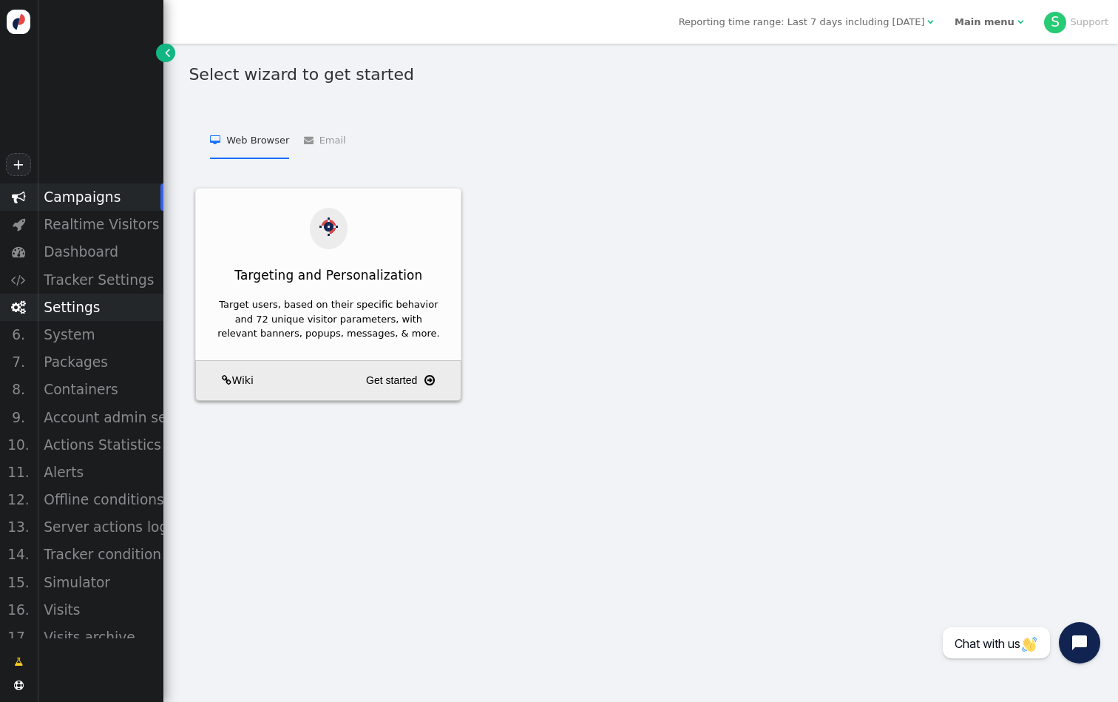
click at [109, 301] on div "Settings" at bounding box center [100, 307] width 126 height 27
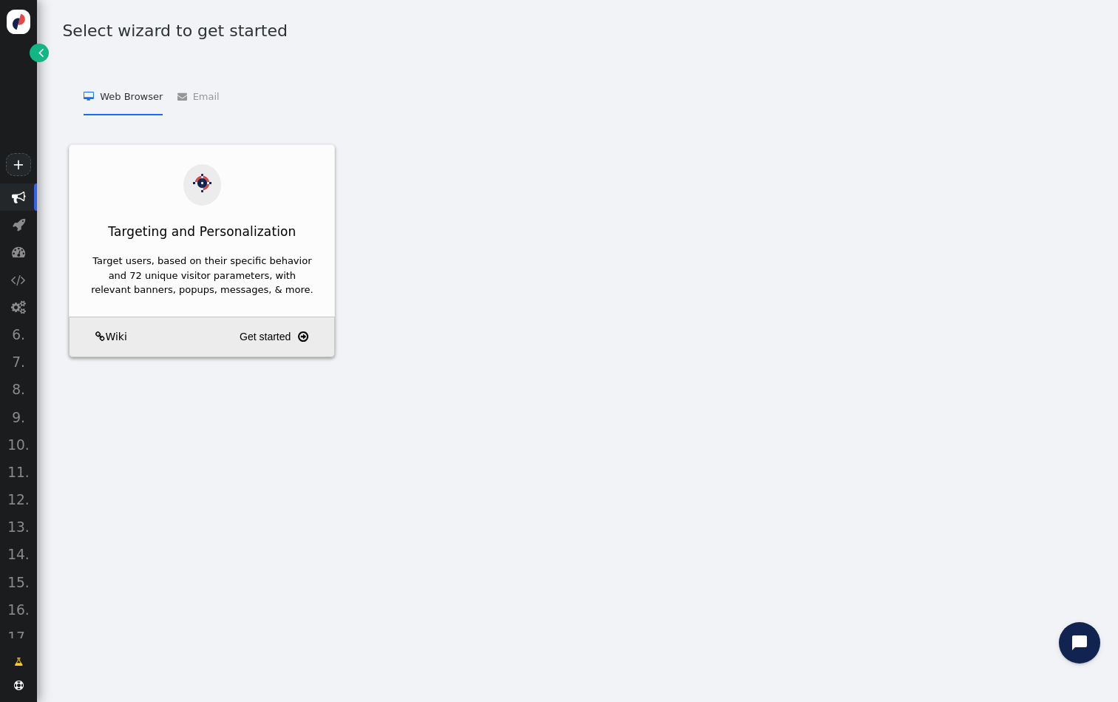
click at [601, 130] on div " Web Browser   Targeting and Personalization   Email   Add Personalized Bann…" at bounding box center [577, 105] width 1047 height 76
click at [38, 58] on span "" at bounding box center [40, 52] width 5 height 15
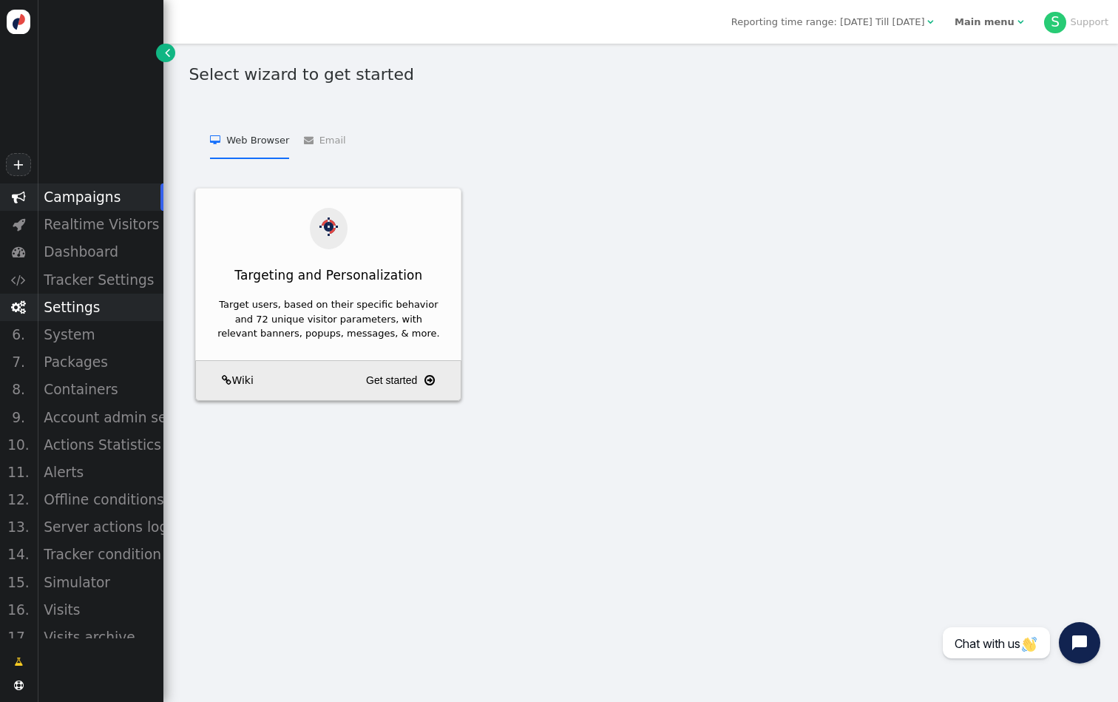
click at [97, 302] on div "Settings" at bounding box center [100, 307] width 126 height 27
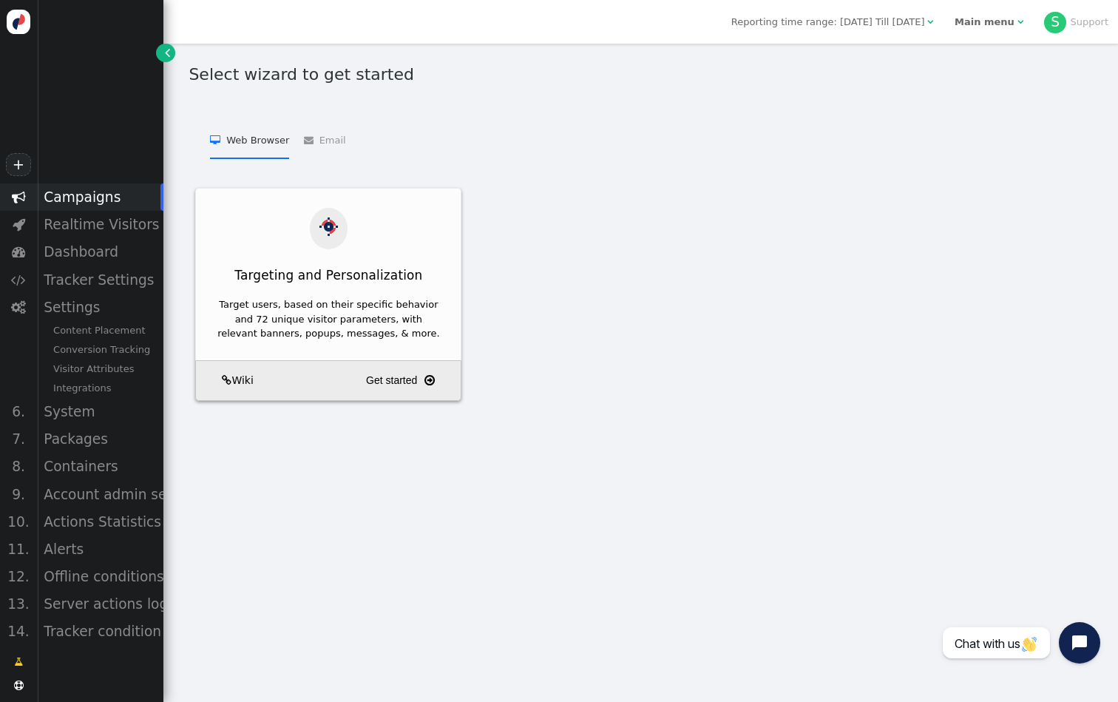
click at [1064, 31] on span "S Support" at bounding box center [1076, 23] width 64 height 22
click at [1058, 24] on div "S" at bounding box center [1055, 23] width 22 height 22
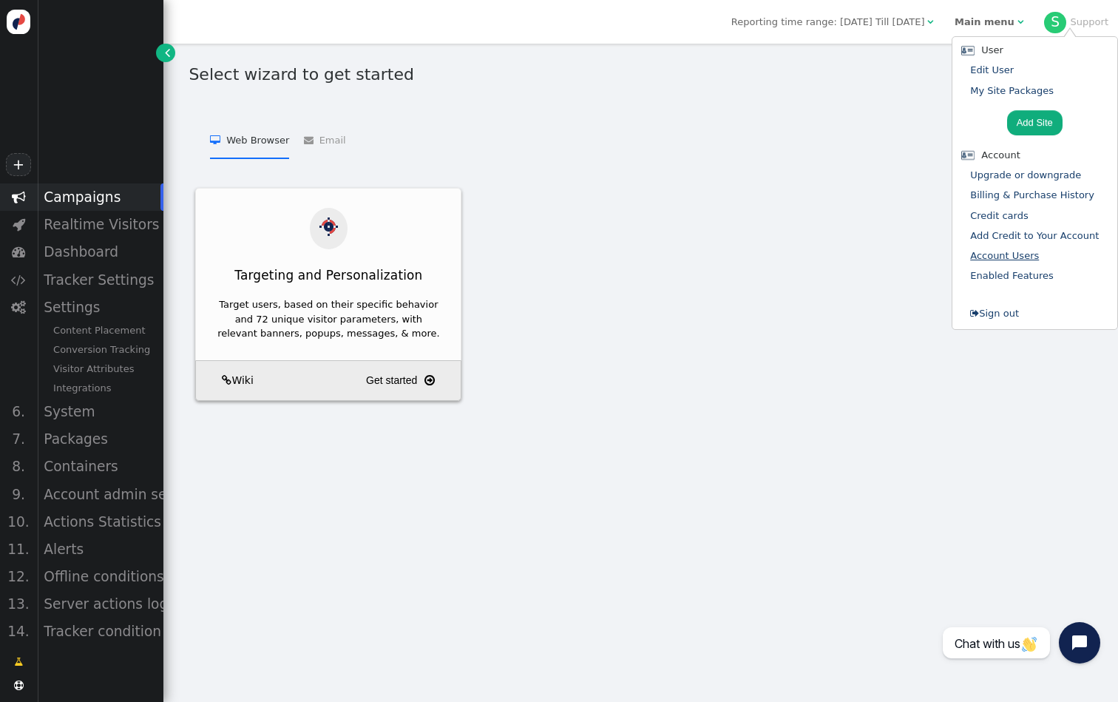
click at [1016, 250] on link "Account Users" at bounding box center [1004, 255] width 69 height 11
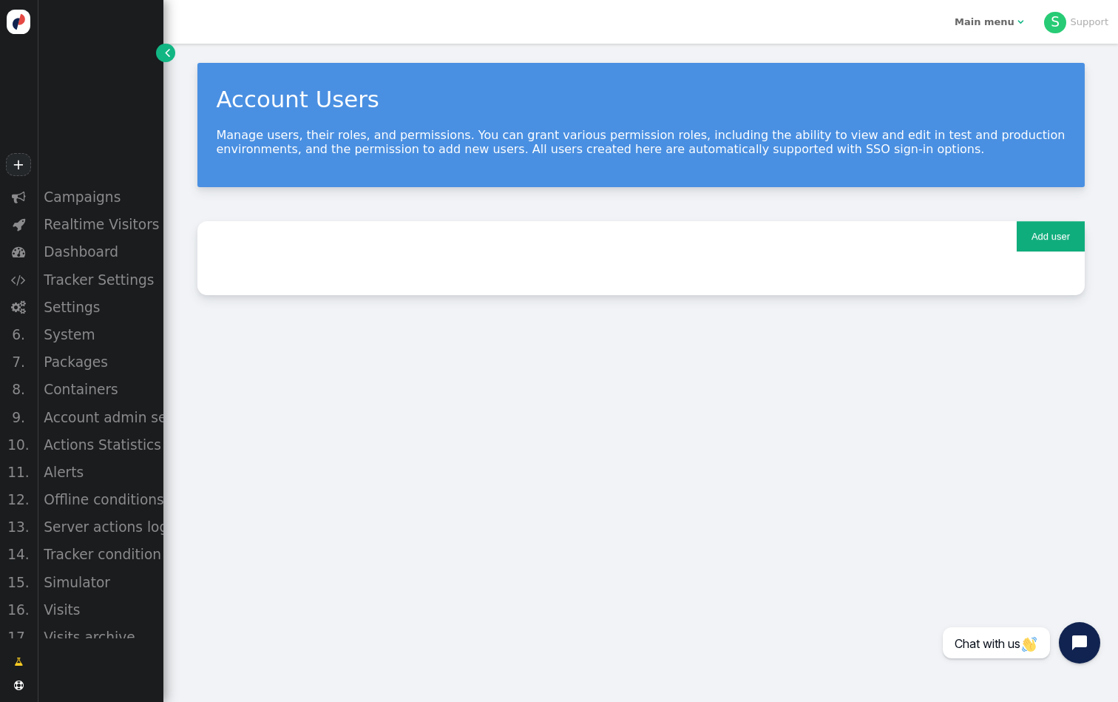
click at [1046, 246] on button "Add user" at bounding box center [1050, 236] width 67 height 30
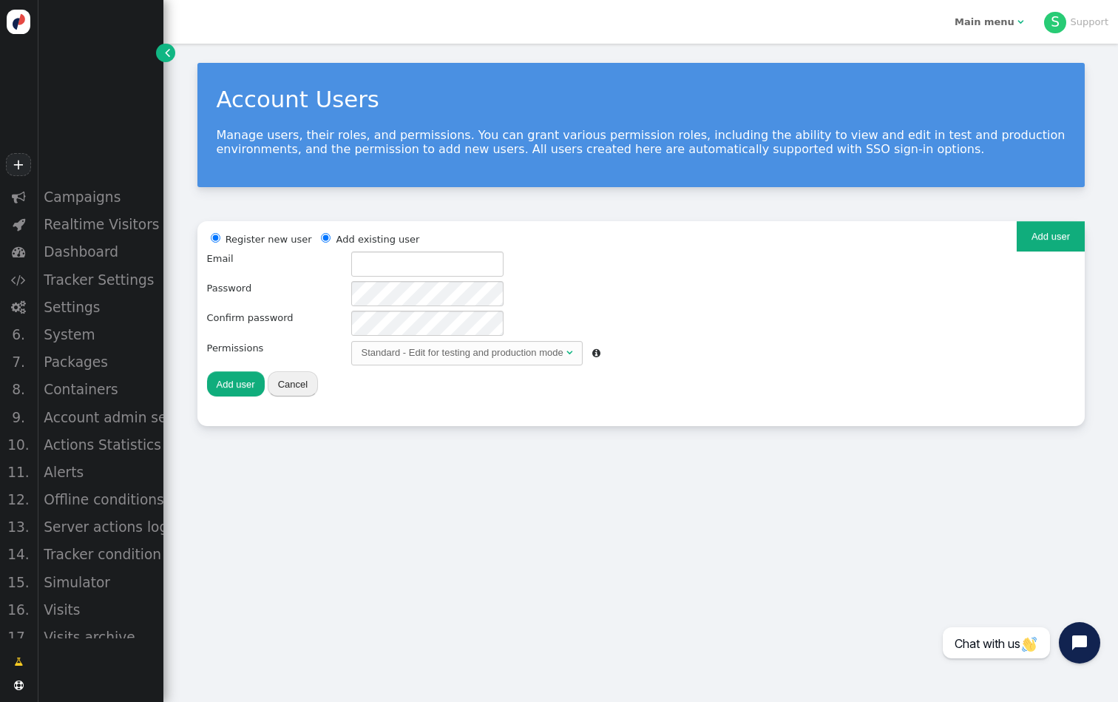
radio input "false"
radio input "true"
click at [381, 236] on li "Add existing user" at bounding box center [368, 239] width 102 height 16
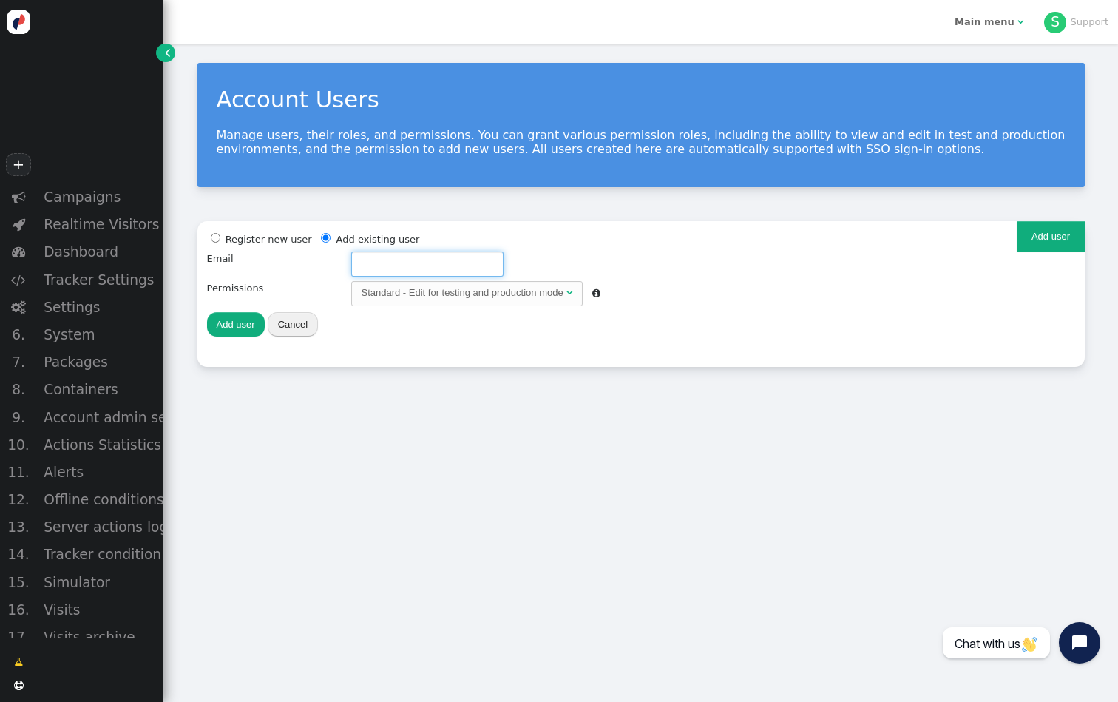
click at [387, 263] on input "text" at bounding box center [427, 263] width 152 height 25
click at [376, 262] on input "yakov@personyze.com" at bounding box center [427, 263] width 152 height 25
click at [234, 329] on button "Add user" at bounding box center [236, 324] width 58 height 25
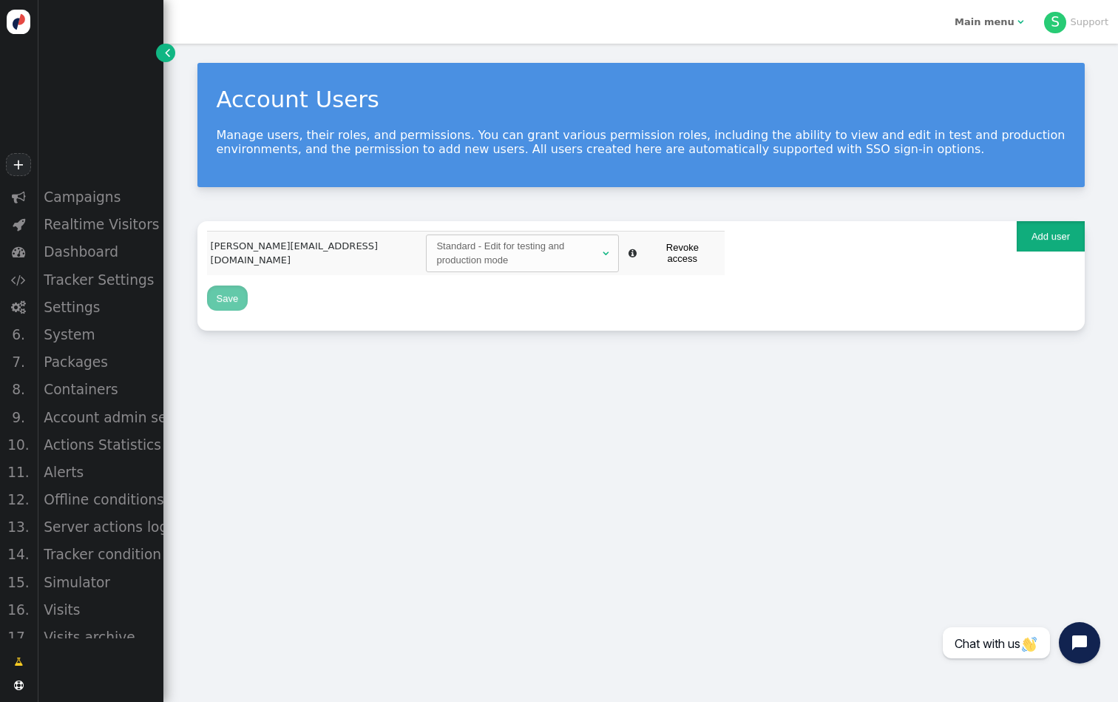
click at [1050, 251] on button "Add user" at bounding box center [1050, 236] width 67 height 30
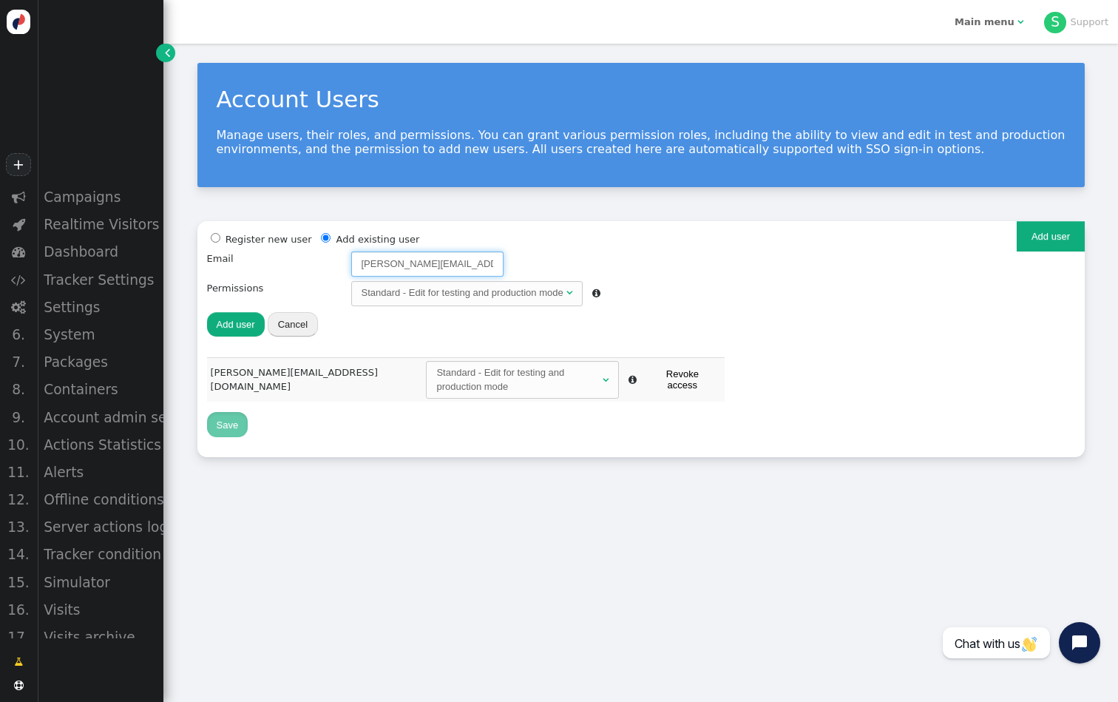
click at [376, 263] on input "jacob@personyze.com" at bounding box center [427, 263] width 152 height 25
type input "office@personyze.com"
click at [218, 317] on button "Add user" at bounding box center [236, 324] width 58 height 25
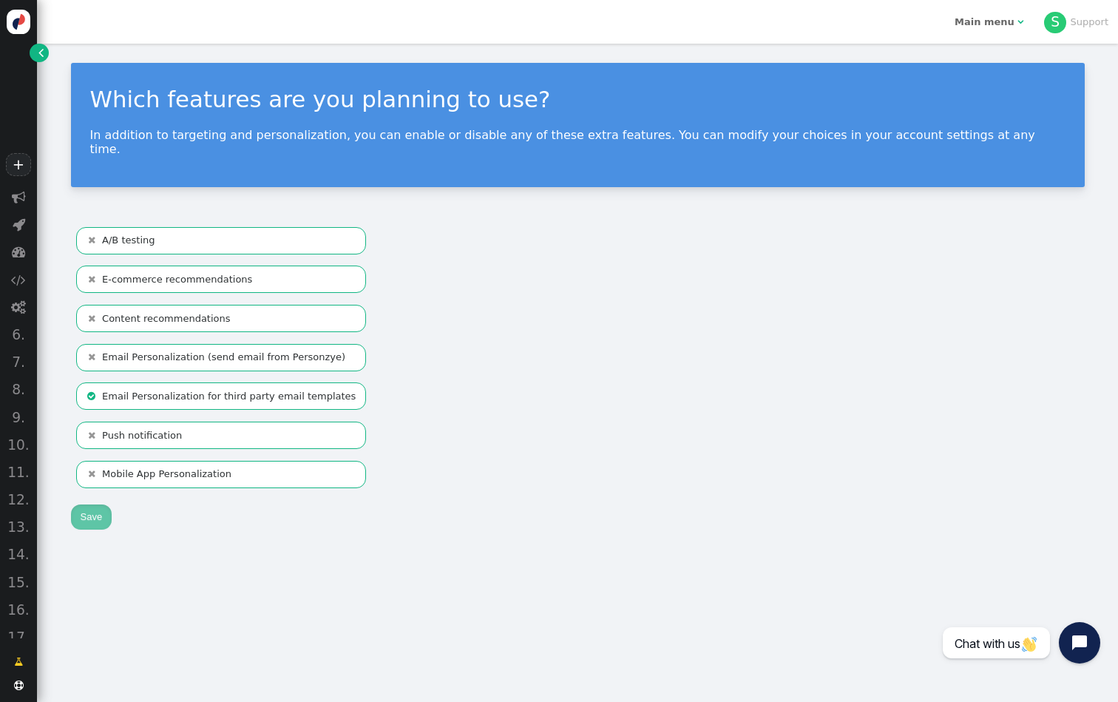
click at [180, 236] on li " A/B testing" at bounding box center [221, 240] width 290 height 27
click at [180, 266] on li " E-commerce recommendations" at bounding box center [221, 279] width 290 height 27
click at [169, 325] on menu " A/B testing  E-commerce recommendations  Content recommendations  Email Pe…" at bounding box center [222, 357] width 302 height 273
click at [44, 48] on link "" at bounding box center [39, 53] width 18 height 18
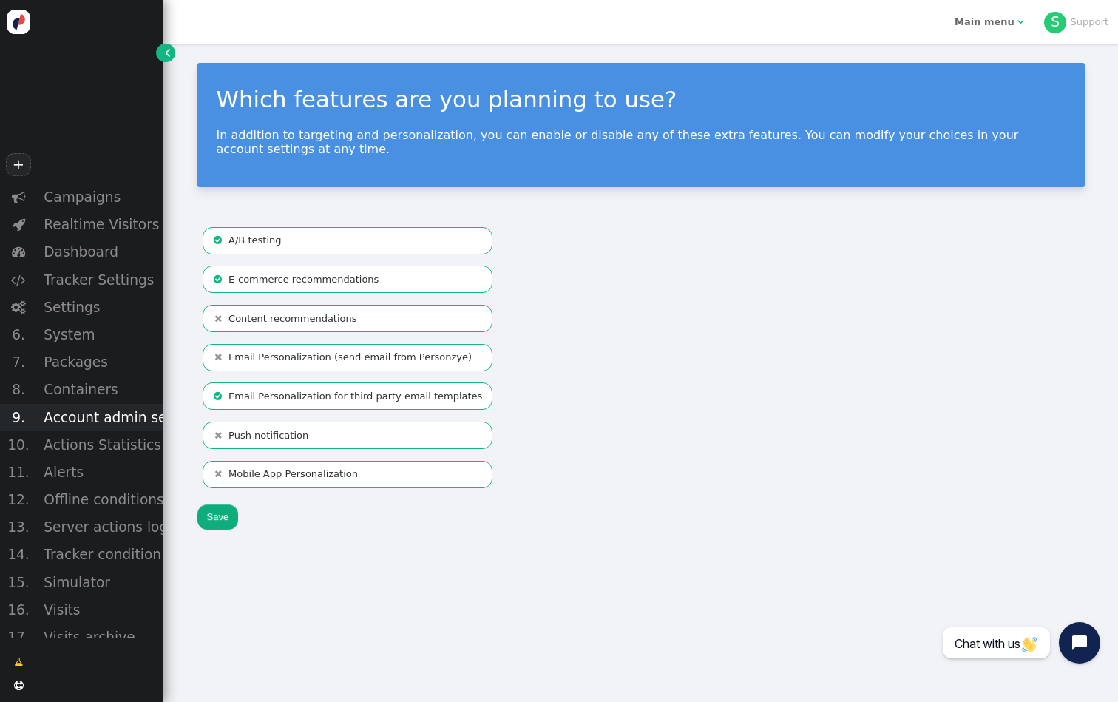
click at [140, 425] on div "Account admin settings" at bounding box center [100, 417] width 126 height 27
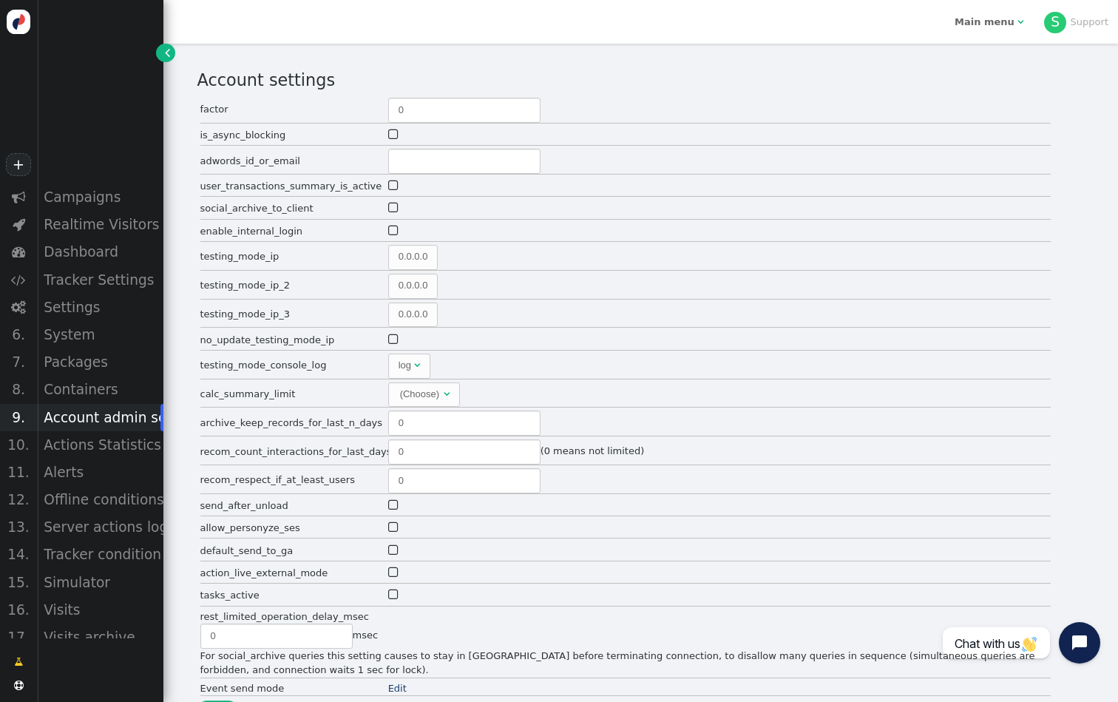
type input "2"
type input "60"
type input "5"
type input "2"
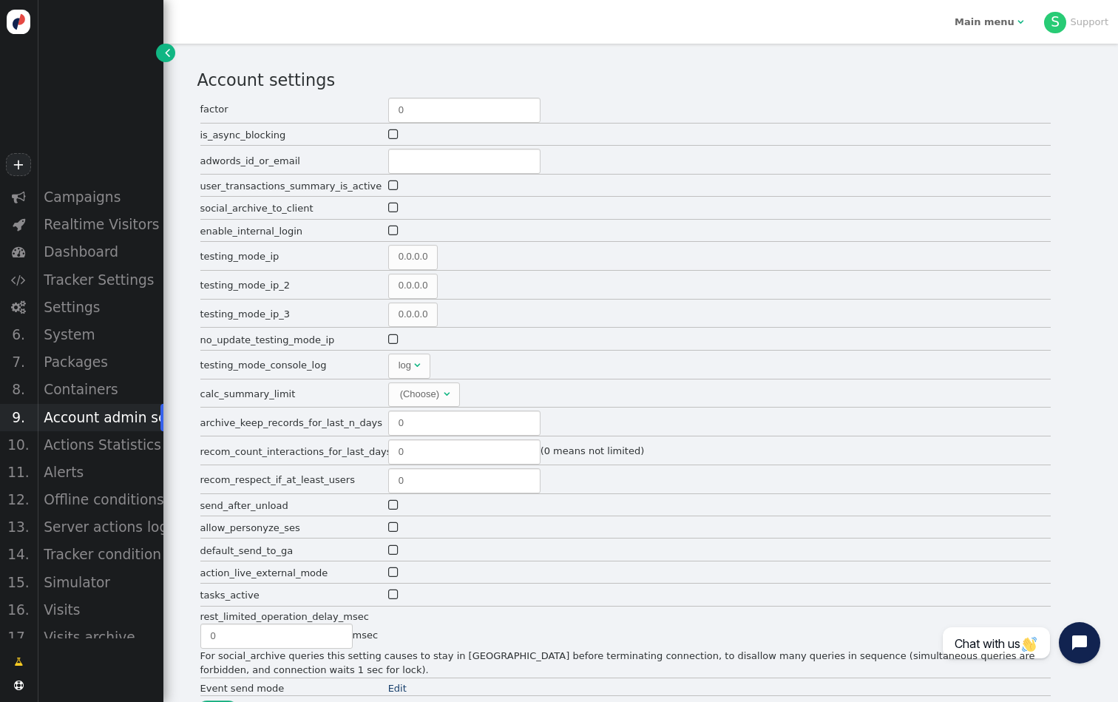
type input "300"
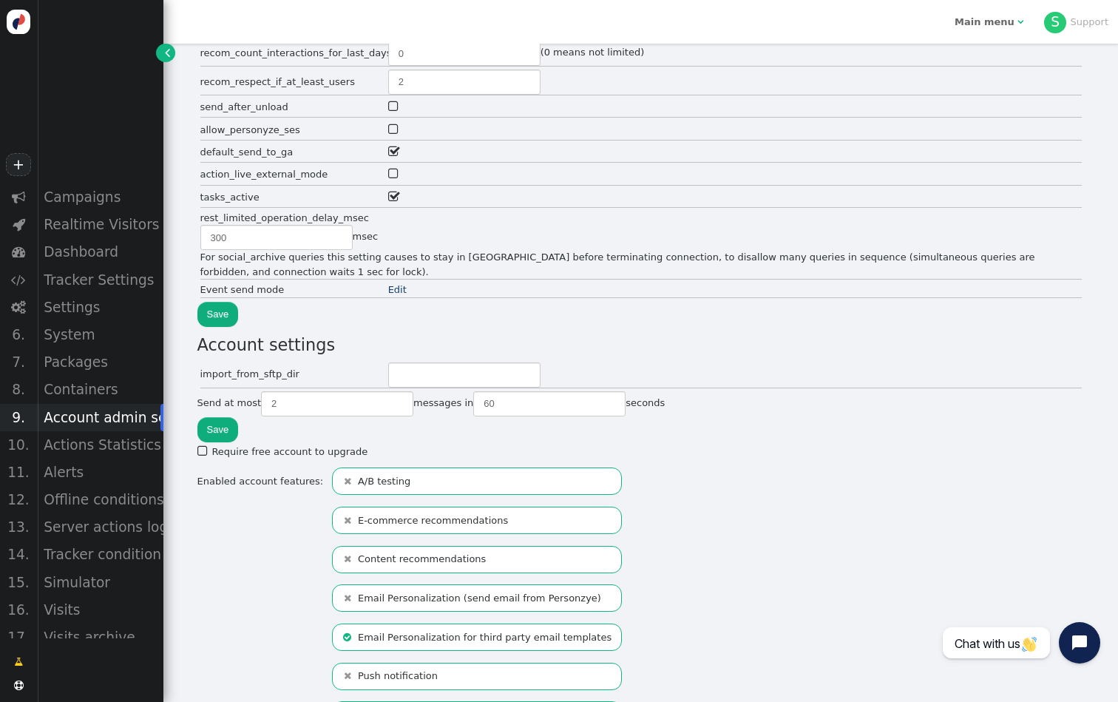
scroll to position [407, 0]
click at [343, 514] on b "" at bounding box center [350, 520] width 16 height 15
click at [372, 484] on li " A/B testing" at bounding box center [477, 480] width 290 height 27
click at [369, 560] on li " Content recommendations" at bounding box center [477, 558] width 290 height 27
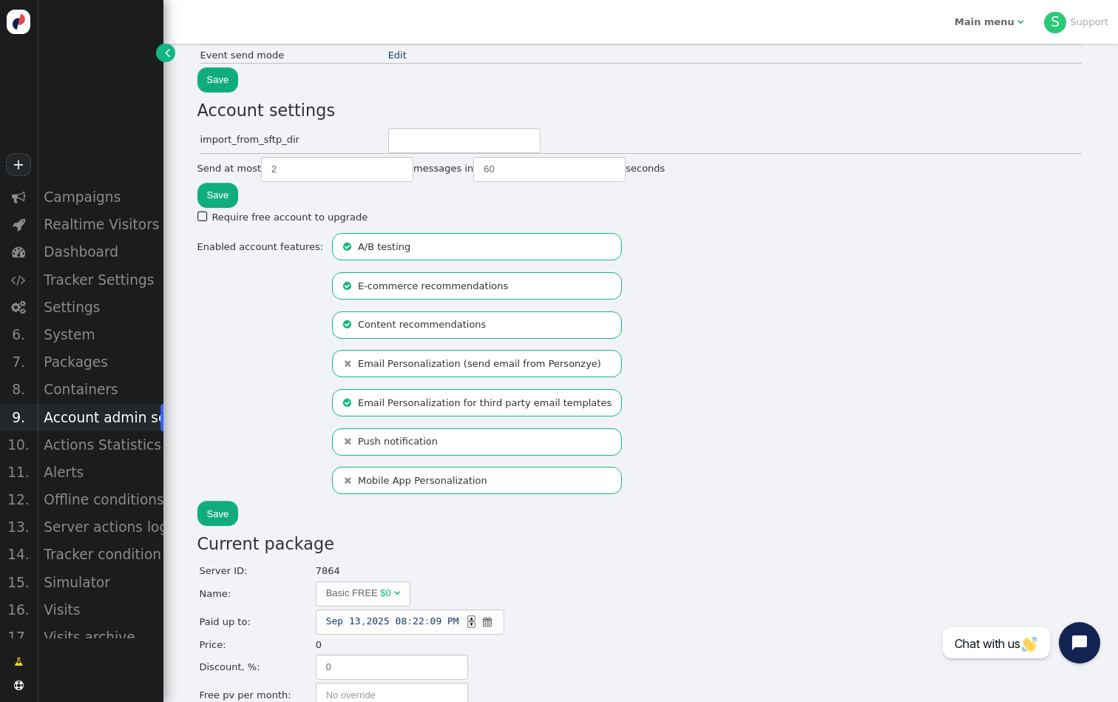
scroll to position [784, 0]
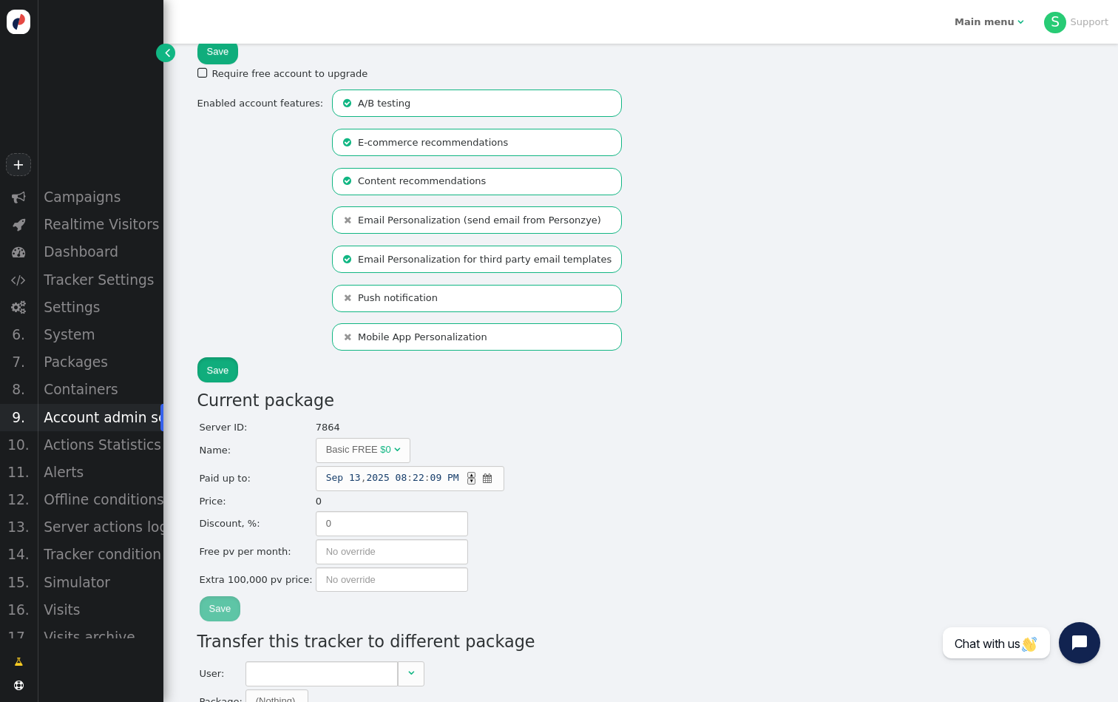
click at [221, 357] on button "Save" at bounding box center [217, 369] width 41 height 25
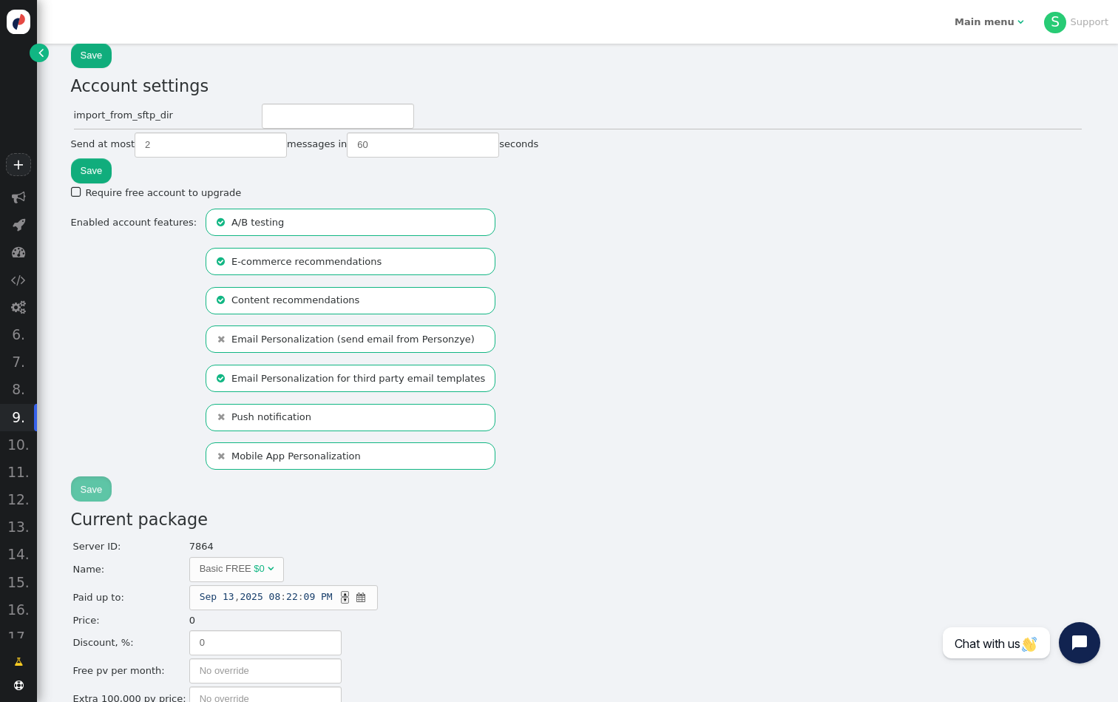
scroll to position [766, 0]
